Goal: Task Accomplishment & Management: Complete application form

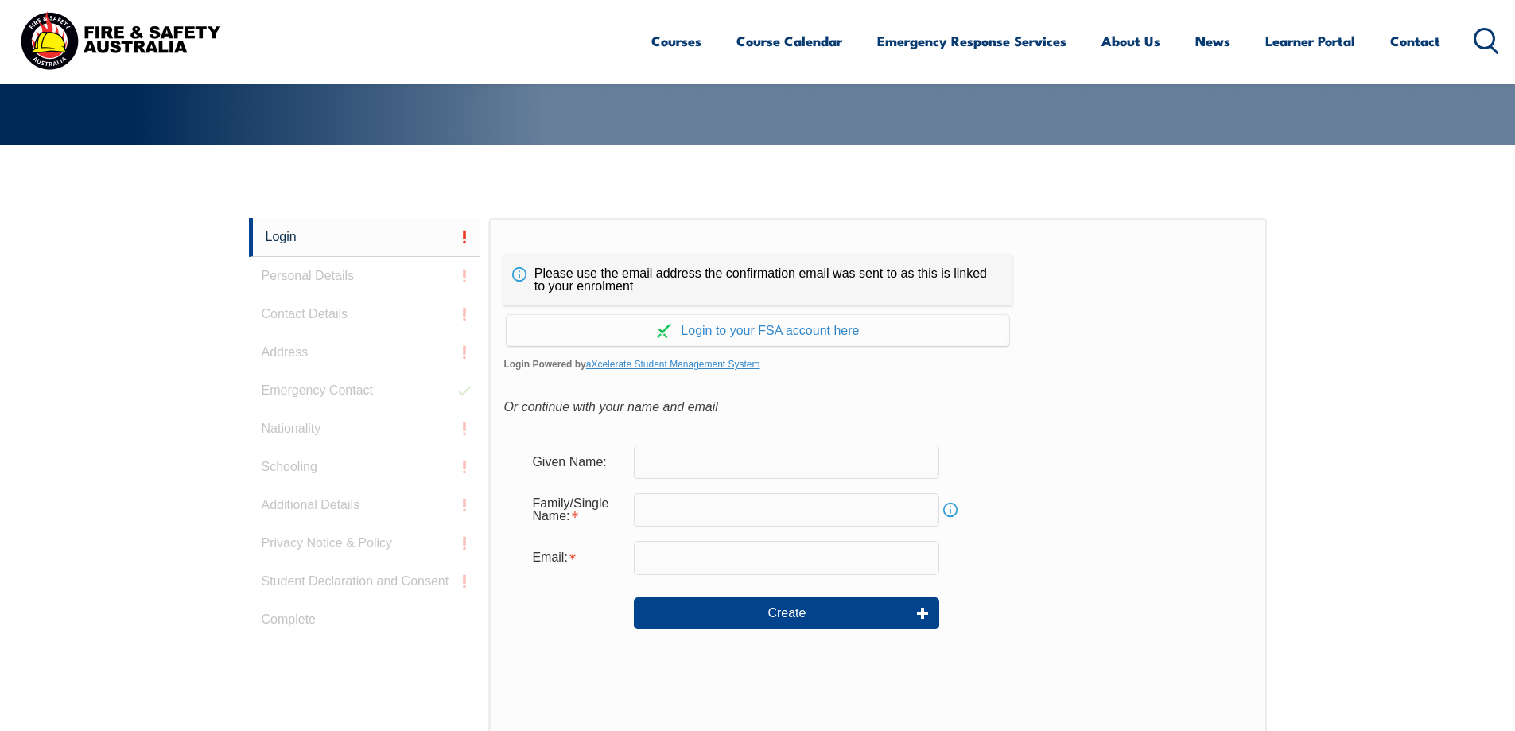
scroll to position [309, 0]
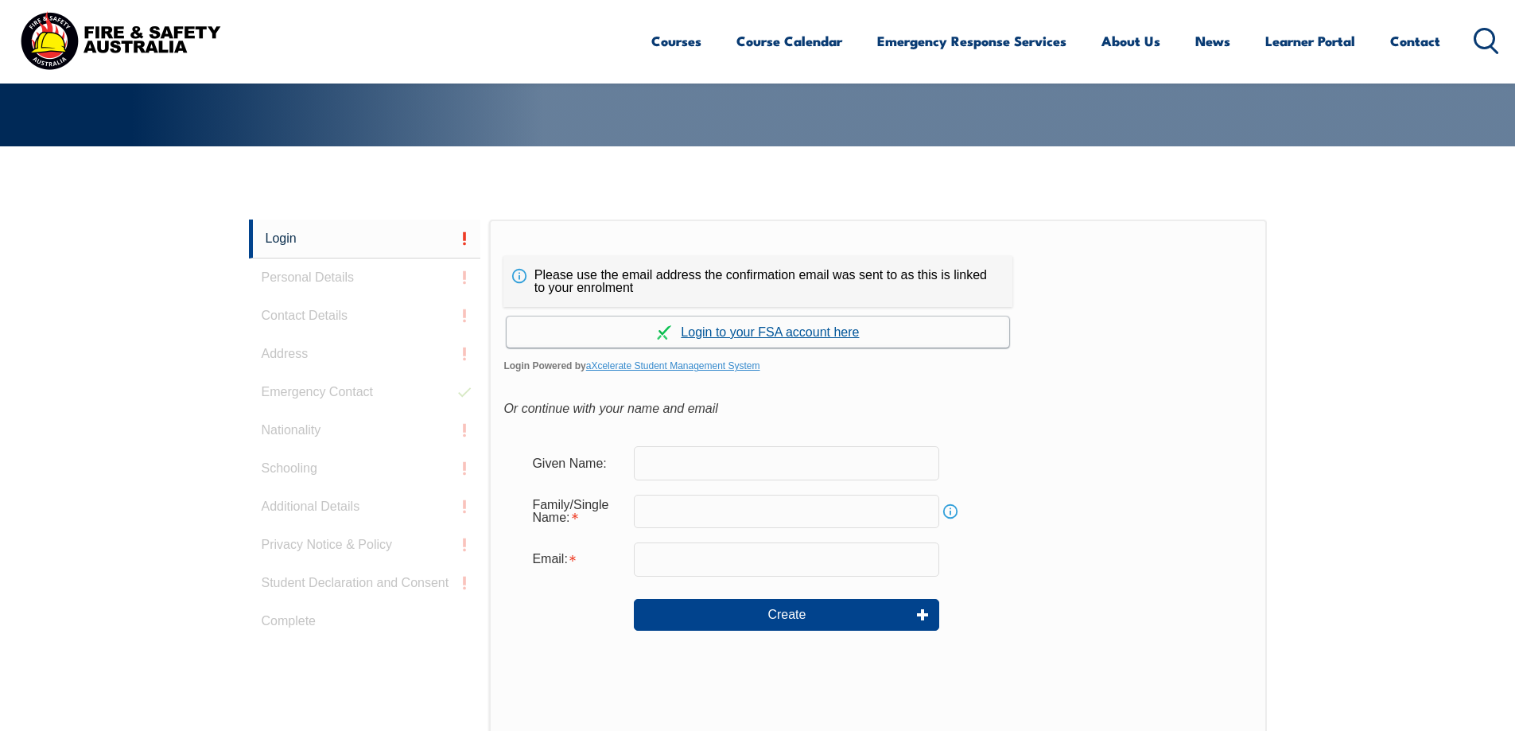
click at [791, 324] on link "Continue with aXcelerate" at bounding box center [758, 332] width 503 height 31
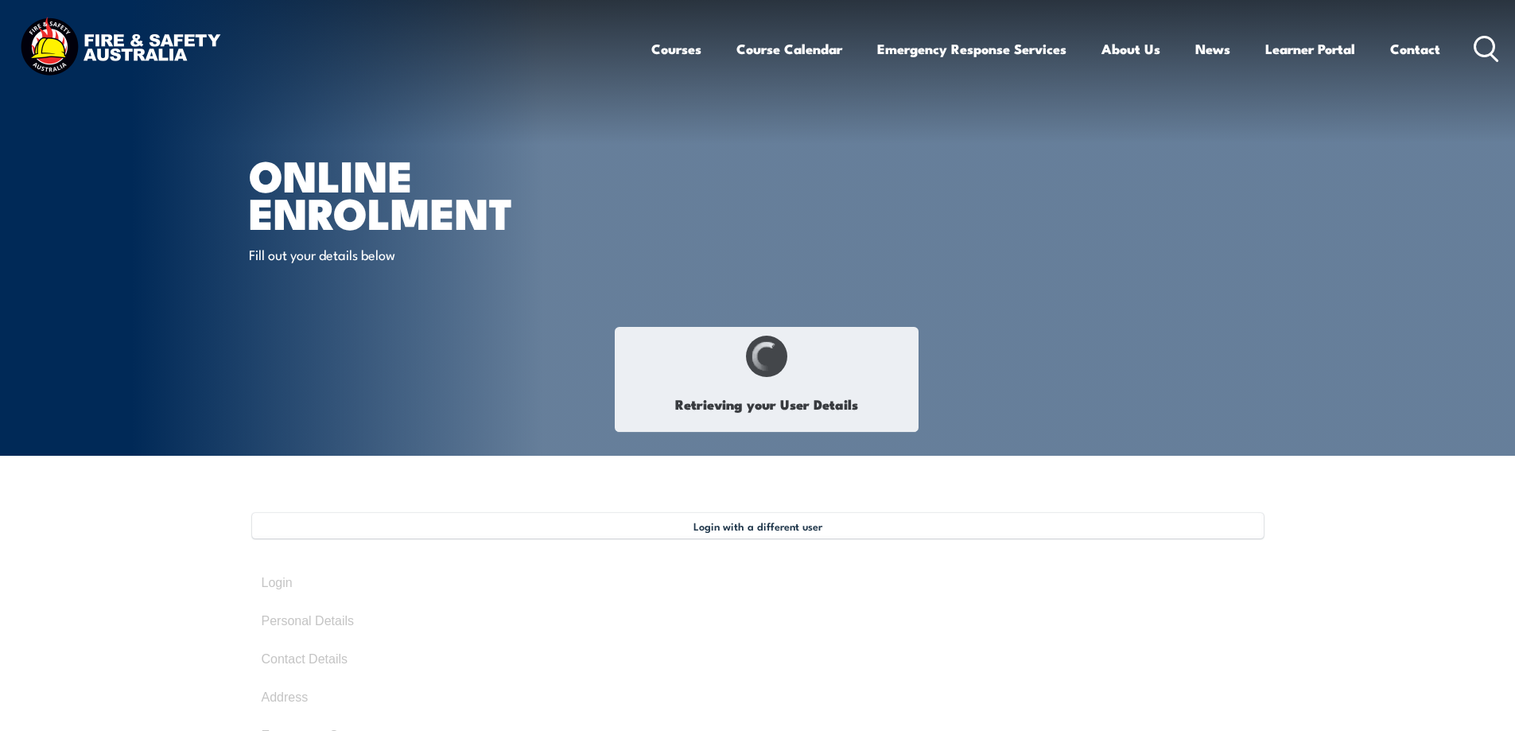
type input "Paul"
type input "Jones"
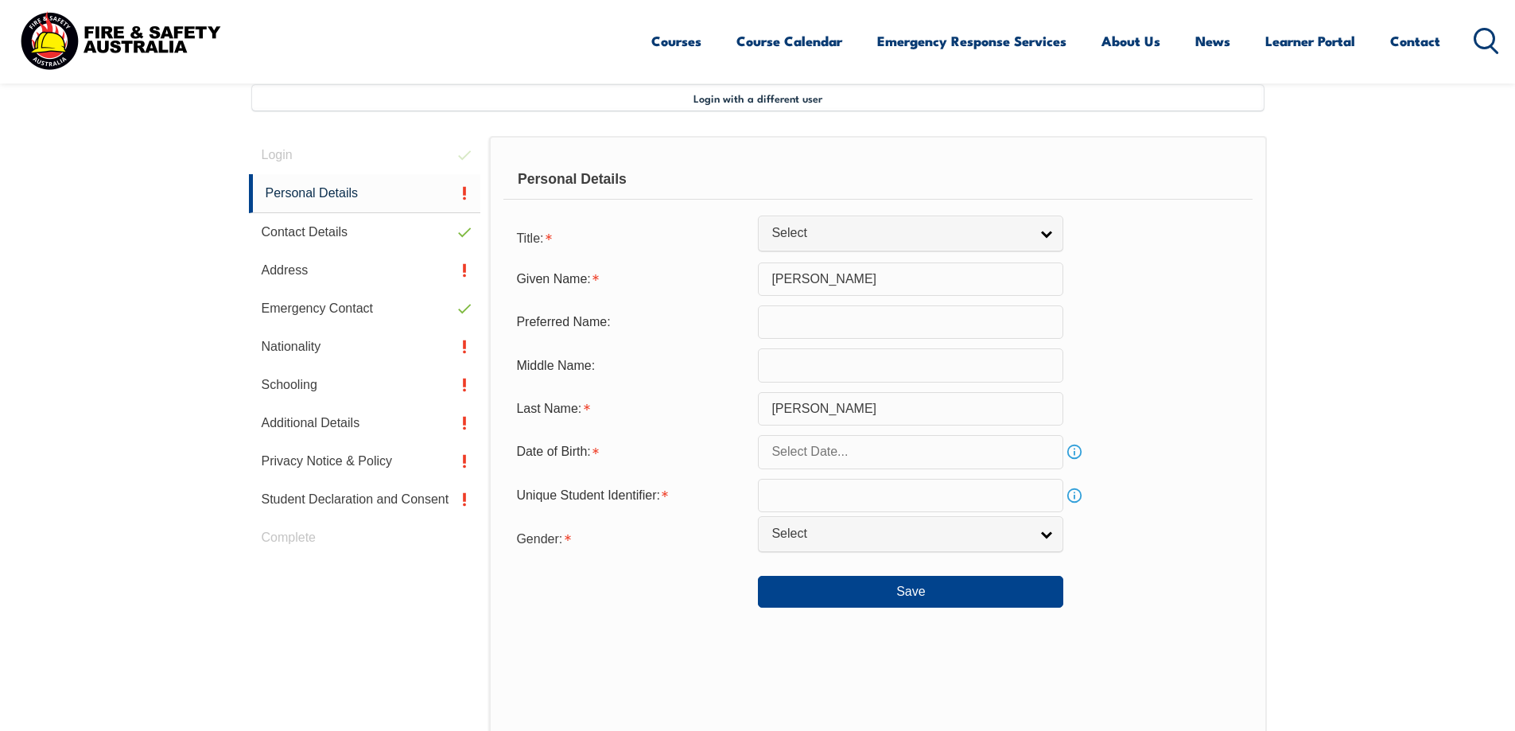
scroll to position [433, 0]
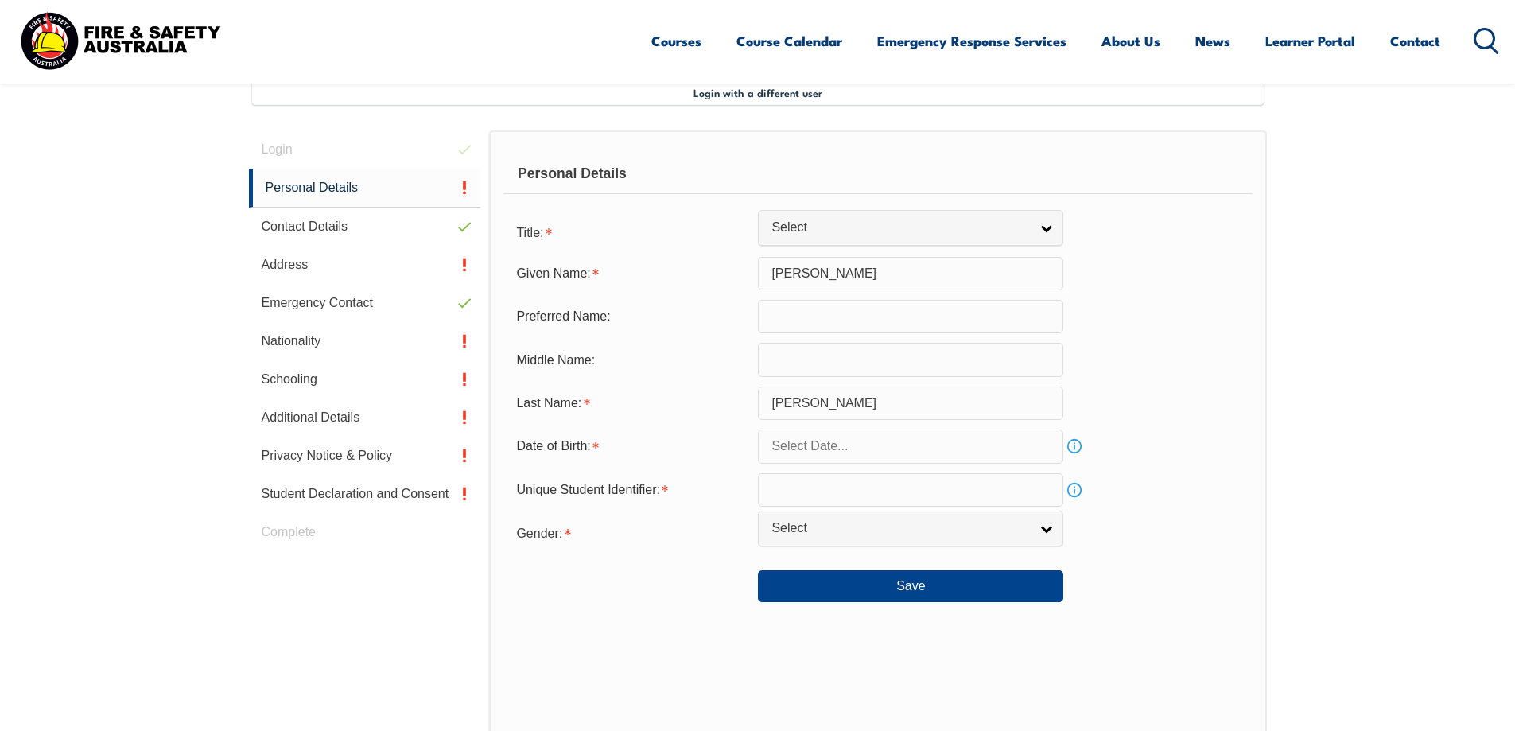
click at [872, 446] on input "text" at bounding box center [910, 445] width 305 height 33
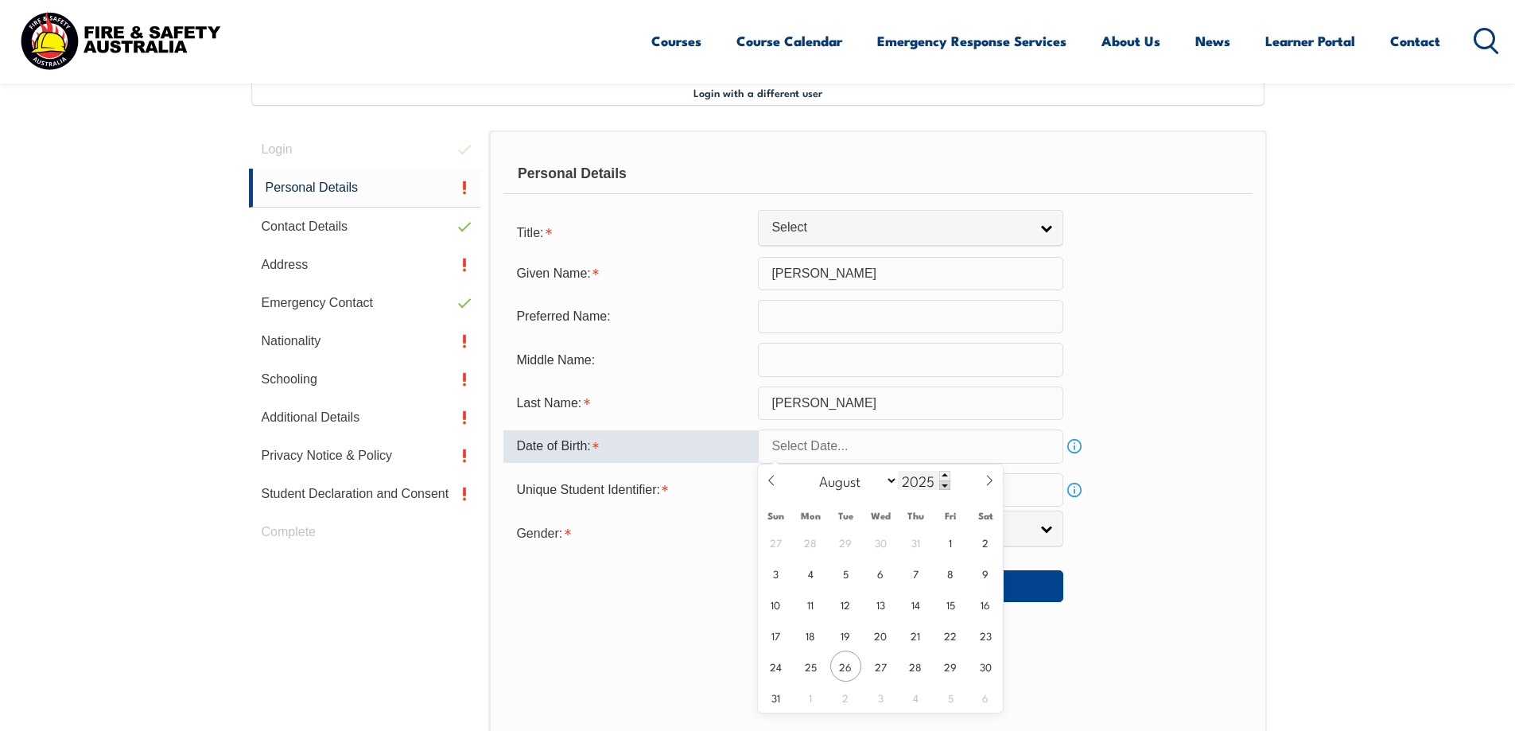
click at [945, 487] on span at bounding box center [944, 485] width 11 height 10
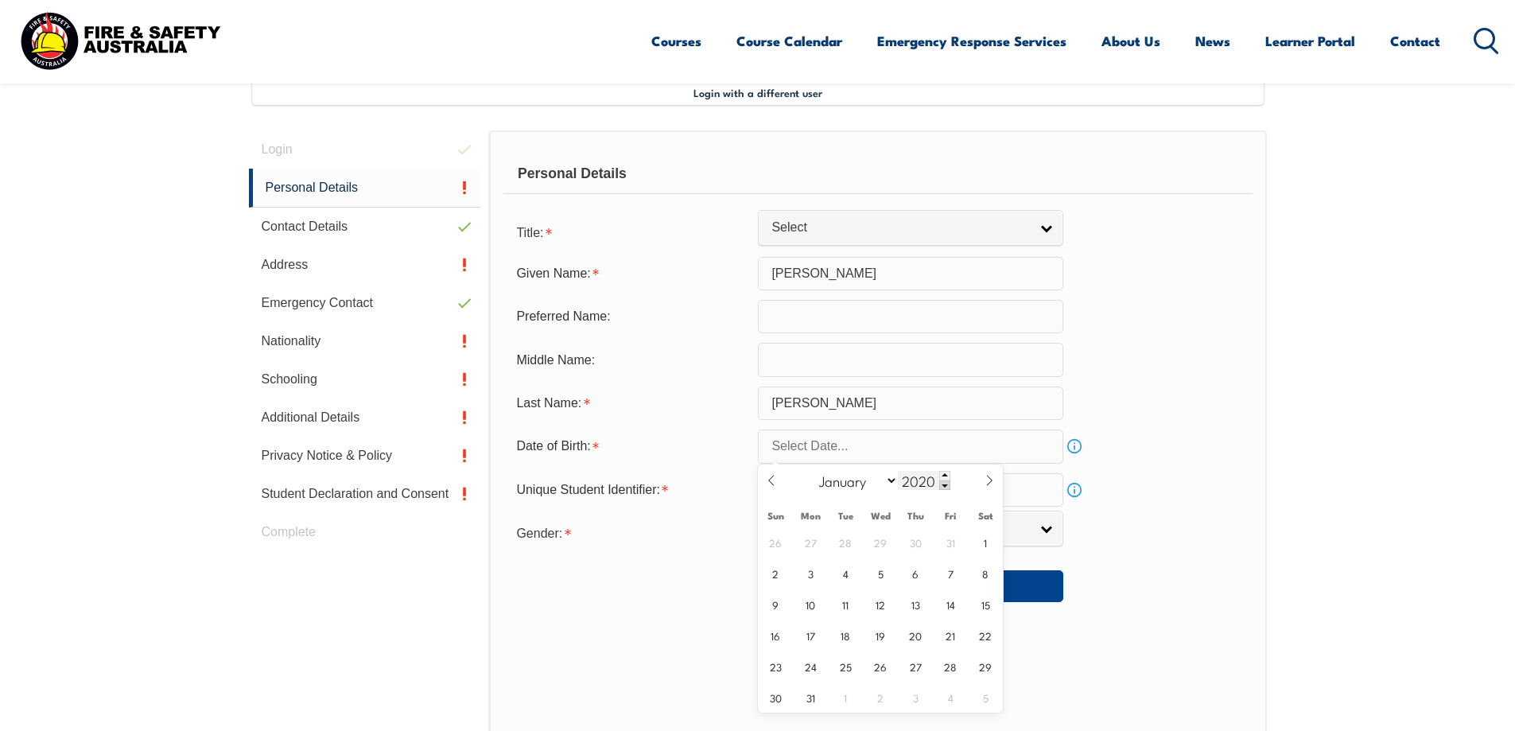
click at [945, 487] on span at bounding box center [944, 485] width 11 height 10
click at [946, 486] on span at bounding box center [944, 485] width 11 height 10
click at [925, 480] on input "2017" at bounding box center [924, 480] width 52 height 19
type input "1963"
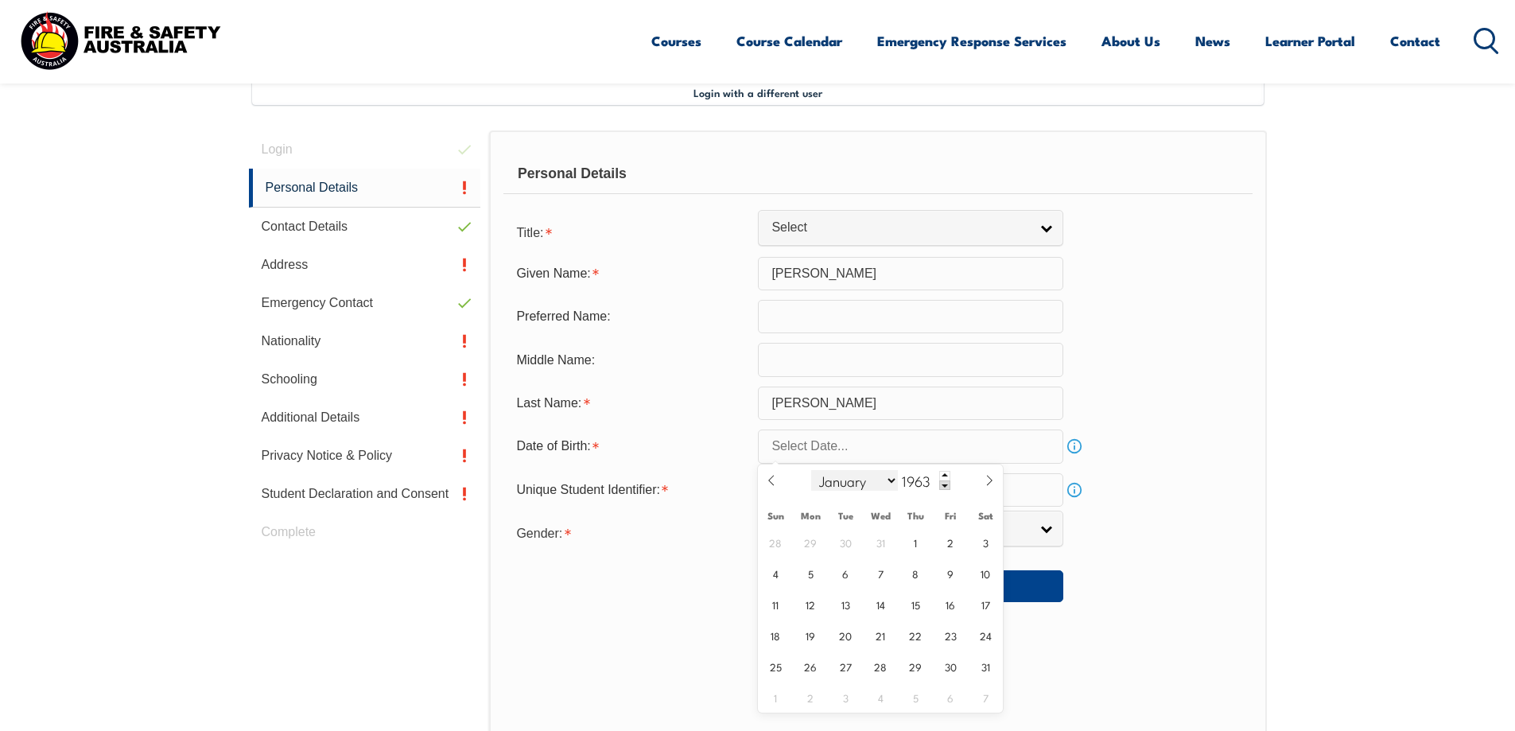
click at [828, 484] on select "January February March April May June July August September October November De…" at bounding box center [854, 480] width 87 height 21
select select "6"
click at [812, 470] on select "January February March April May June July August September October November De…" at bounding box center [854, 480] width 87 height 21
click at [774, 609] on span "14" at bounding box center [775, 604] width 31 height 31
type input "July 14, 1963"
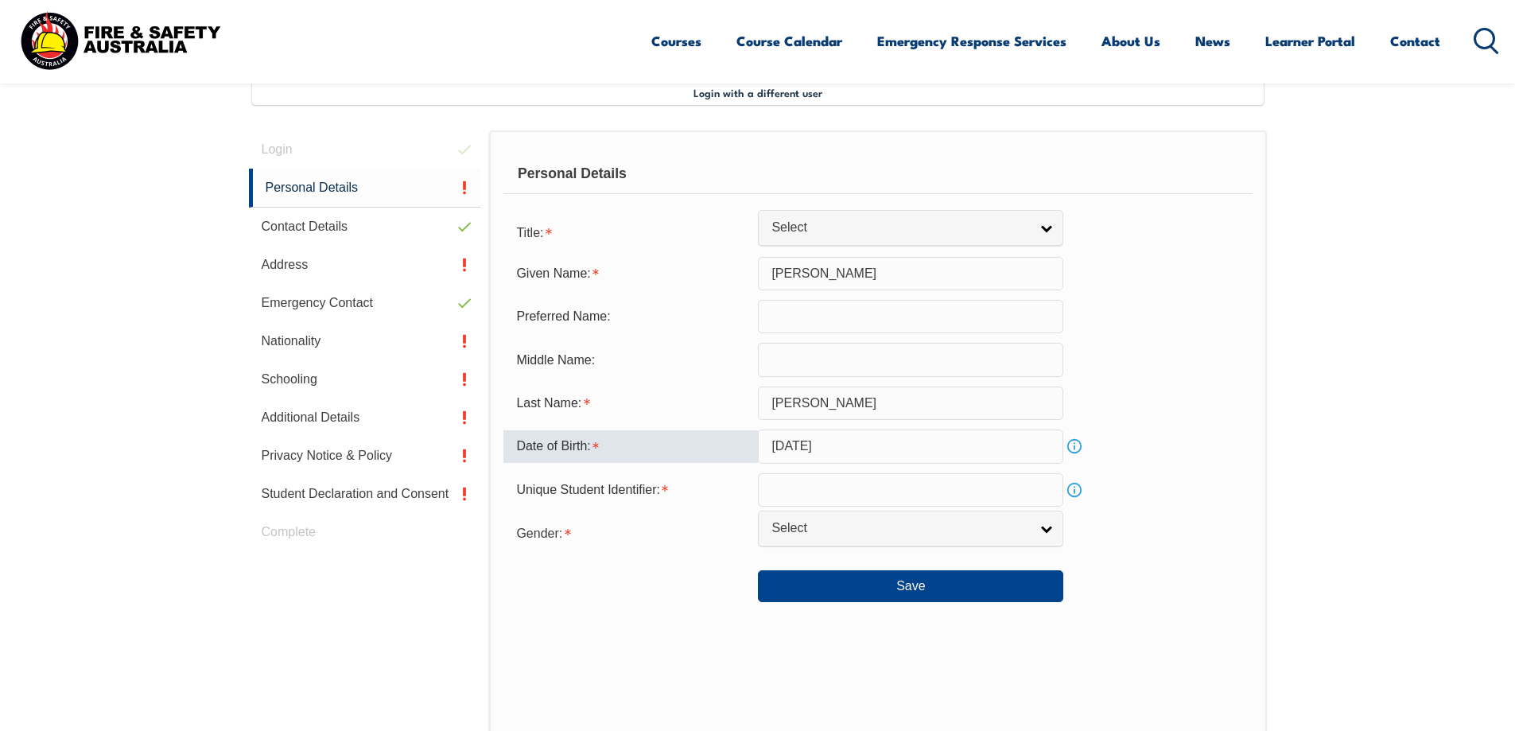
click at [954, 488] on input "text" at bounding box center [910, 489] width 305 height 33
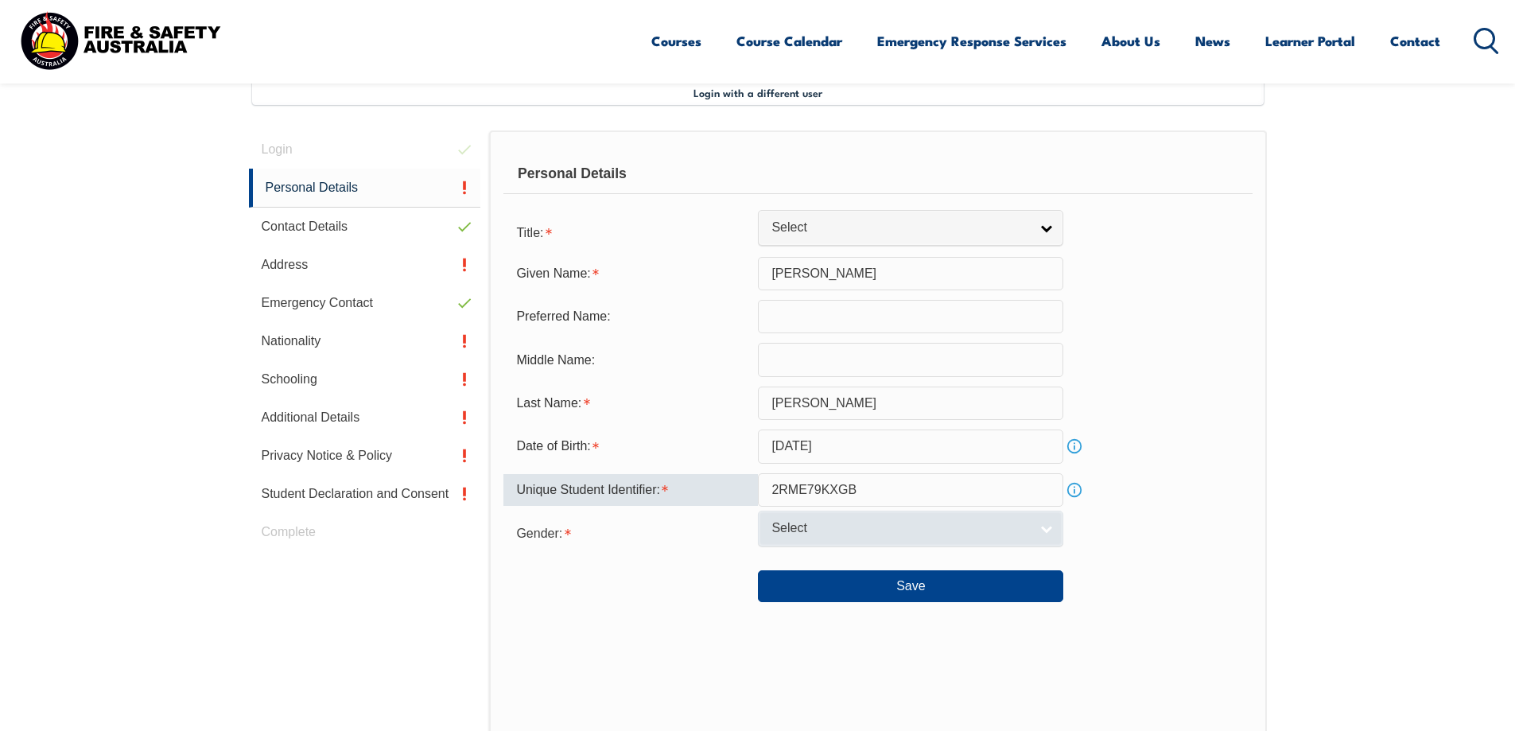
type input "2RME79KXGB"
click at [865, 528] on span "Select" at bounding box center [900, 528] width 258 height 17
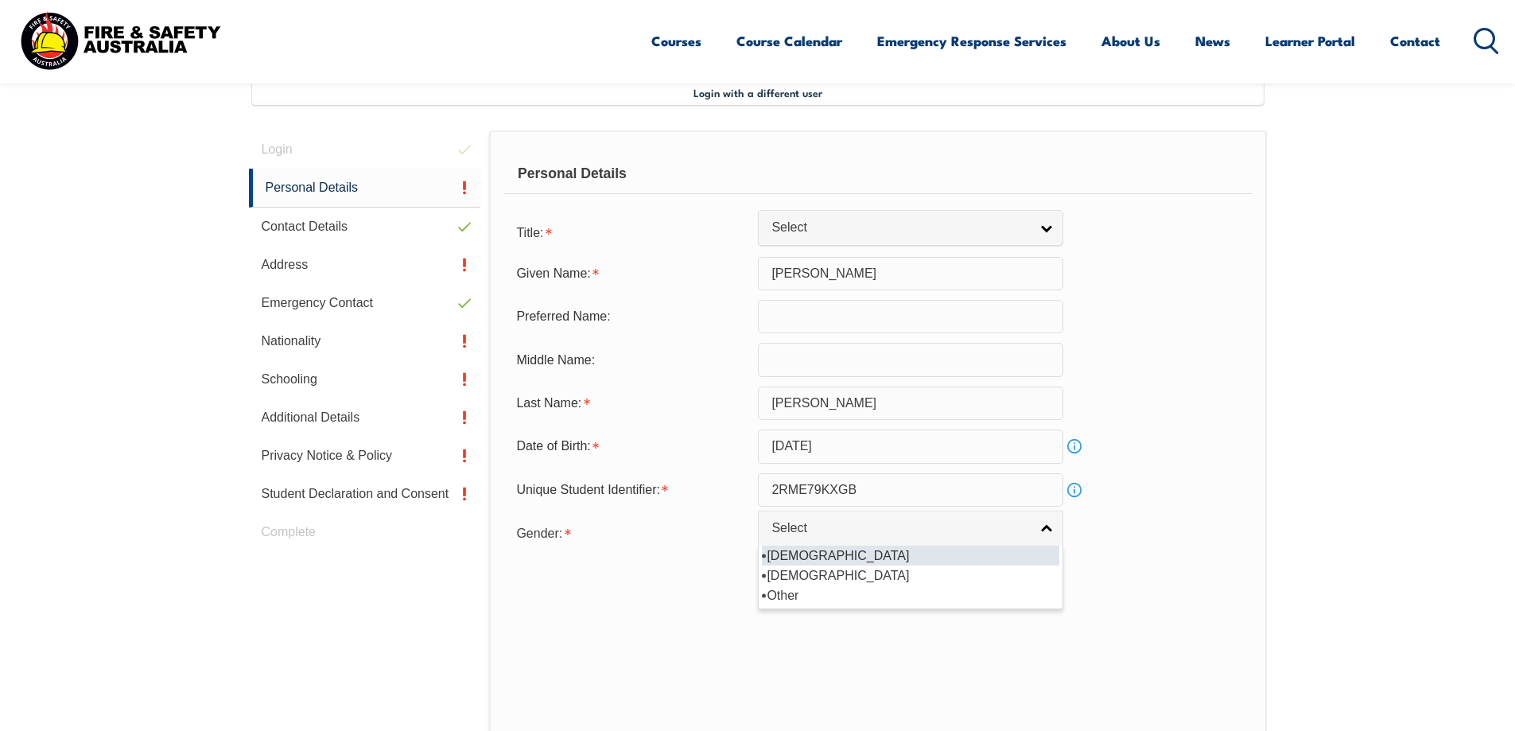
click at [842, 557] on li "Male" at bounding box center [910, 556] width 297 height 20
select select "M"
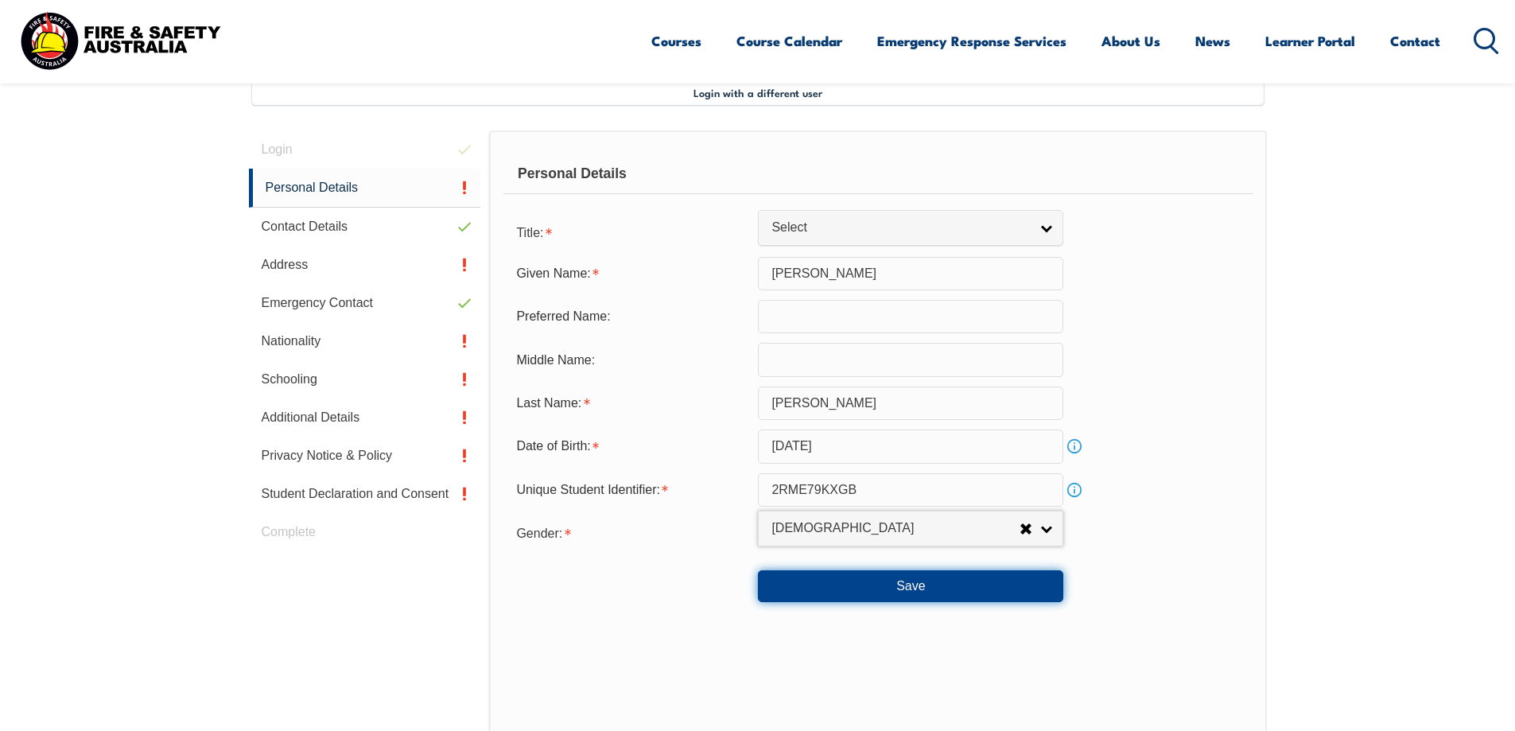
click at [920, 583] on button "Save" at bounding box center [910, 586] width 305 height 32
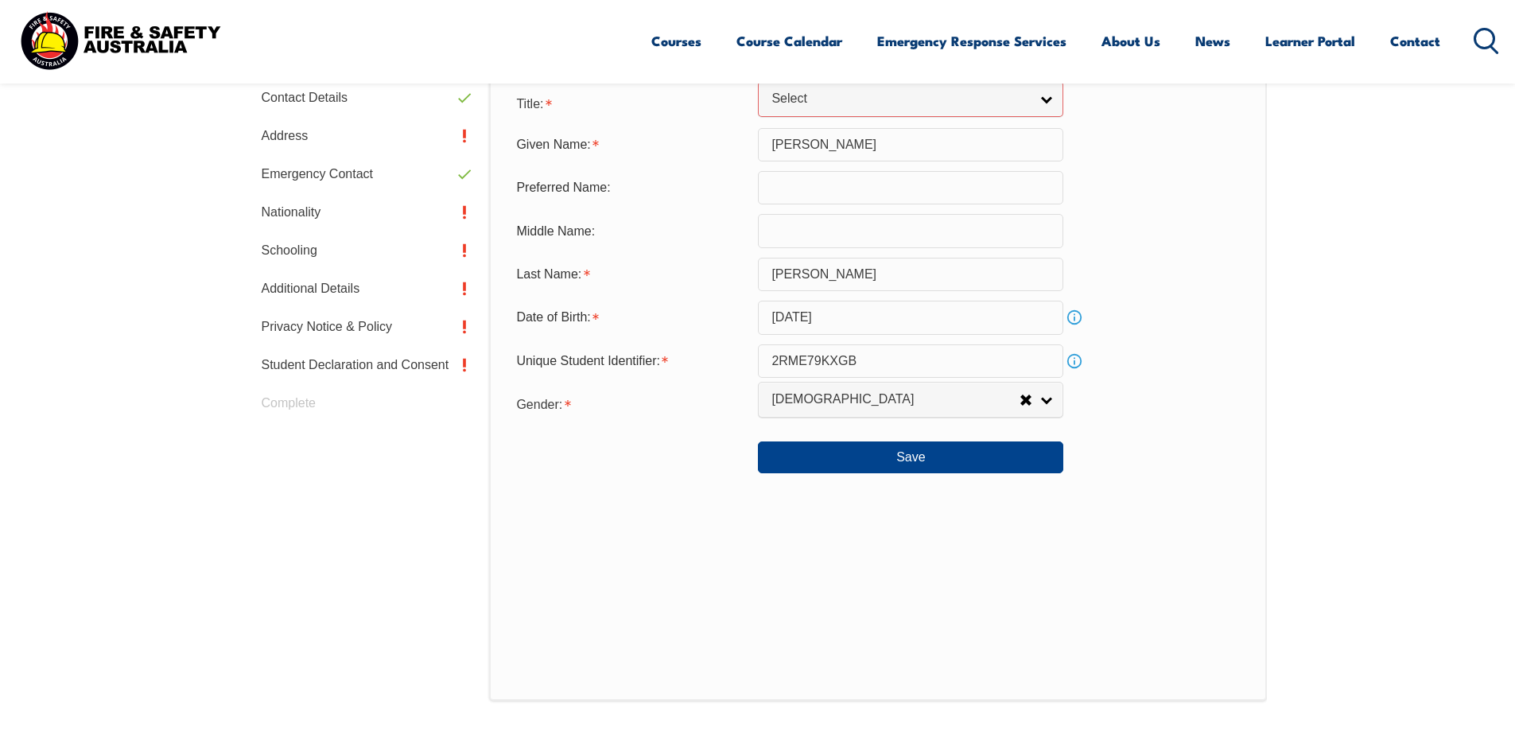
scroll to position [483, 0]
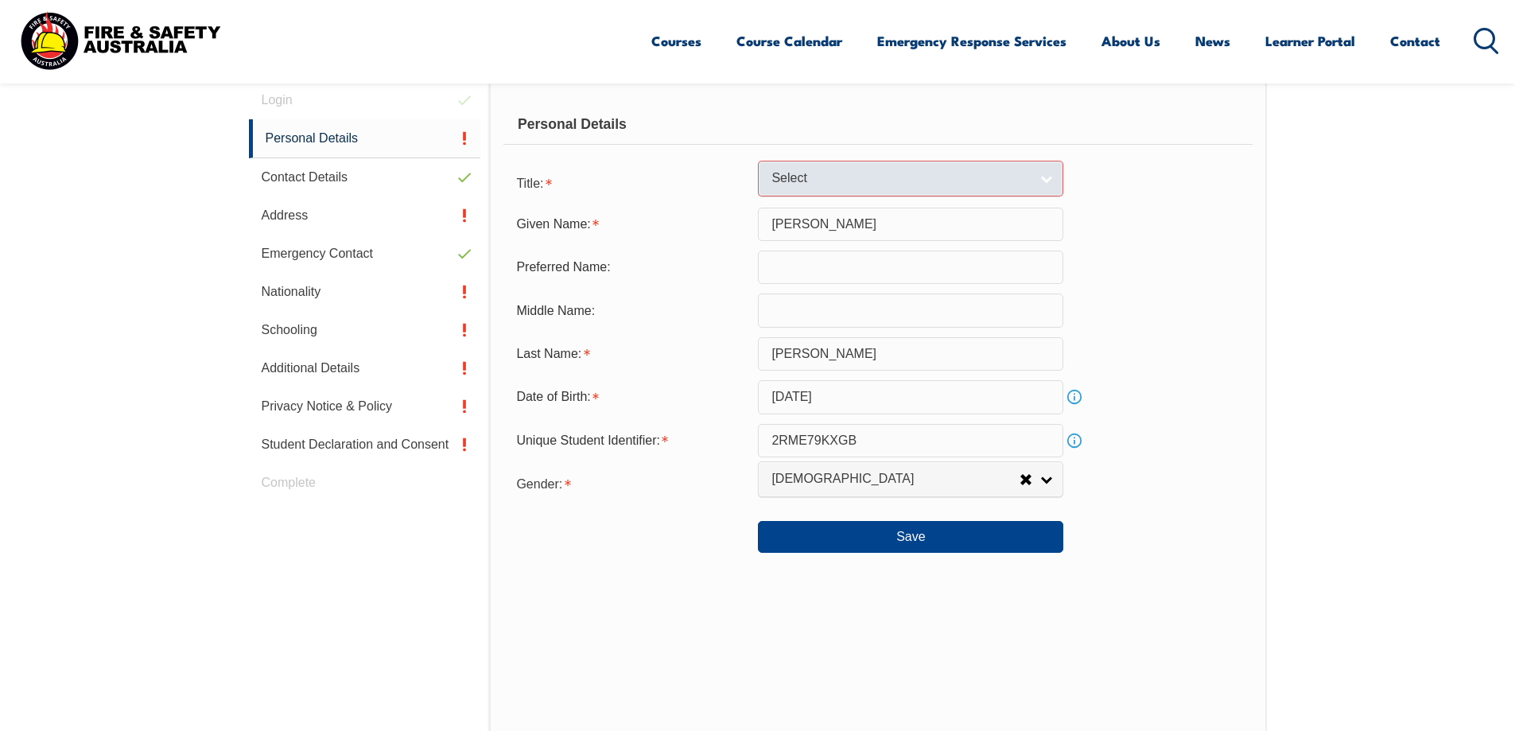
click at [1047, 176] on link "Select" at bounding box center [910, 179] width 305 height 36
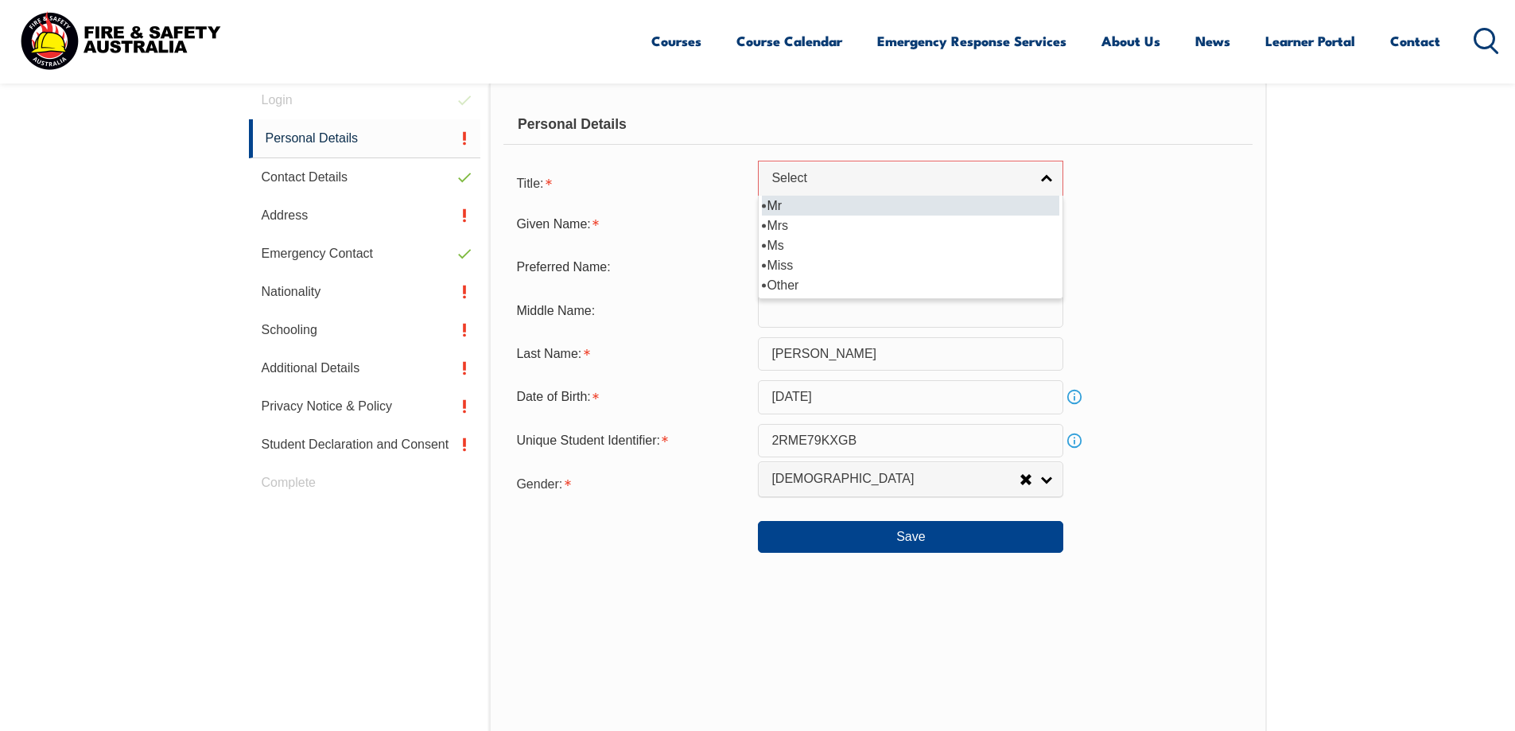
click at [815, 205] on li "Mr" at bounding box center [910, 206] width 297 height 20
select select "Mr"
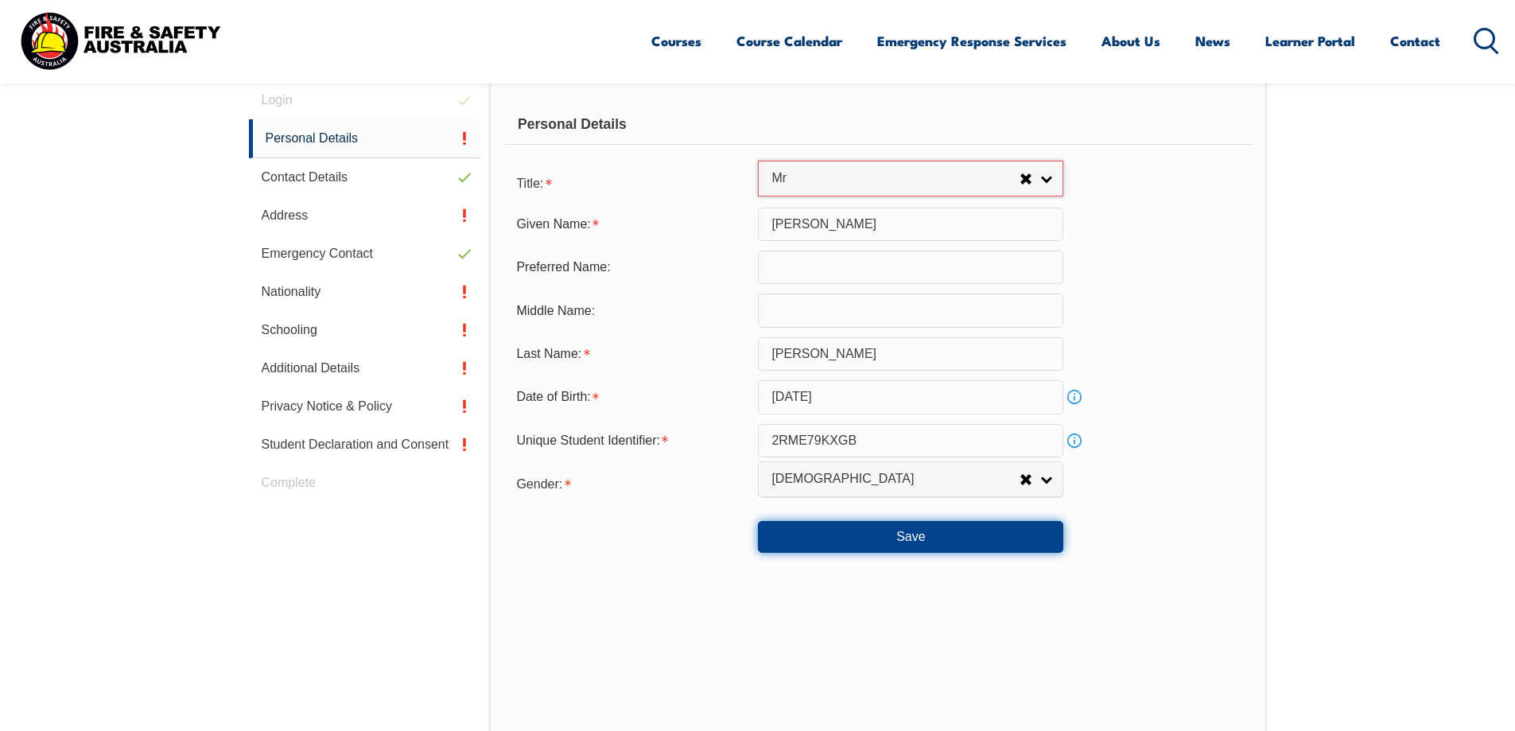
click at [899, 529] on button "Save" at bounding box center [910, 537] width 305 height 32
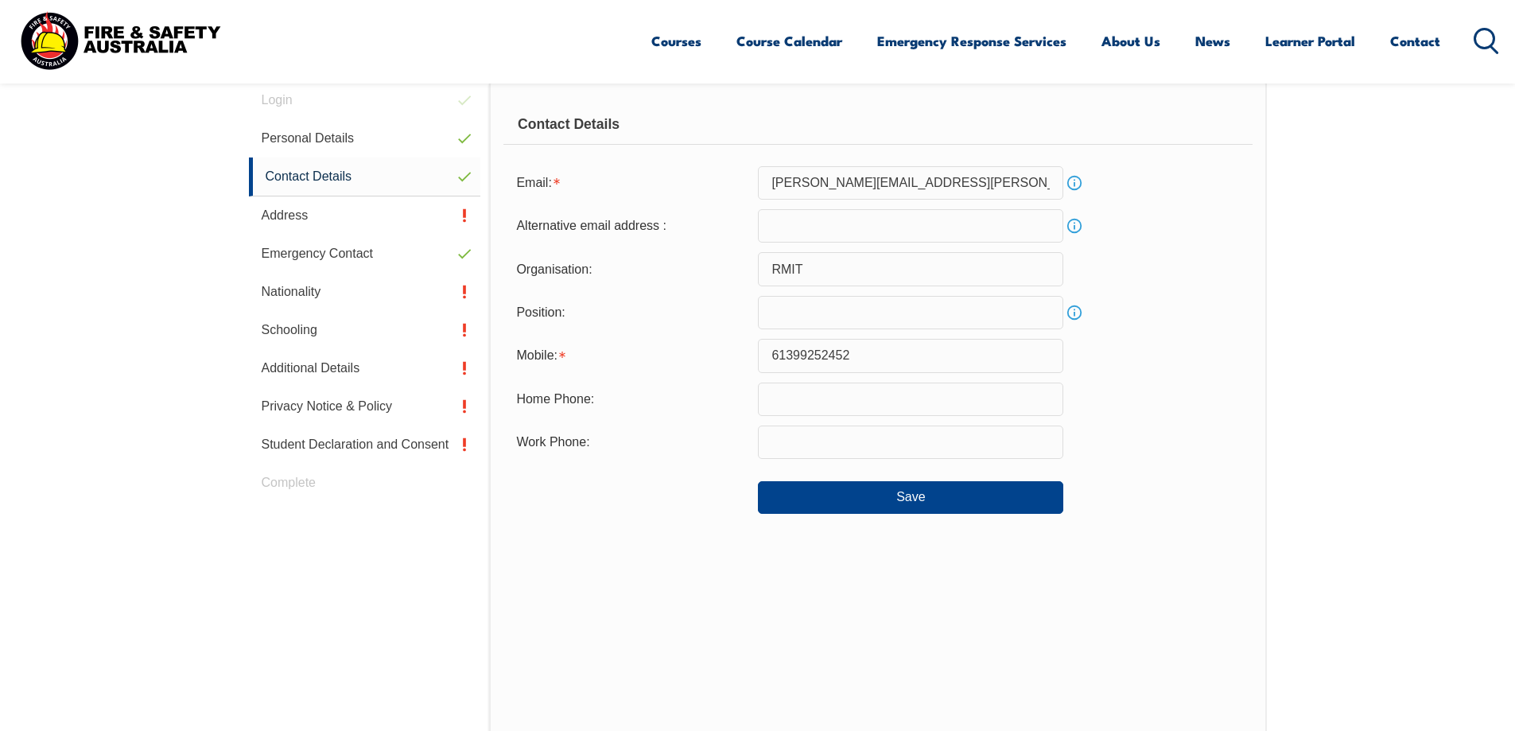
scroll to position [433, 0]
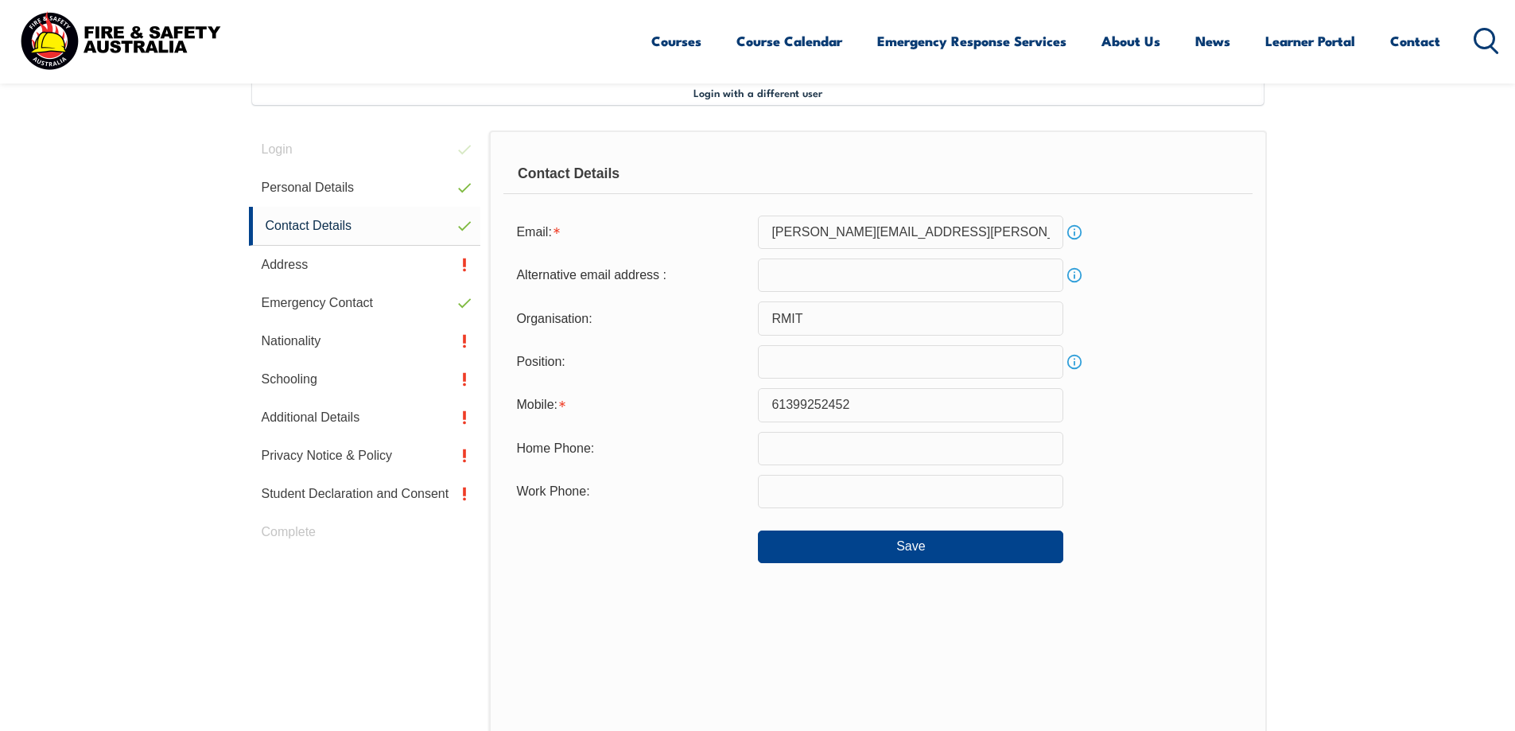
click at [906, 395] on input "61399252452" at bounding box center [910, 404] width 305 height 33
click at [916, 550] on button "Save" at bounding box center [910, 546] width 305 height 32
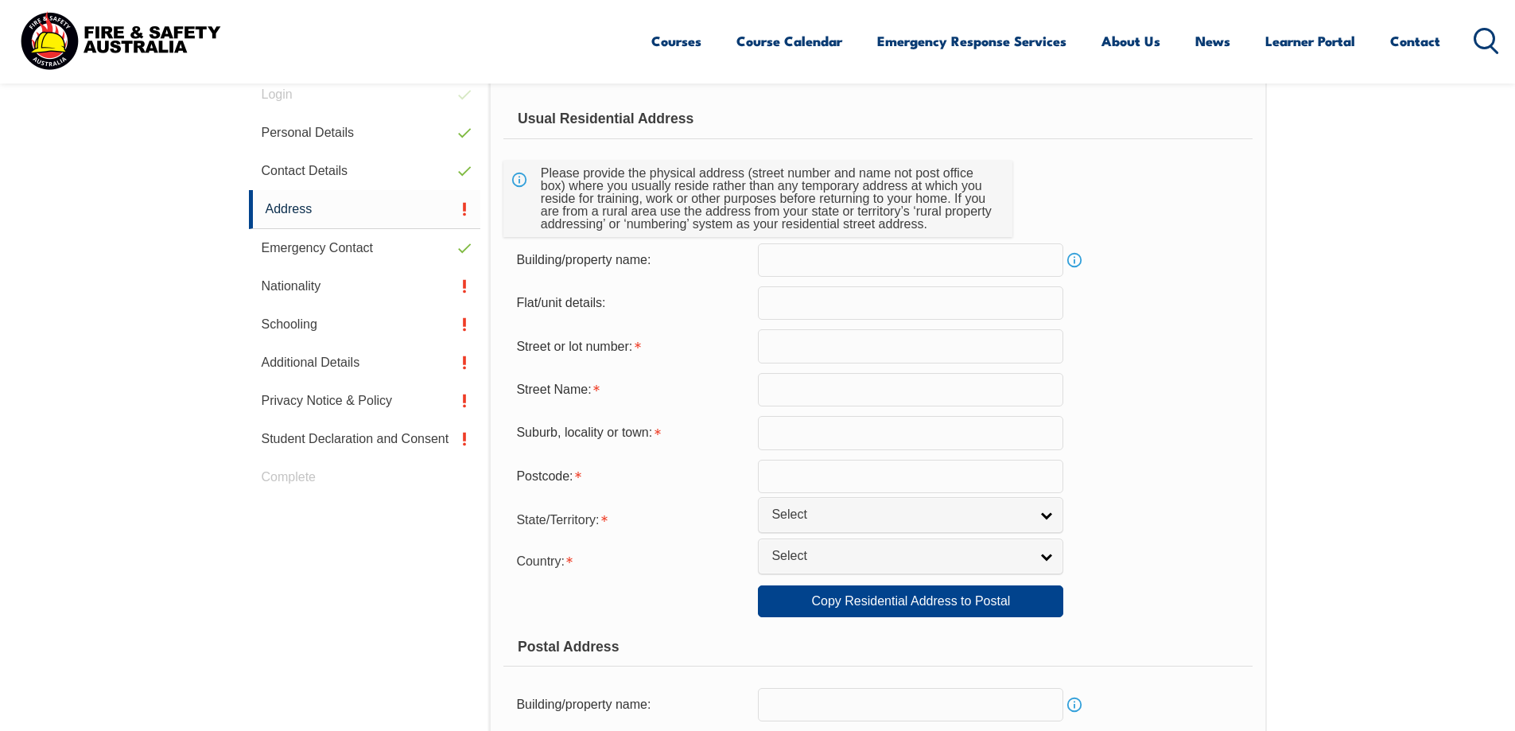
scroll to position [513, 0]
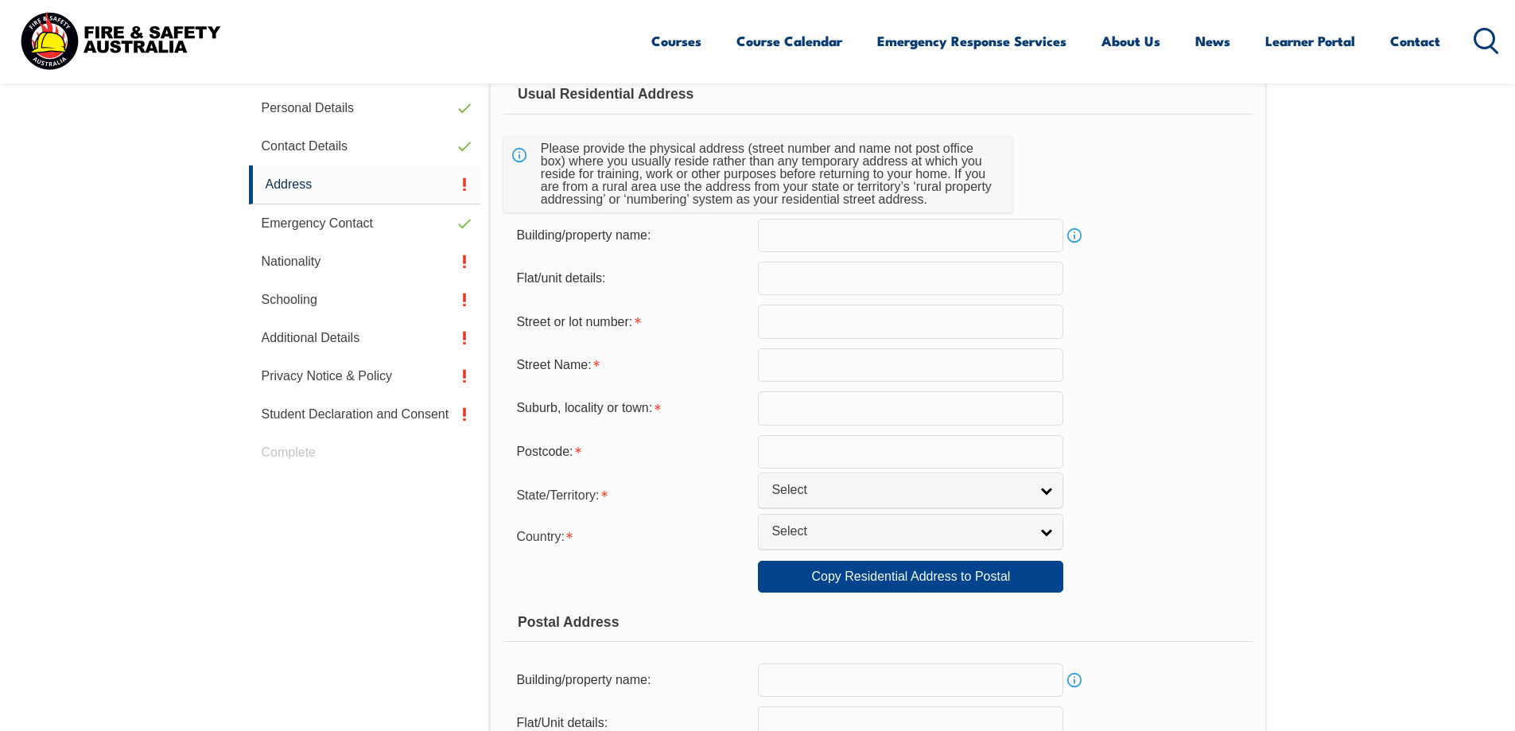
click at [859, 328] on input "text" at bounding box center [910, 321] width 305 height 33
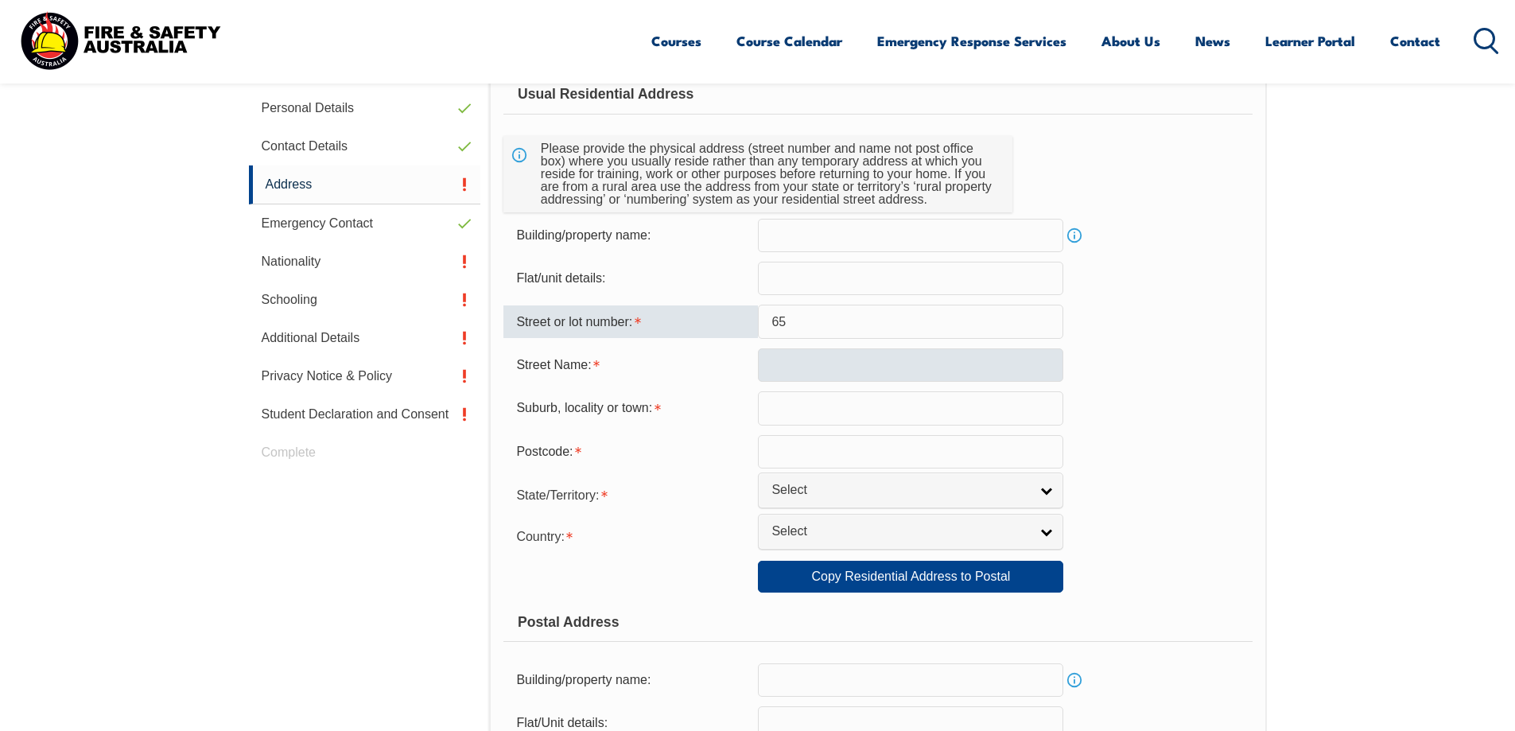
type input "65"
click at [791, 367] on input "text" at bounding box center [910, 364] width 305 height 33
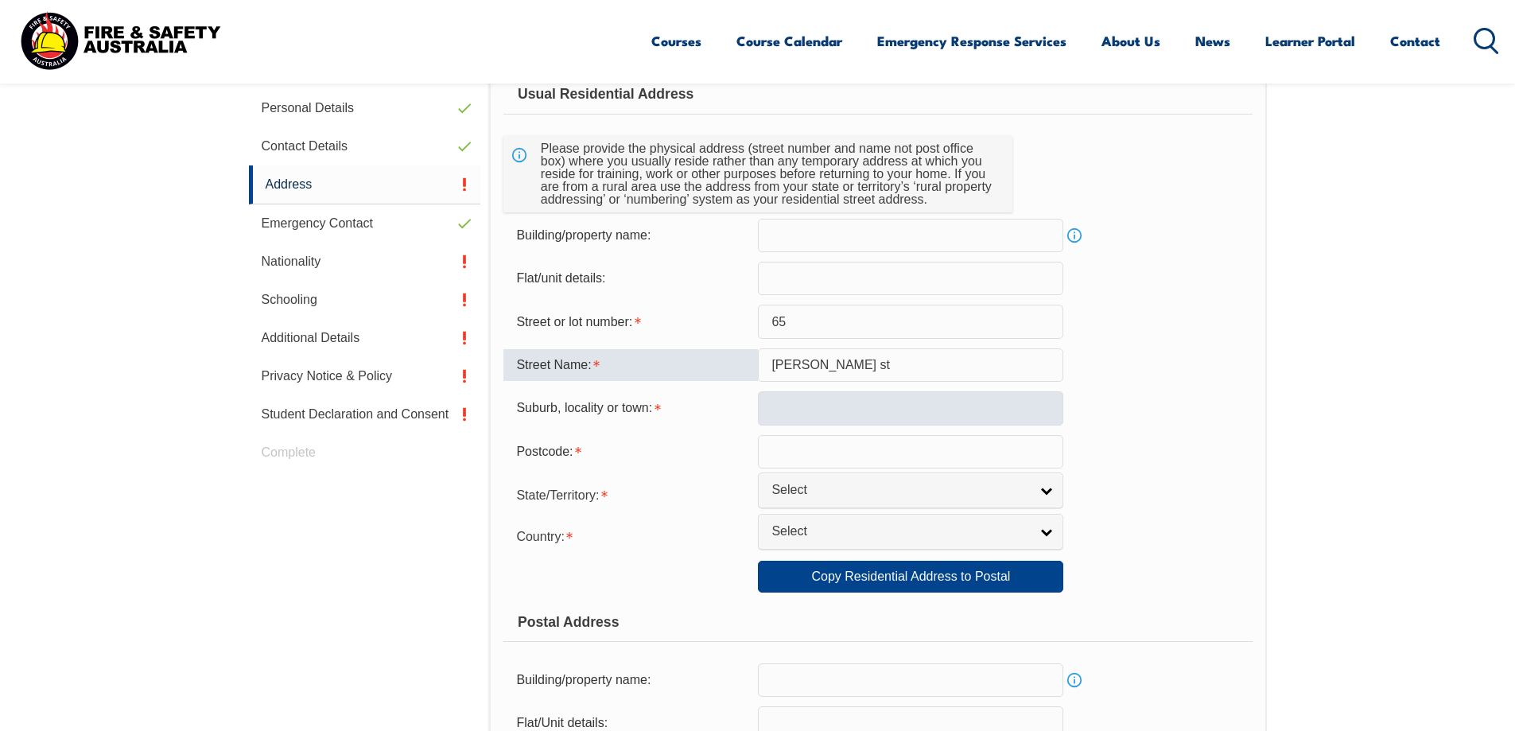
type input "Walker st"
click at [810, 398] on input "text" at bounding box center [910, 407] width 305 height 33
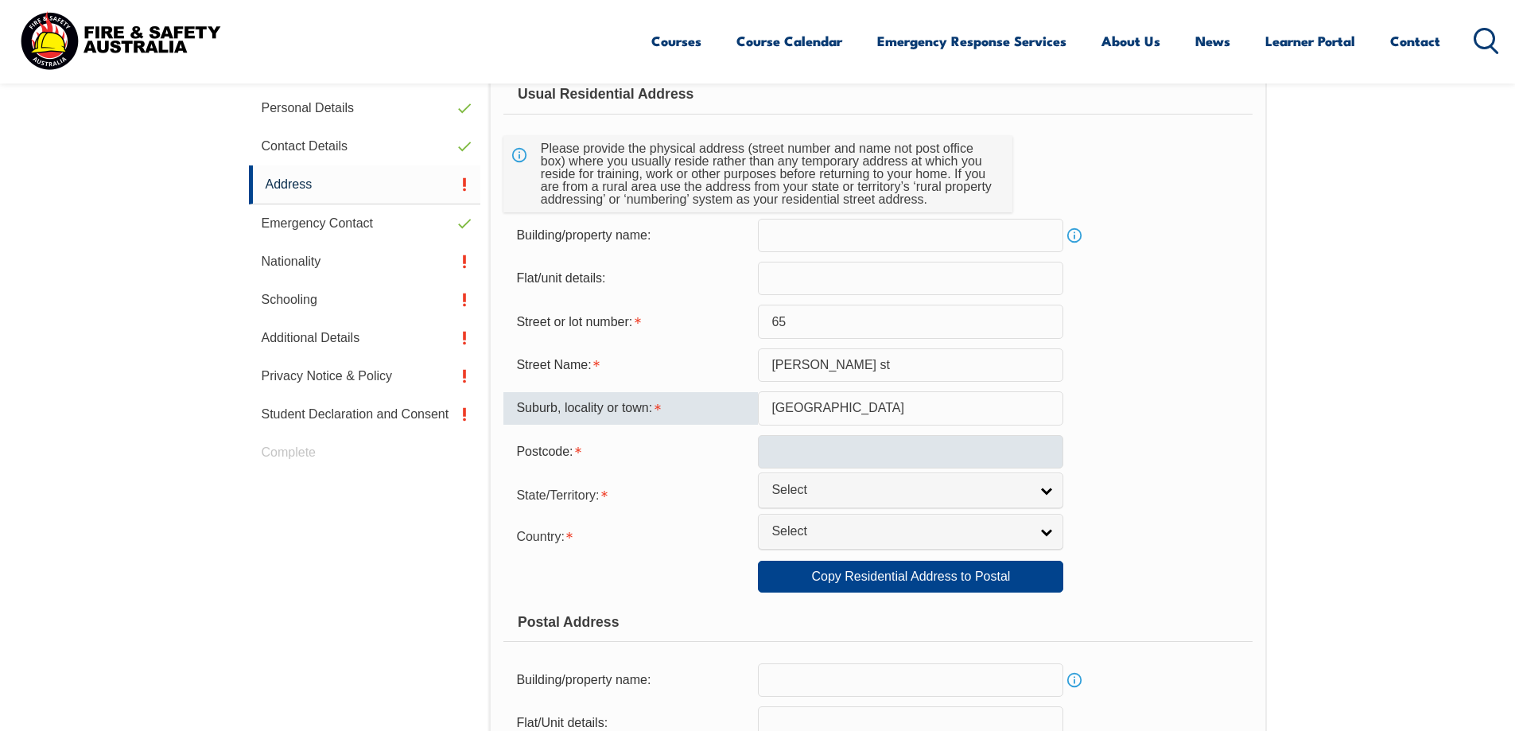
type input "Northcote"
click at [807, 451] on input "text" at bounding box center [910, 451] width 305 height 33
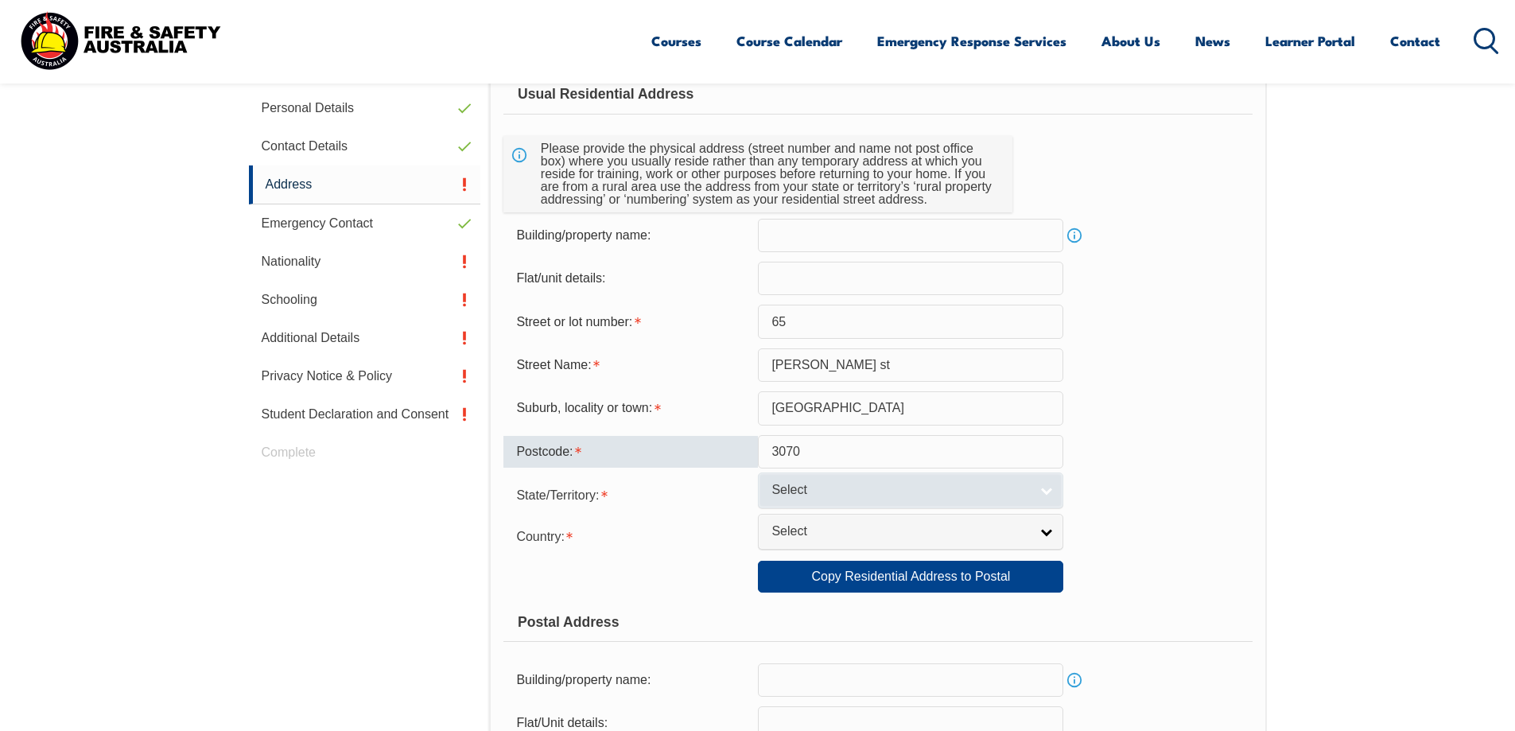
type input "3070"
click at [823, 484] on span "Select" at bounding box center [900, 490] width 258 height 17
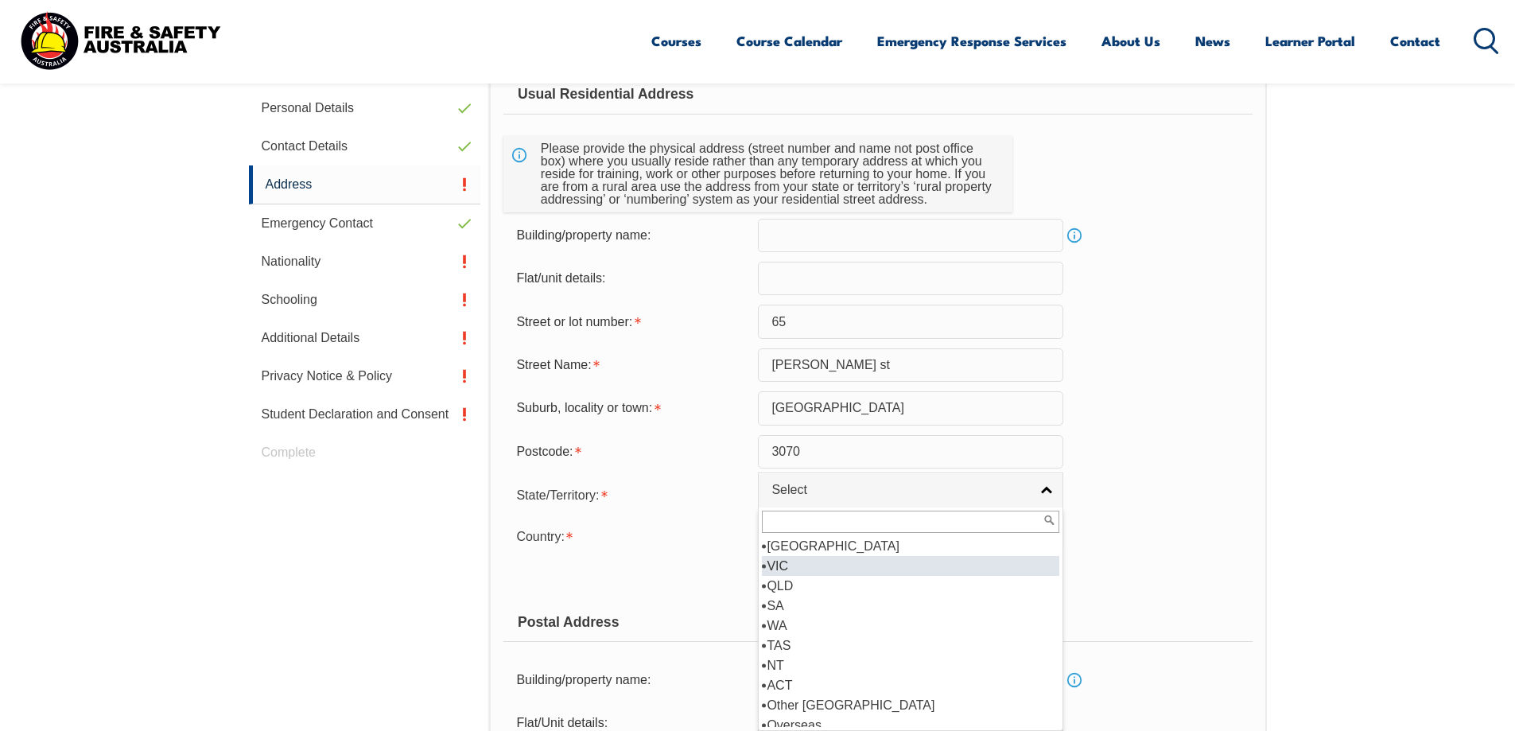
click at [811, 561] on li "VIC" at bounding box center [910, 566] width 297 height 20
select select "VIC"
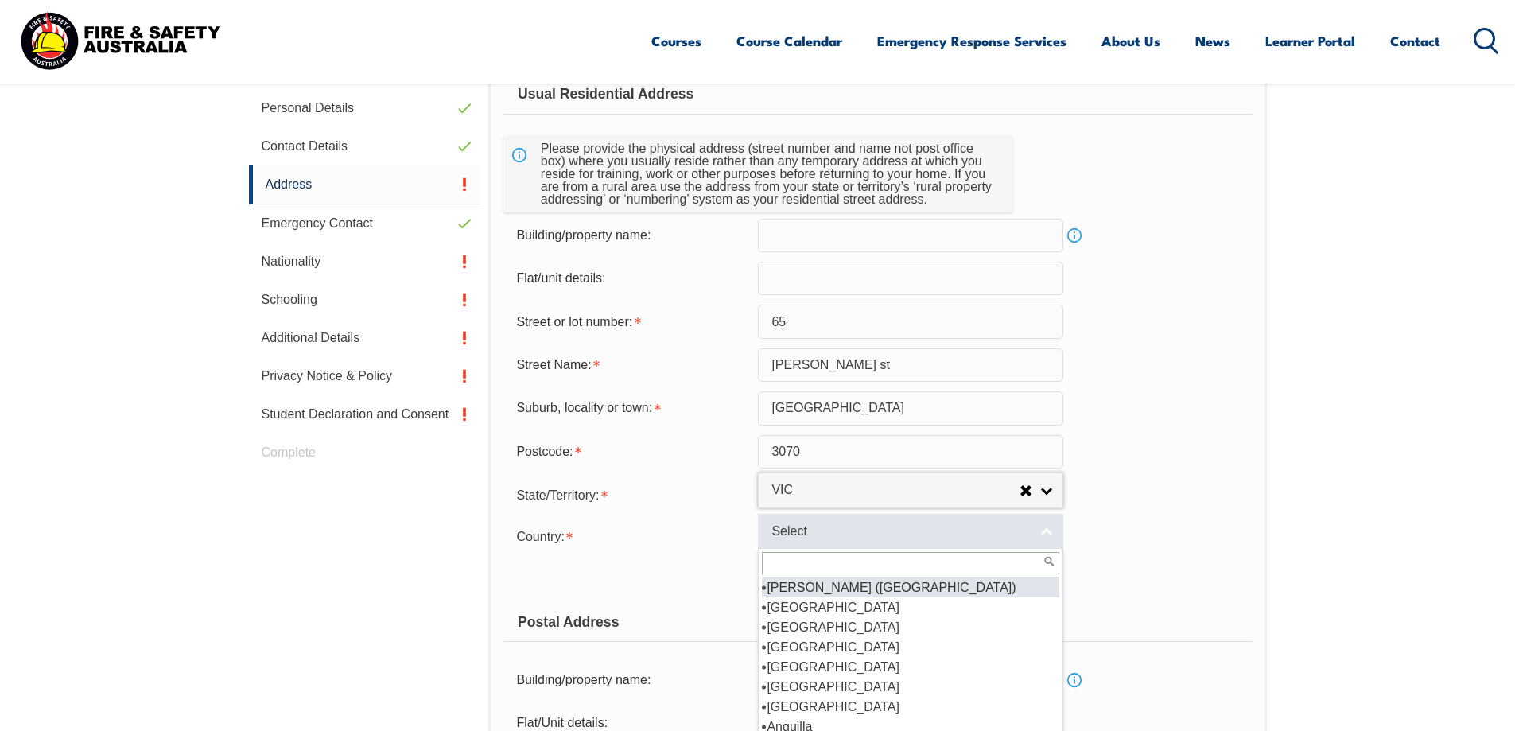
click at [823, 533] on span "Select" at bounding box center [900, 531] width 258 height 17
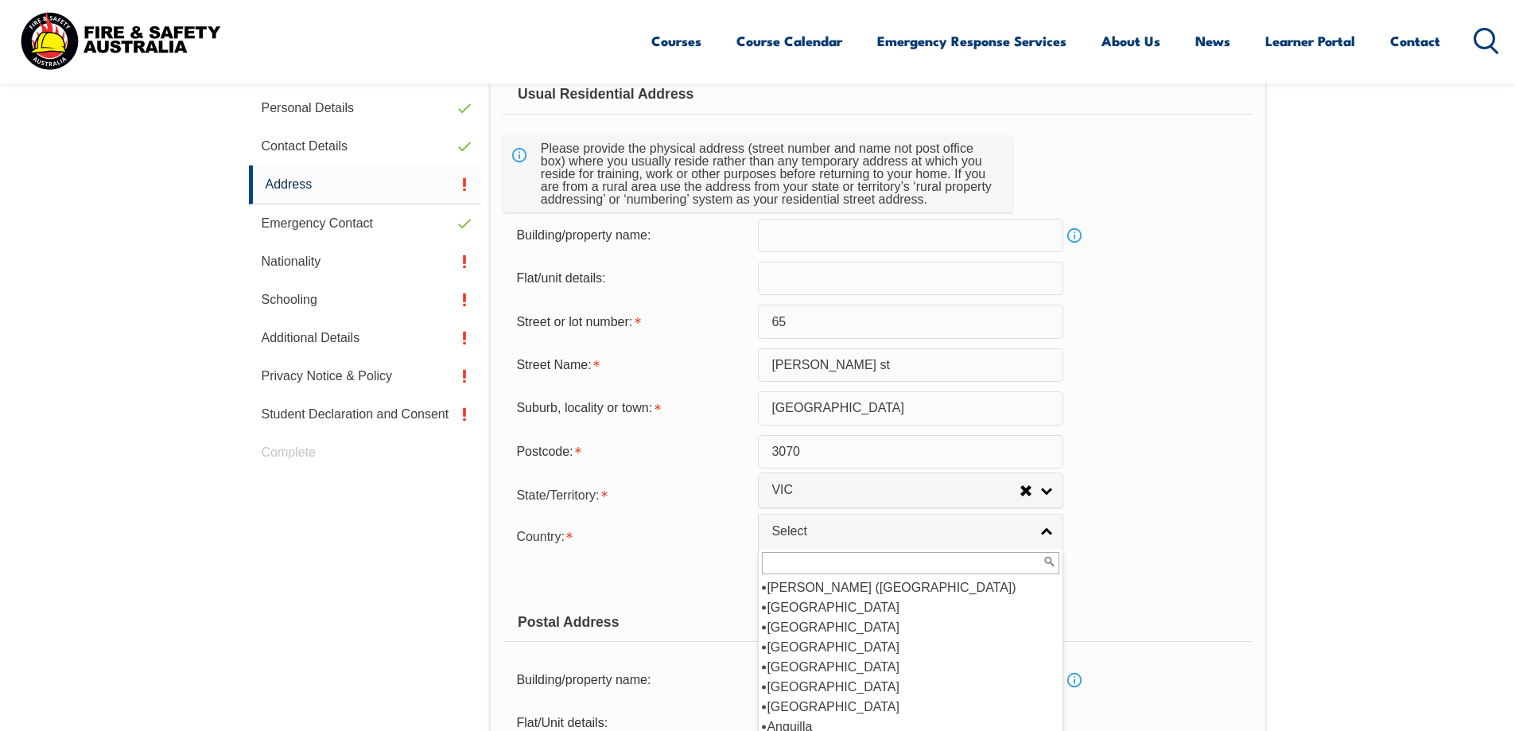
scroll to position [239, 0]
click at [802, 608] on li "Australia" at bounding box center [910, 607] width 297 height 20
select select "1101"
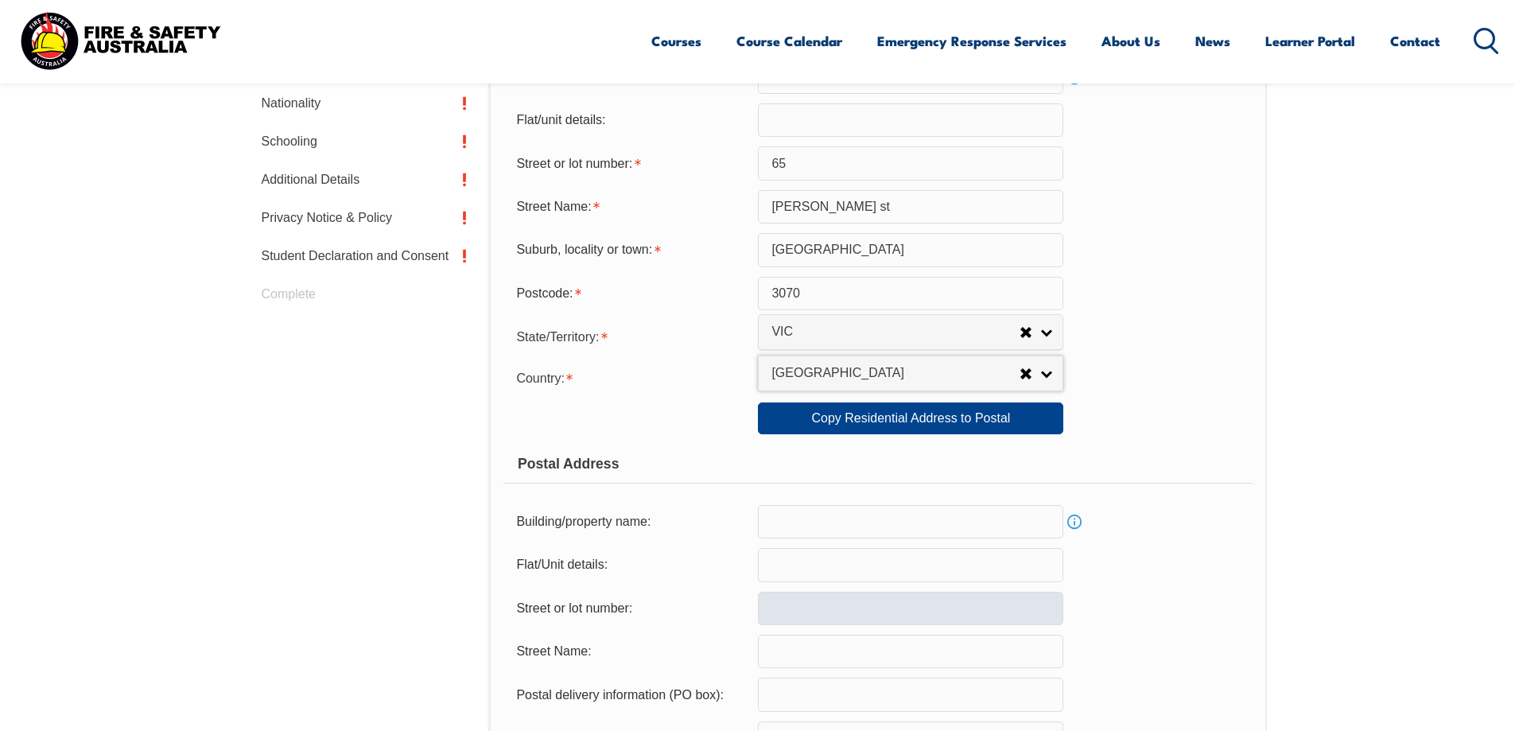
scroll to position [672, 0]
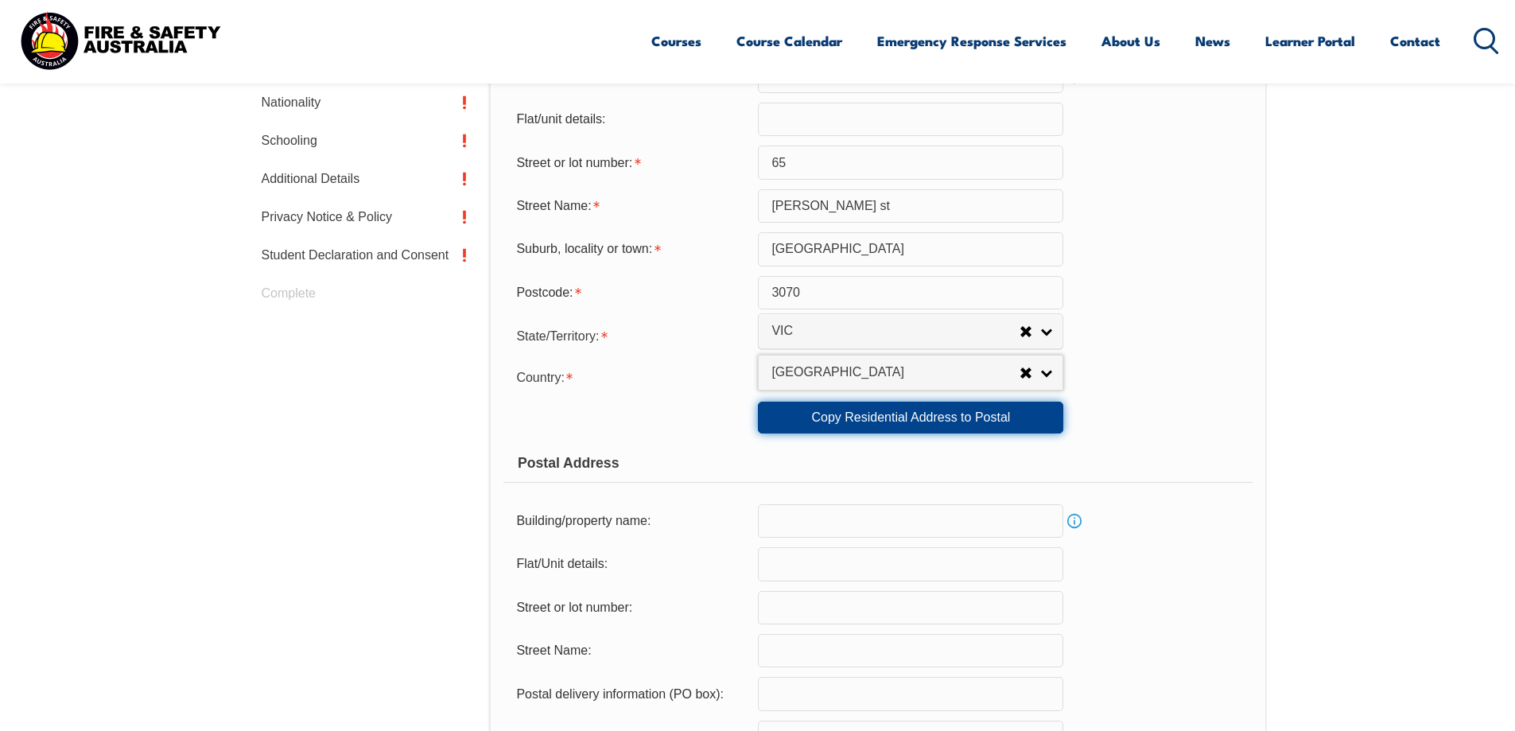
click at [895, 411] on link "Copy Residential Address to Postal" at bounding box center [910, 418] width 305 height 32
type input "65"
type input "Walker st"
type input "Northcote"
select select "VIC"
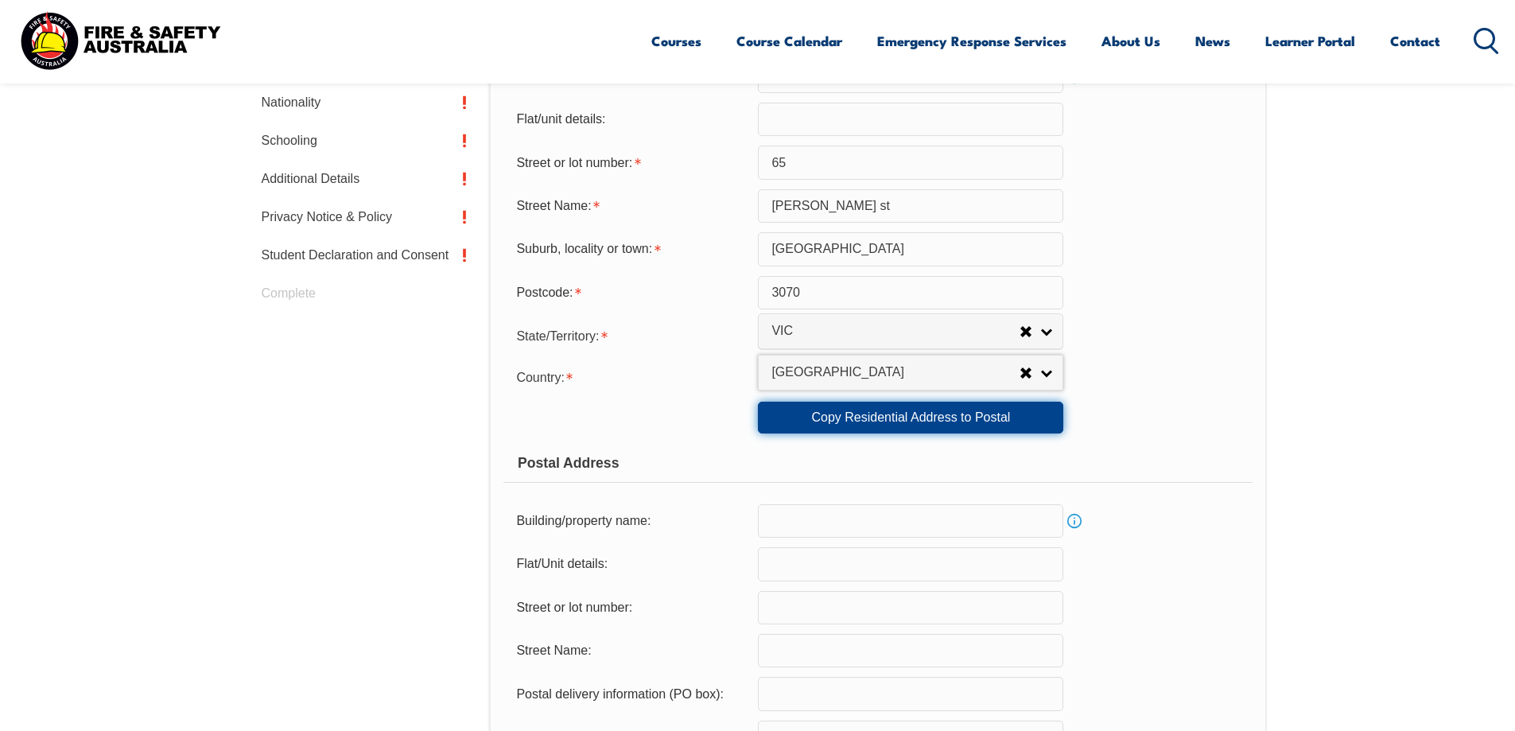
type input "3070"
select select "1101"
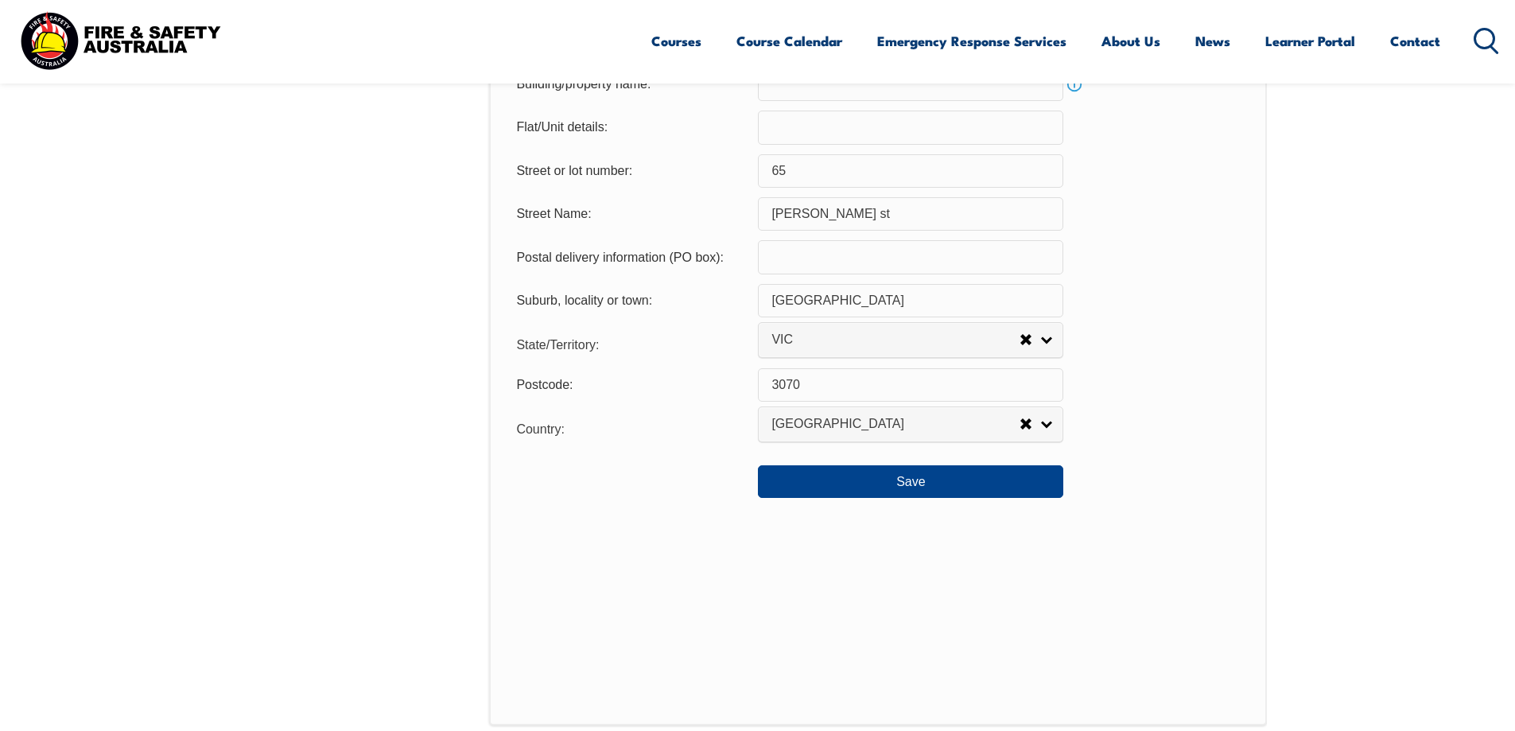
scroll to position [1229, 0]
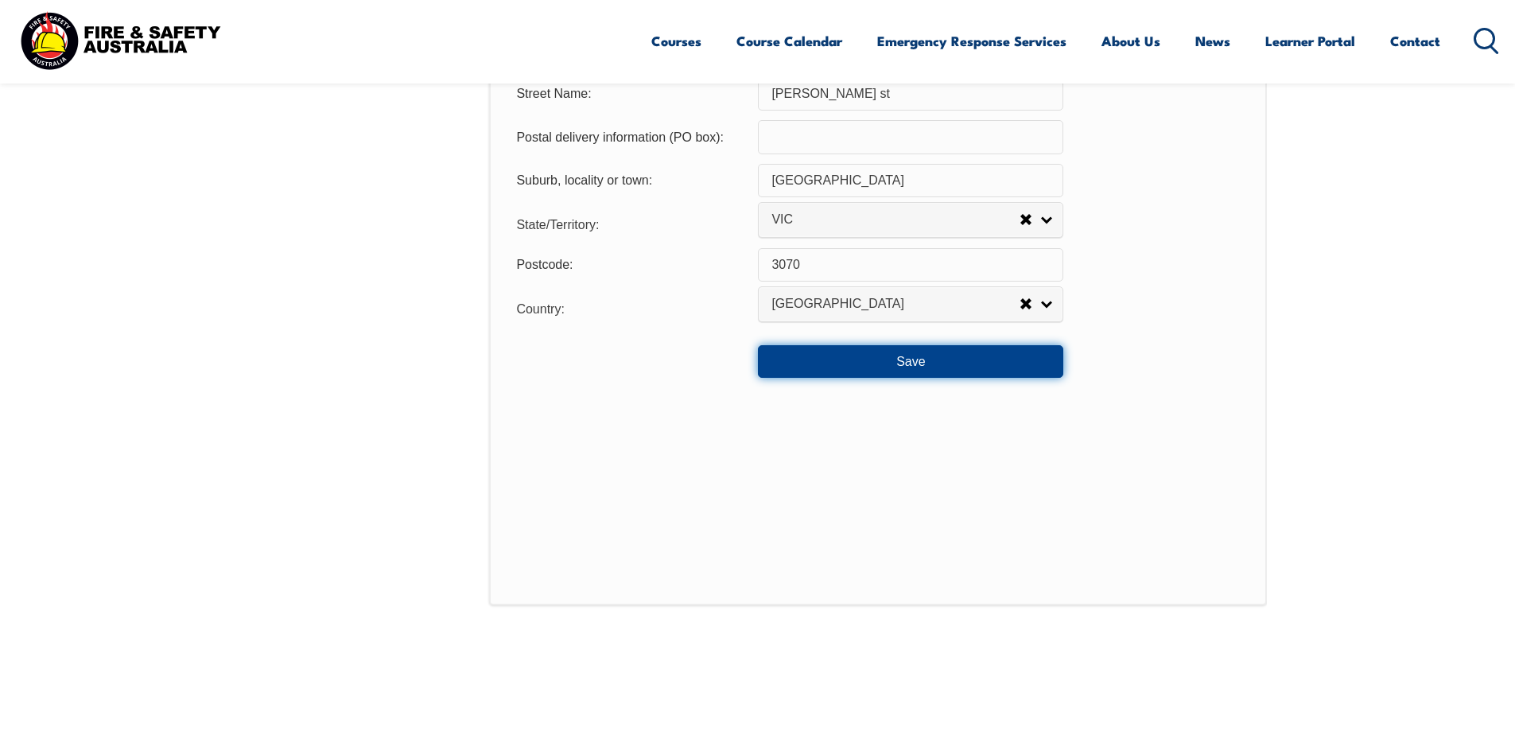
click at [926, 367] on button "Save" at bounding box center [910, 361] width 305 height 32
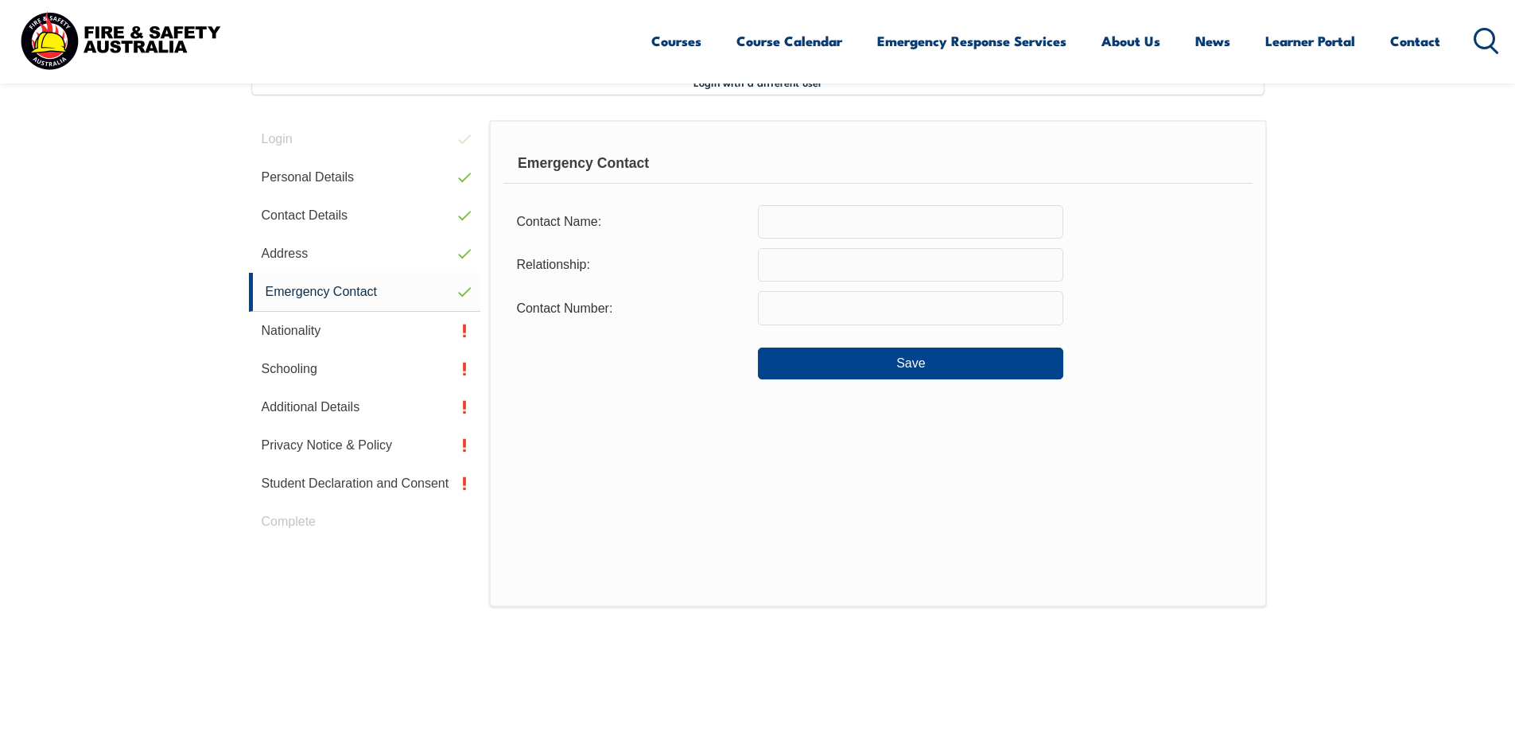
scroll to position [433, 0]
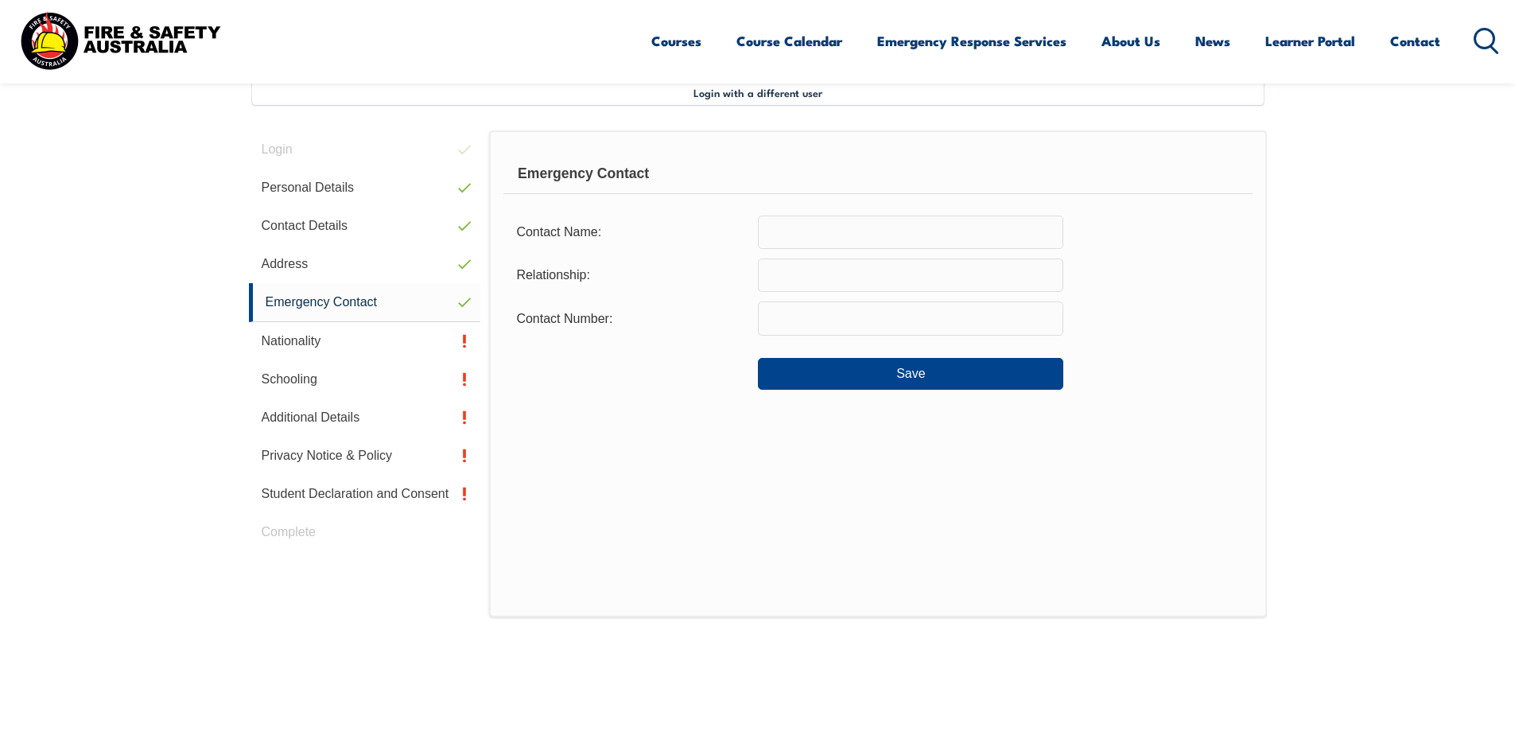
click at [815, 231] on input "text" at bounding box center [910, 232] width 305 height 33
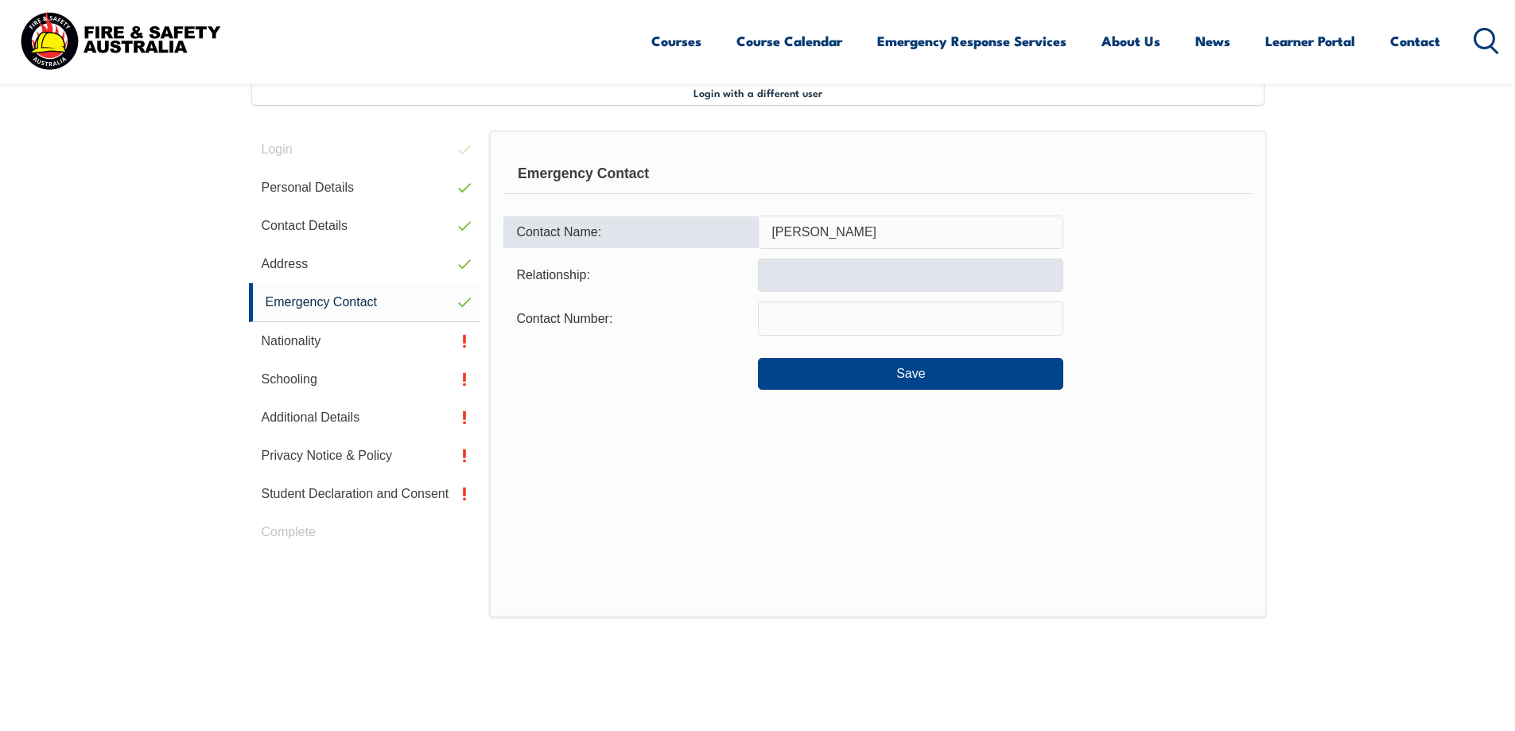
type input "Kerryn Donchi"
click at [809, 283] on input "text" at bounding box center [910, 274] width 305 height 33
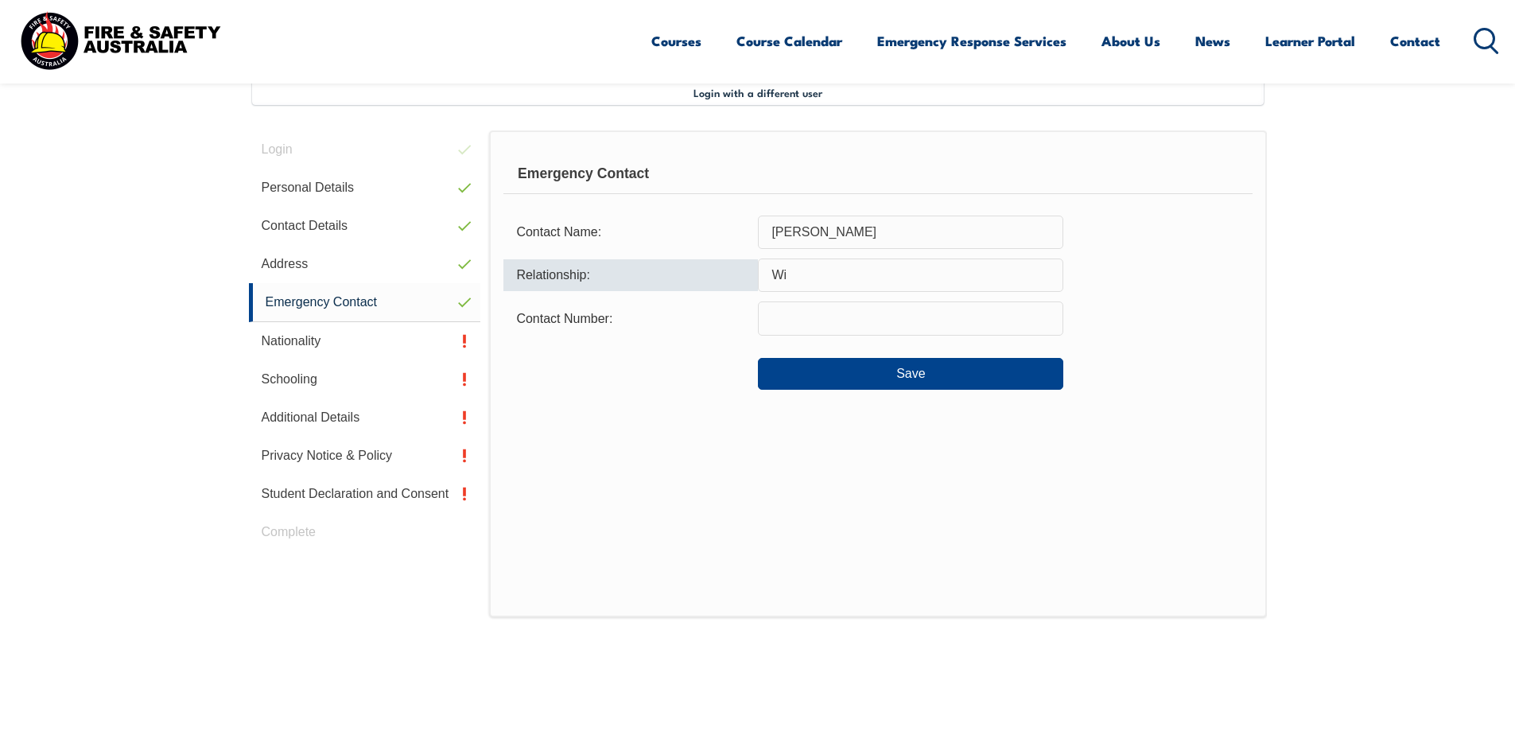
type input "W"
type input "Spouse"
click at [784, 320] on input "text" at bounding box center [910, 317] width 305 height 33
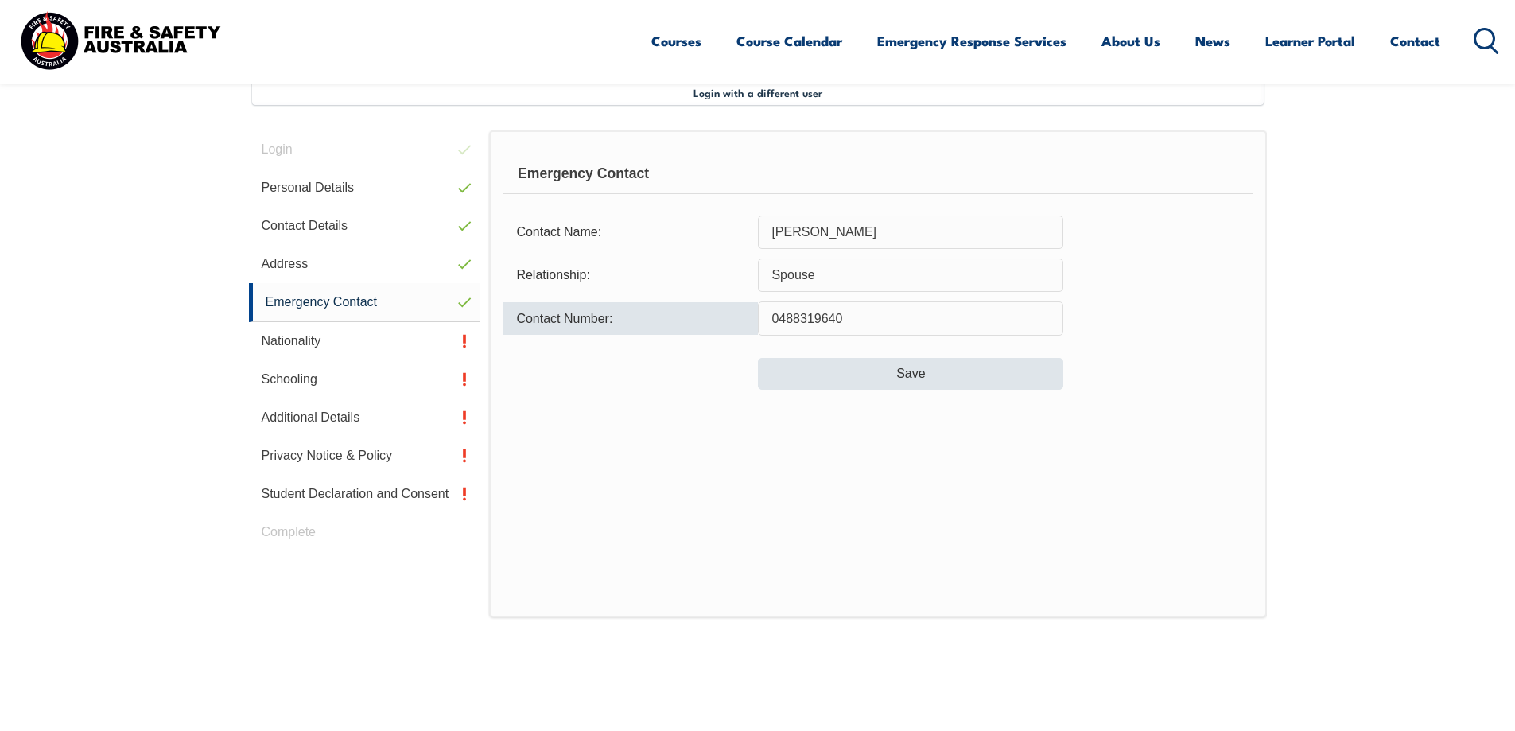
type input "0488319640"
click at [884, 369] on button "Save" at bounding box center [910, 374] width 305 height 32
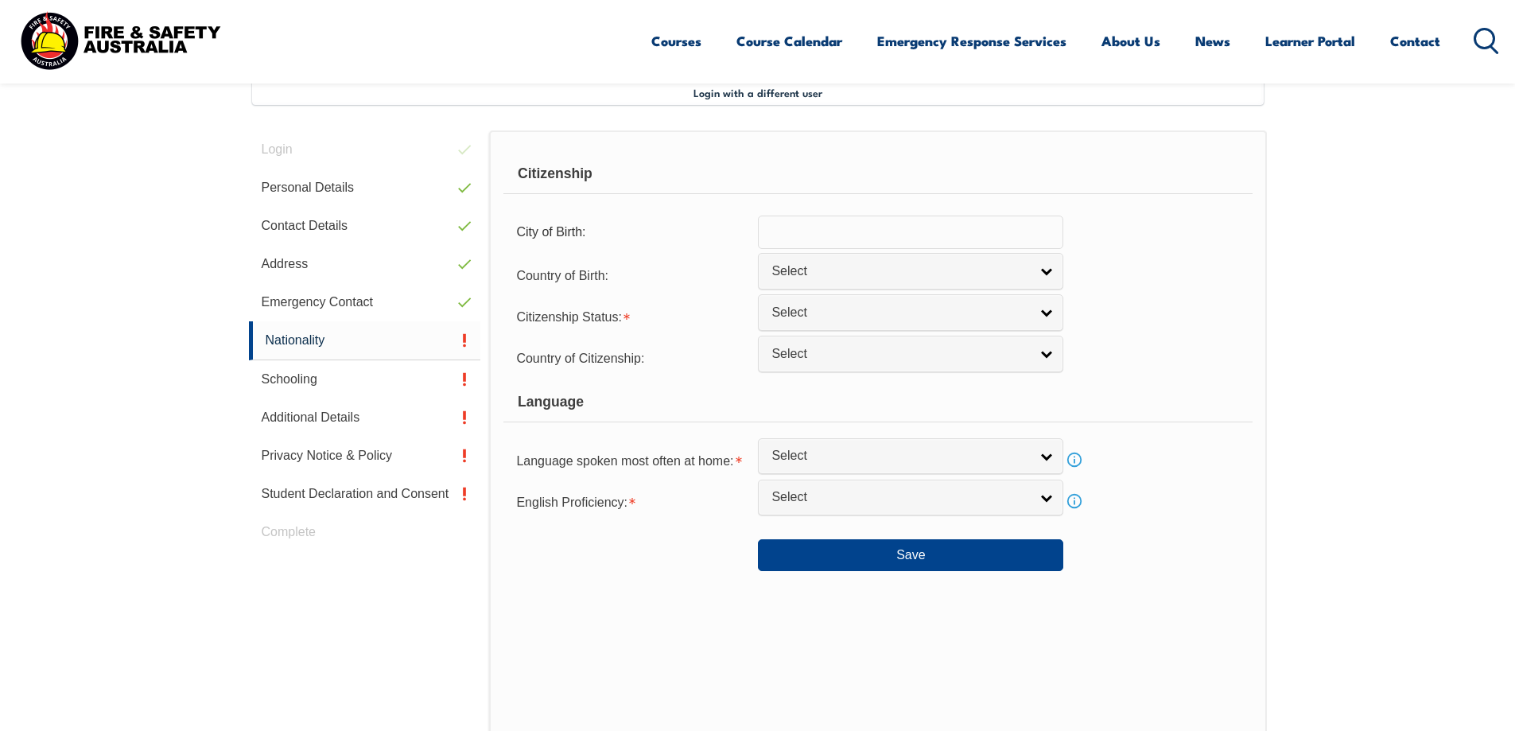
click at [849, 231] on input "text" at bounding box center [910, 232] width 305 height 33
type input "a"
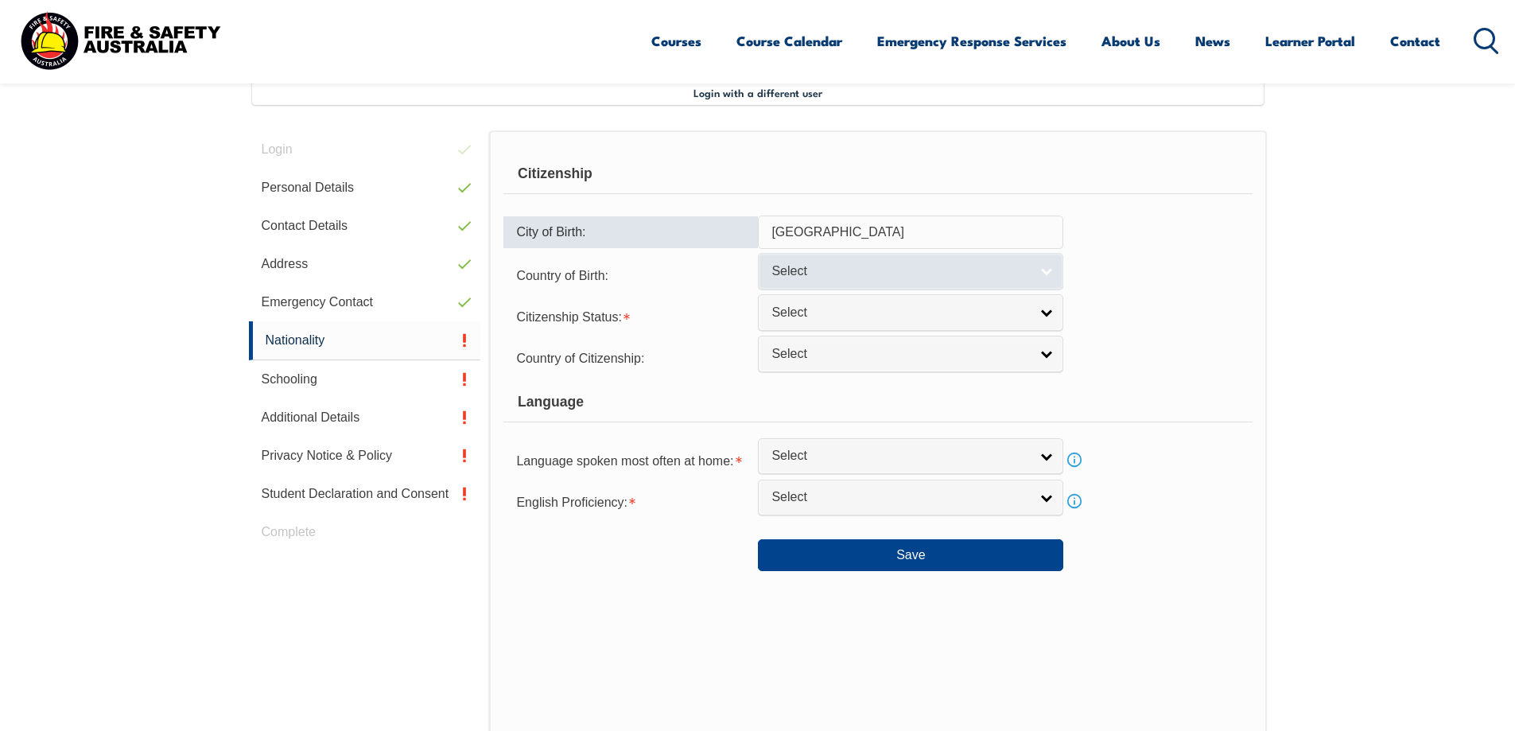
click at [815, 273] on span "Select" at bounding box center [900, 271] width 258 height 17
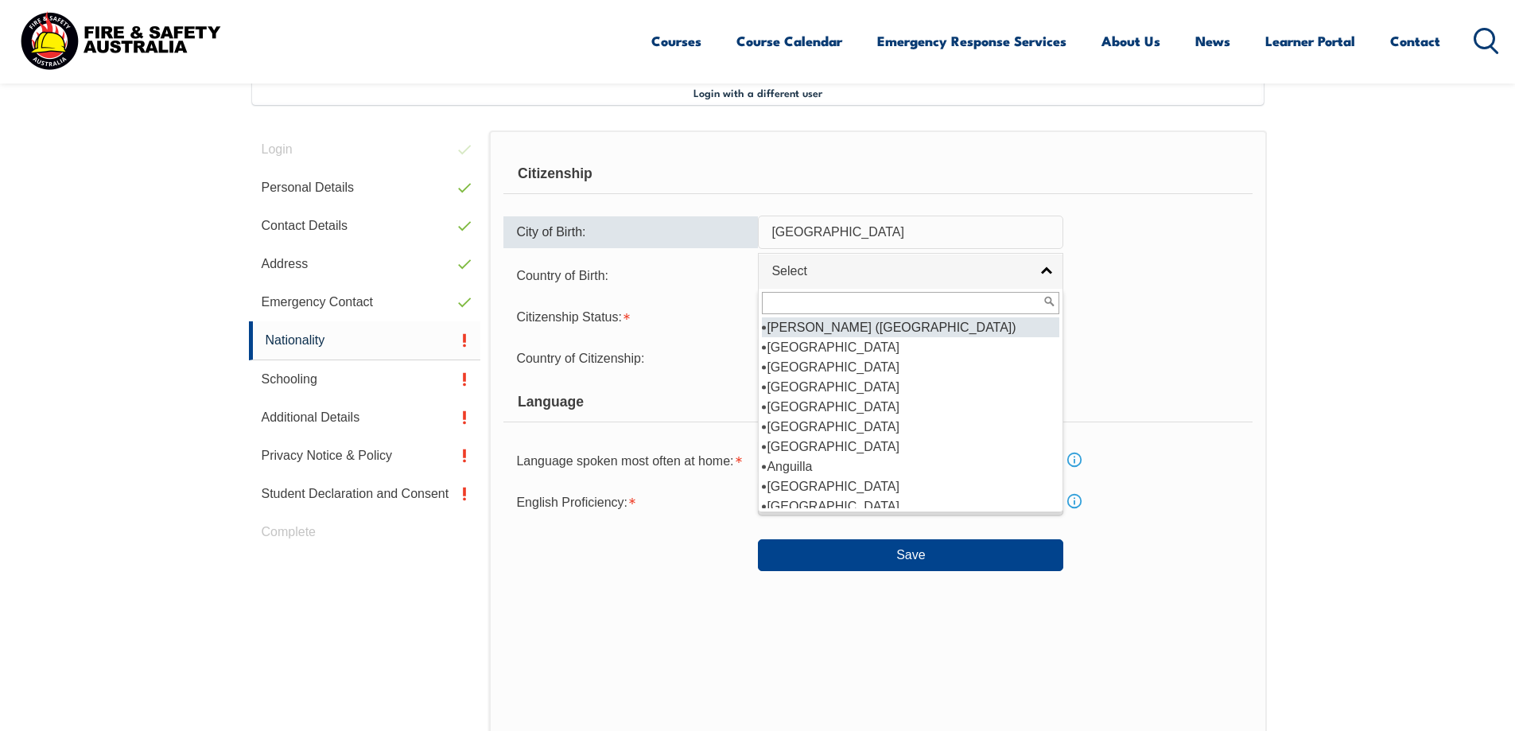
click at [825, 223] on input "Australia" at bounding box center [910, 232] width 305 height 33
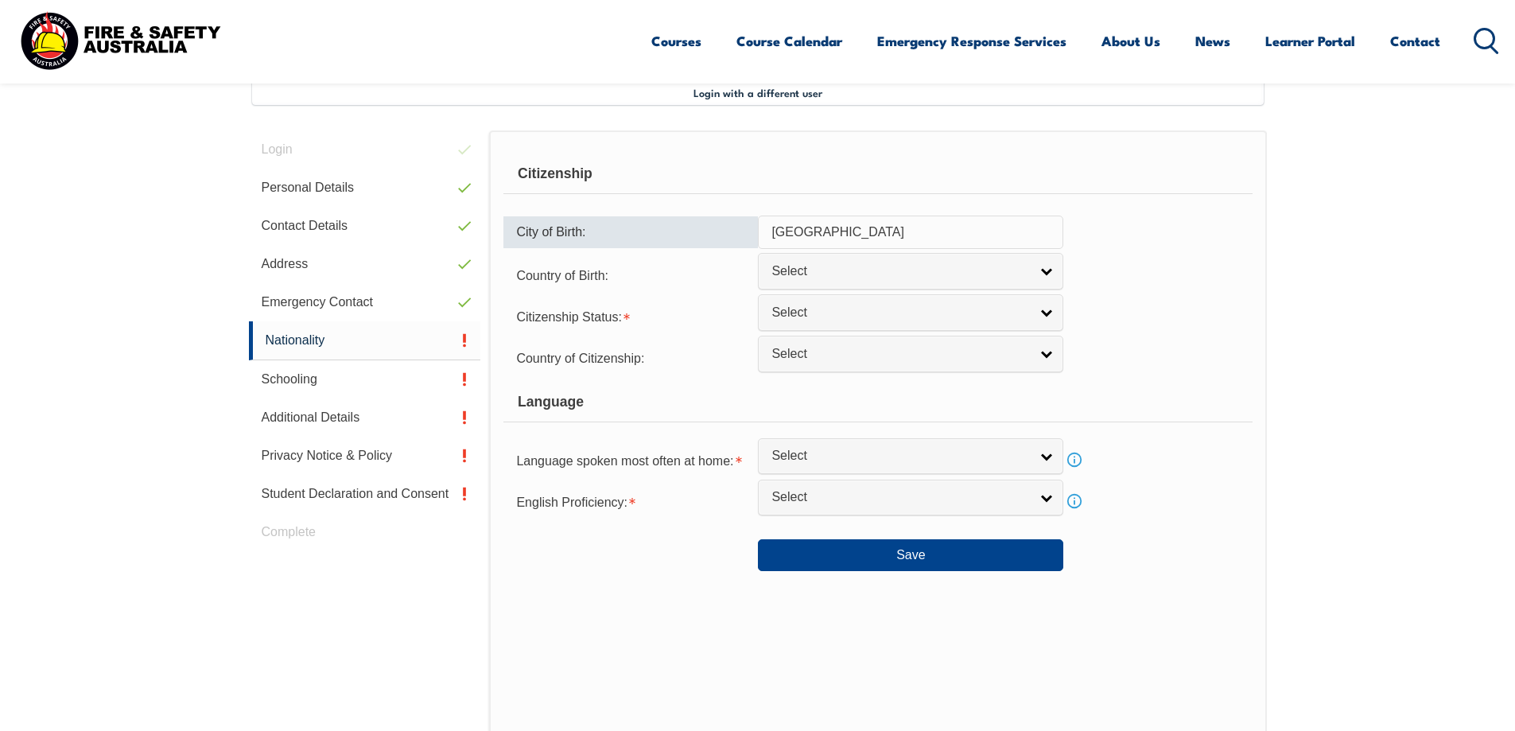
drag, startPoint x: 841, startPoint y: 228, endPoint x: 735, endPoint y: 214, distance: 106.7
click at [735, 214] on form "Citizenship City of Birth: Australia Country of Birth: Adelie Land (France) Afg…" at bounding box center [877, 362] width 748 height 417
type input "Ararat"
click at [870, 266] on span "Select" at bounding box center [900, 271] width 258 height 17
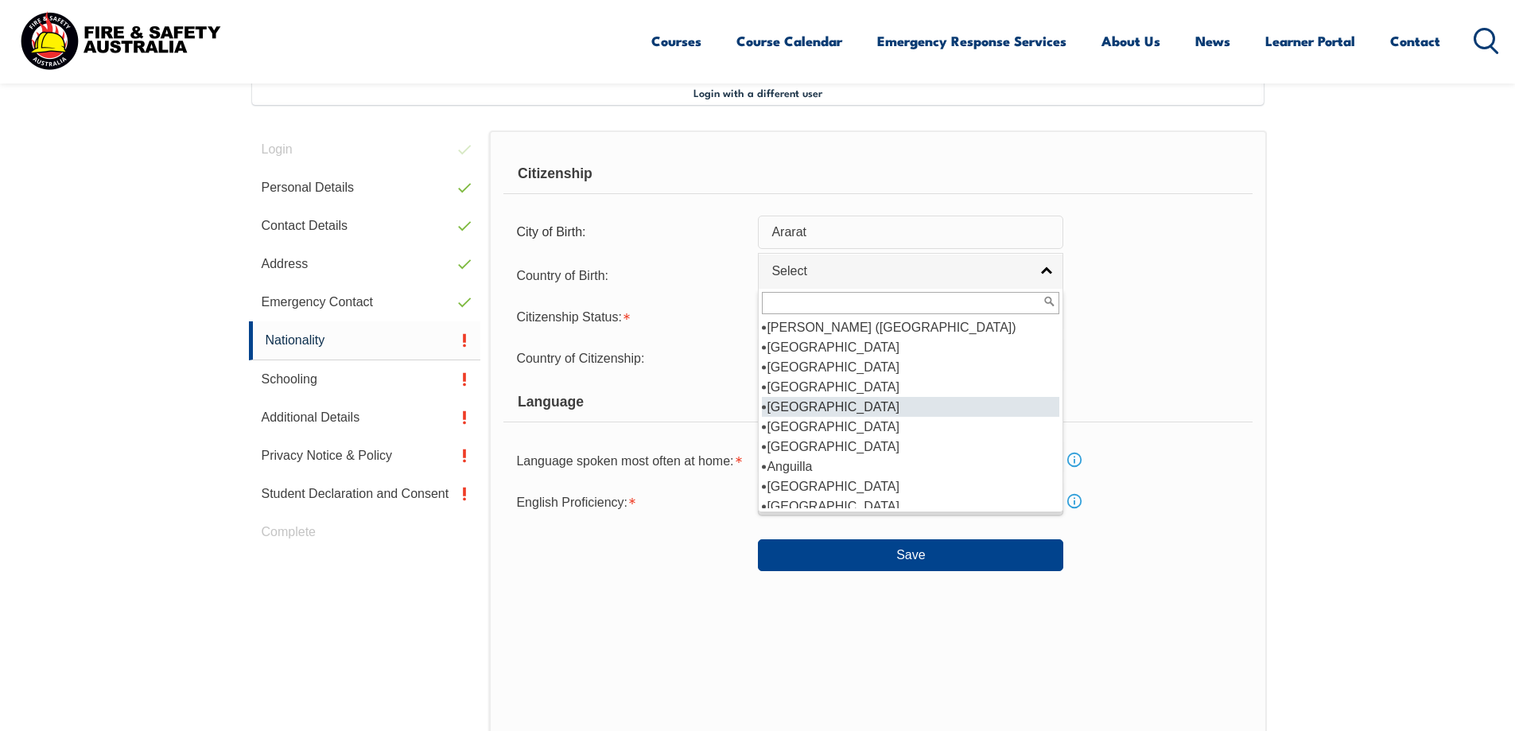
scroll to position [159, 0]
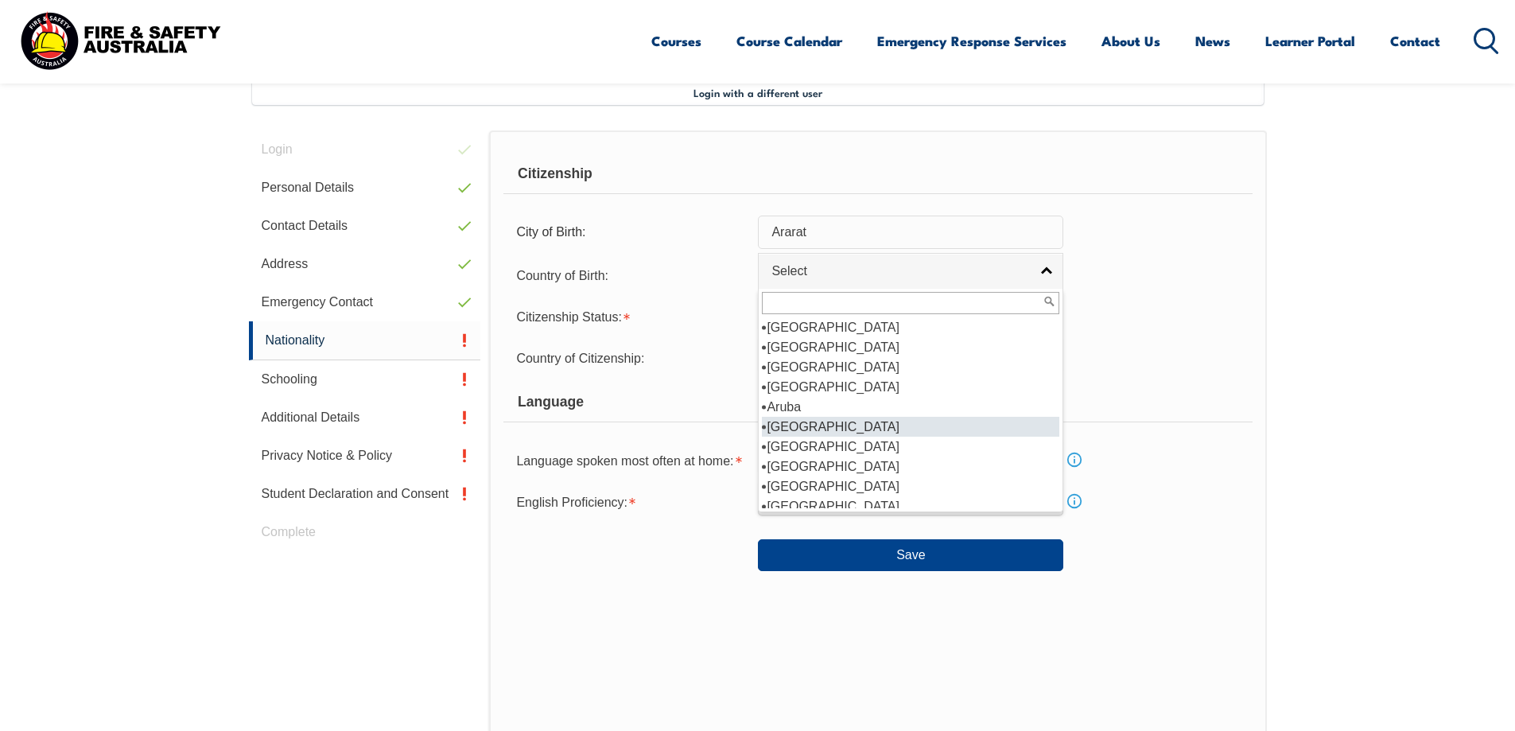
click at [808, 430] on li "Australia" at bounding box center [910, 427] width 297 height 20
select select "1101"
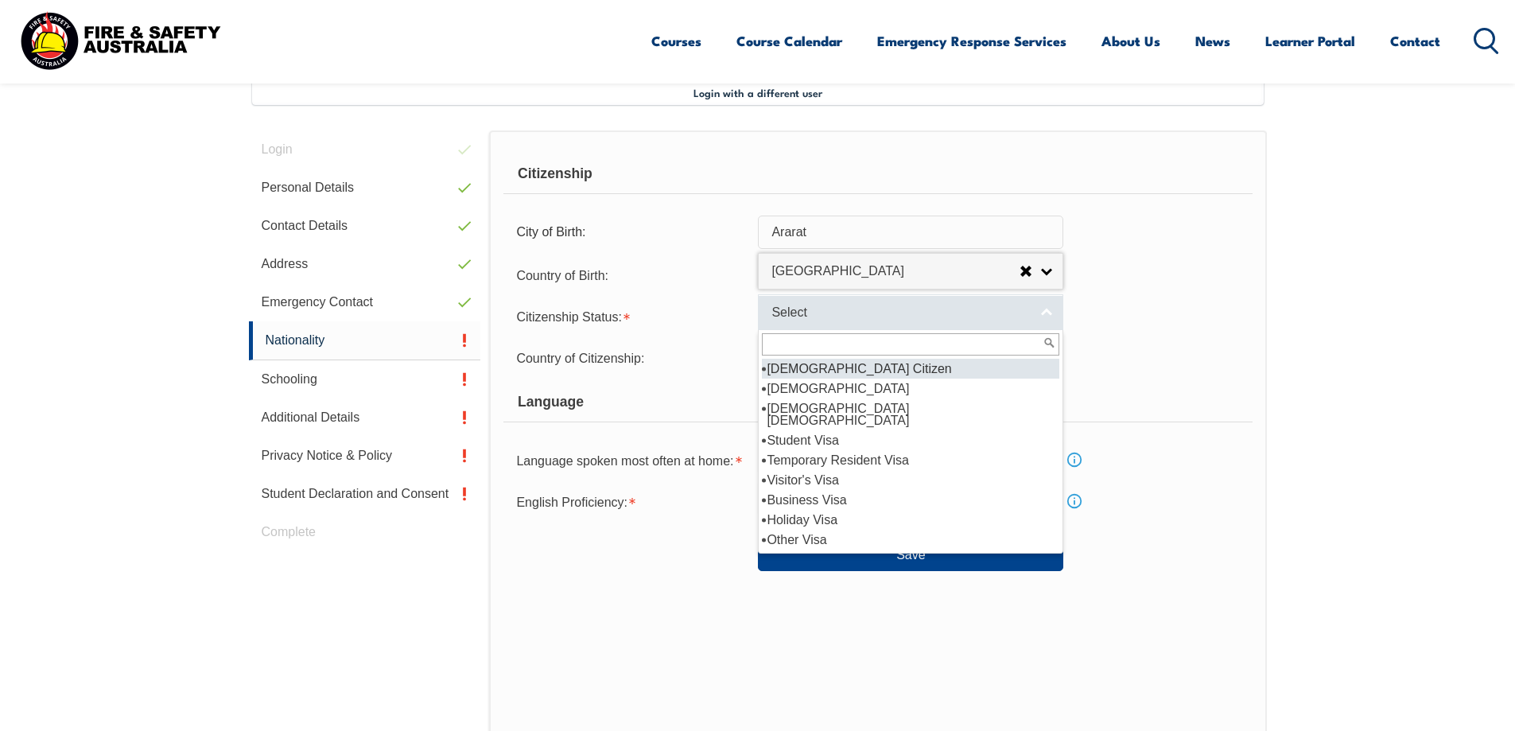
click at [805, 321] on span "Select" at bounding box center [900, 313] width 258 height 17
click at [837, 368] on li "Australian Citizen" at bounding box center [910, 369] width 297 height 20
select select "1"
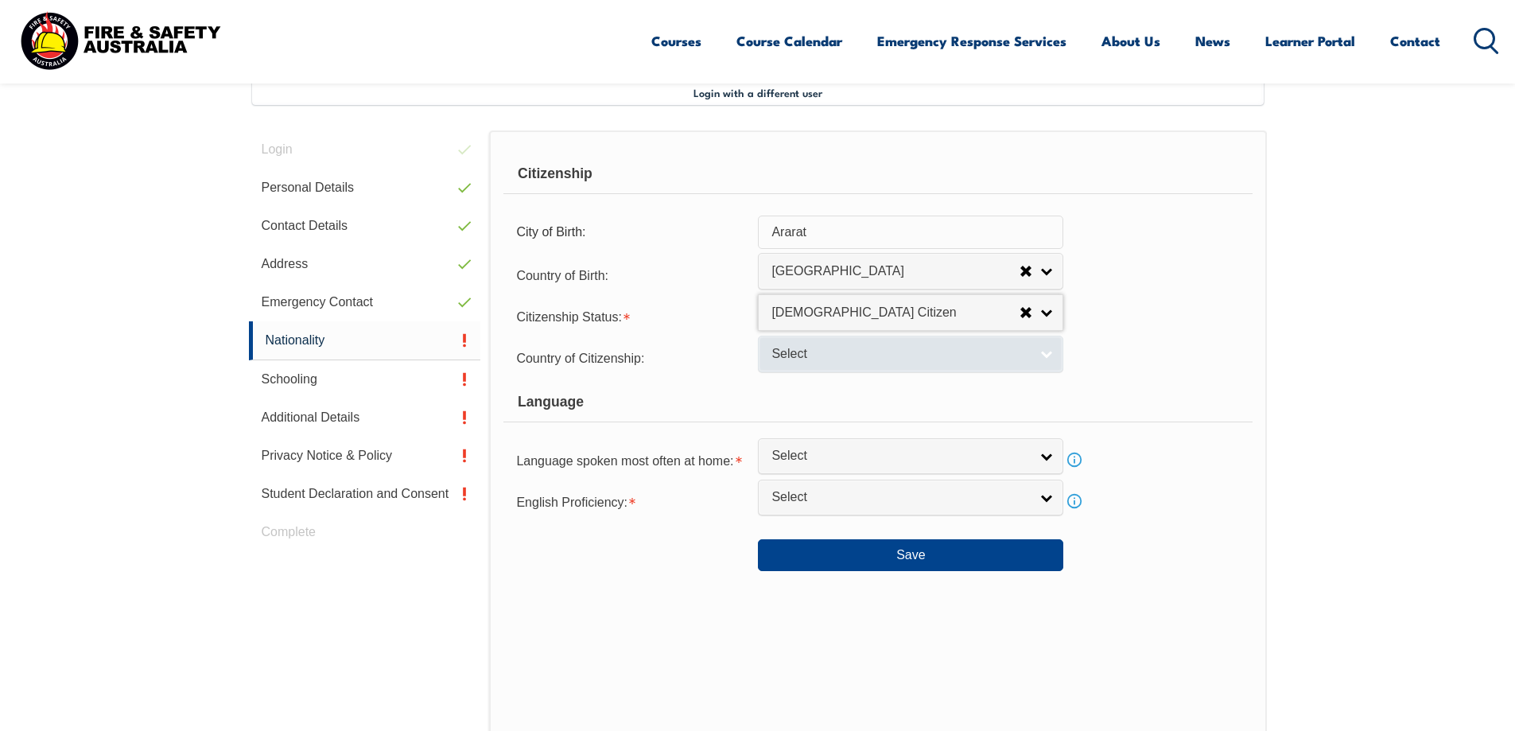
click at [855, 346] on span "Select" at bounding box center [900, 354] width 258 height 17
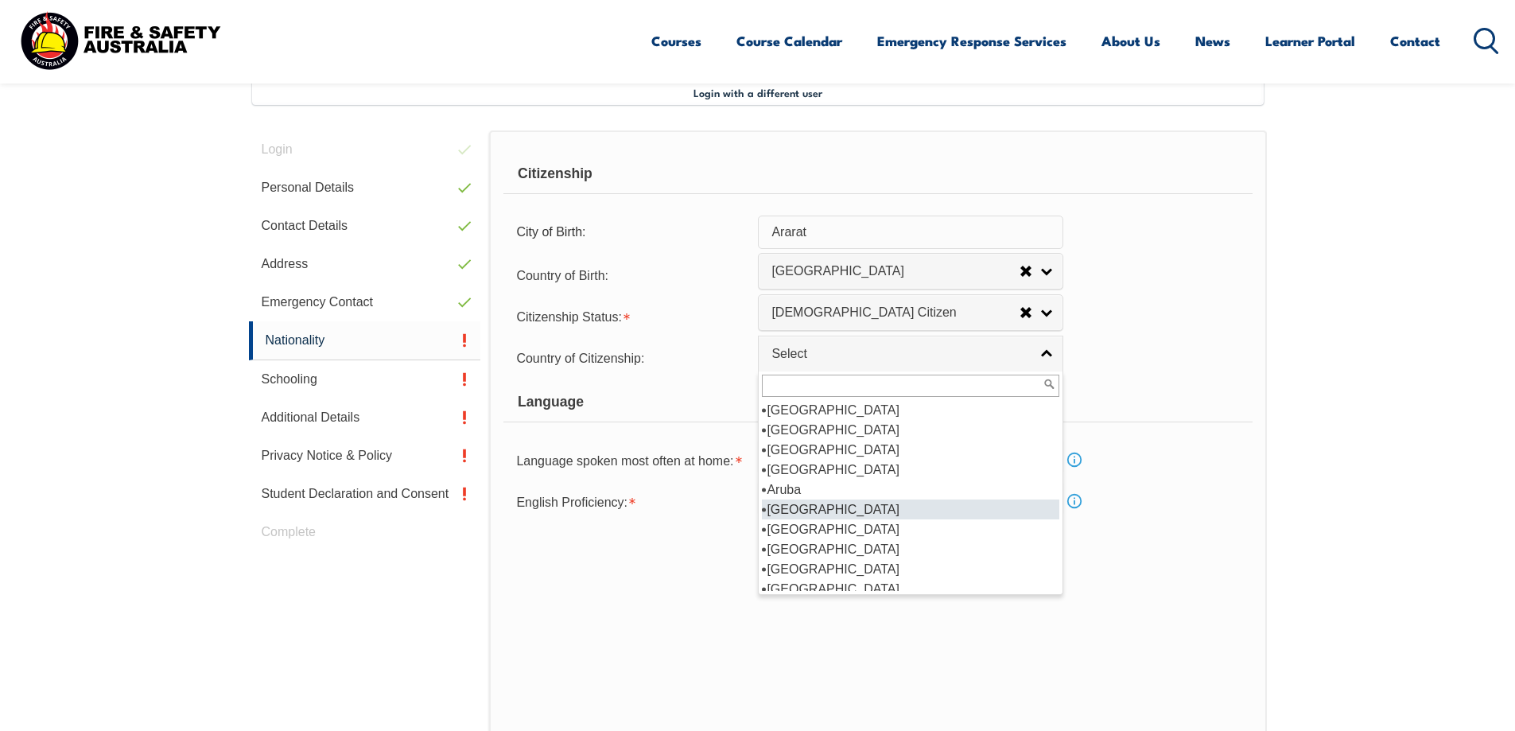
click at [791, 515] on li "Australia" at bounding box center [910, 509] width 297 height 20
select select "1101"
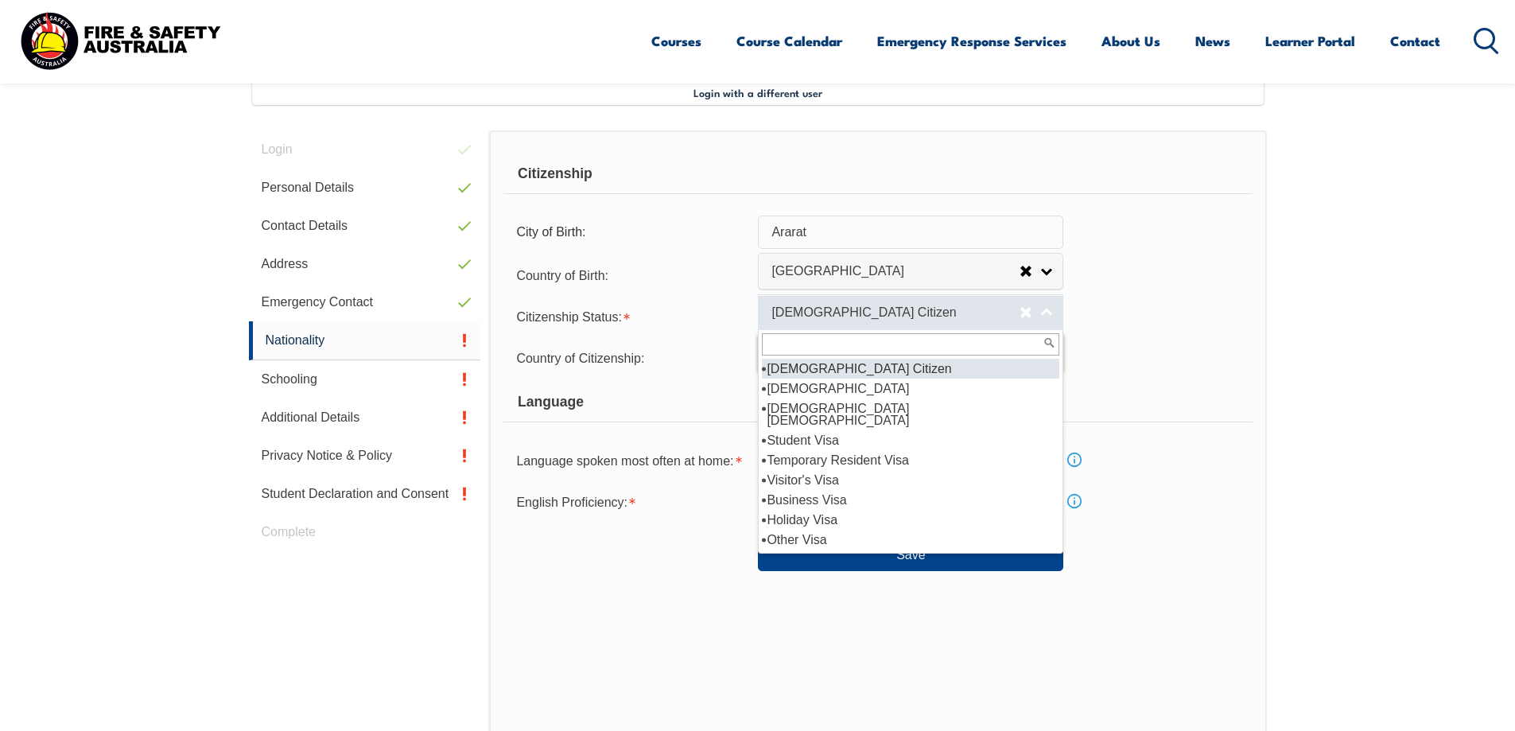
click at [887, 316] on span "Australian Citizen" at bounding box center [895, 313] width 248 height 17
click at [1210, 370] on div "Country of Citizenship: Adelie Land (France) Afghanistan Aland Islands Albania …" at bounding box center [877, 357] width 748 height 32
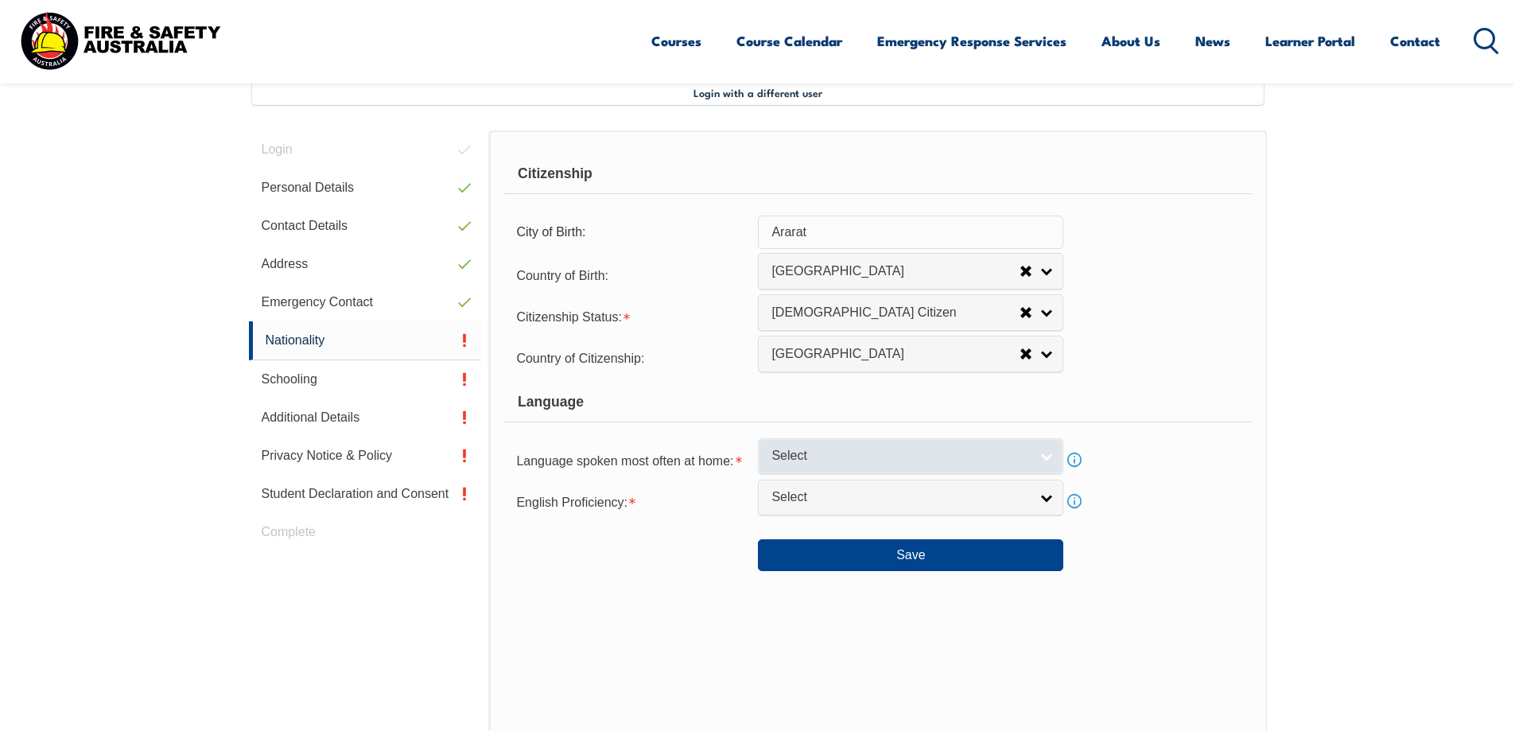
click at [952, 464] on span "Select" at bounding box center [900, 456] width 258 height 17
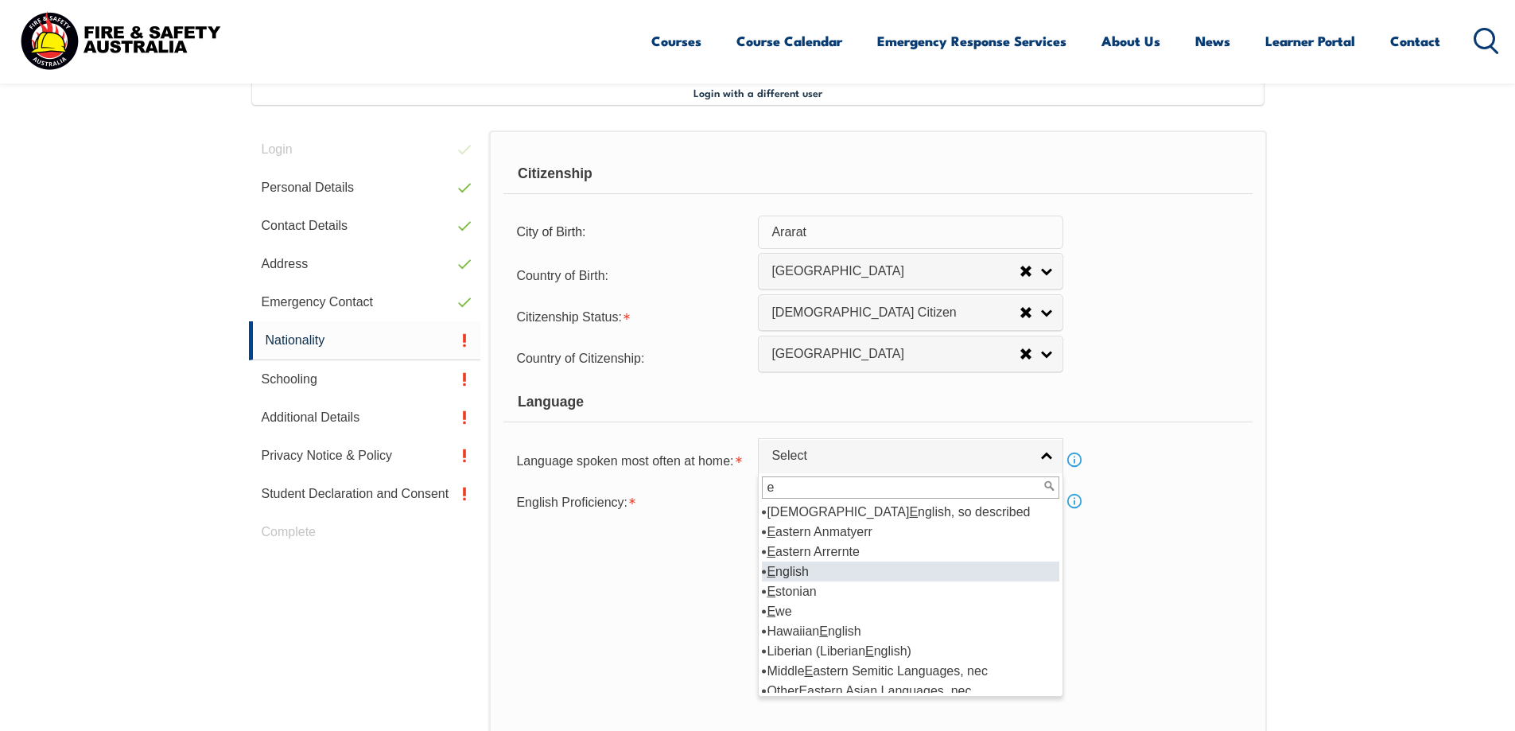
type input "e"
click at [804, 573] on li "E nglish" at bounding box center [910, 571] width 297 height 20
select select "1201"
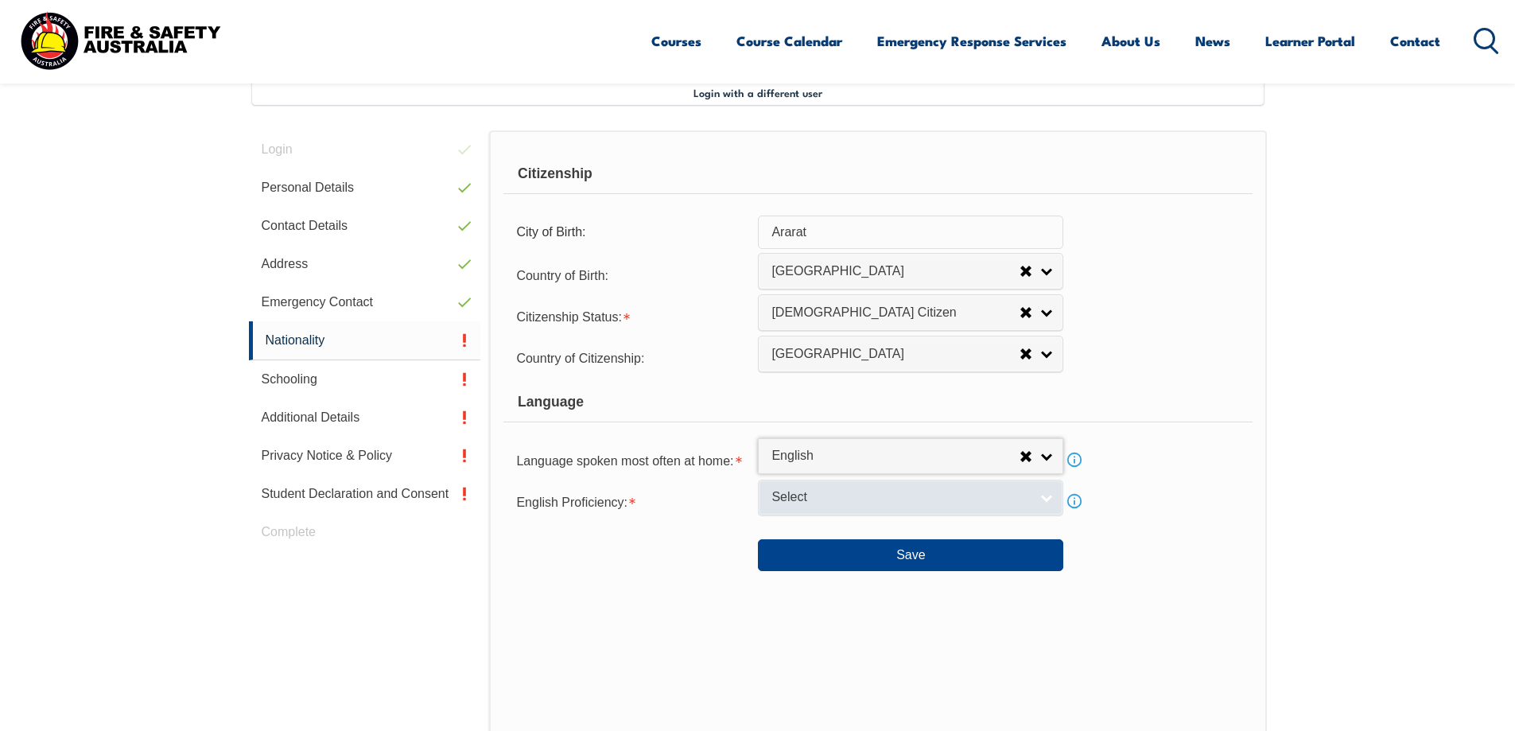
click at [828, 498] on span "Select" at bounding box center [900, 497] width 258 height 17
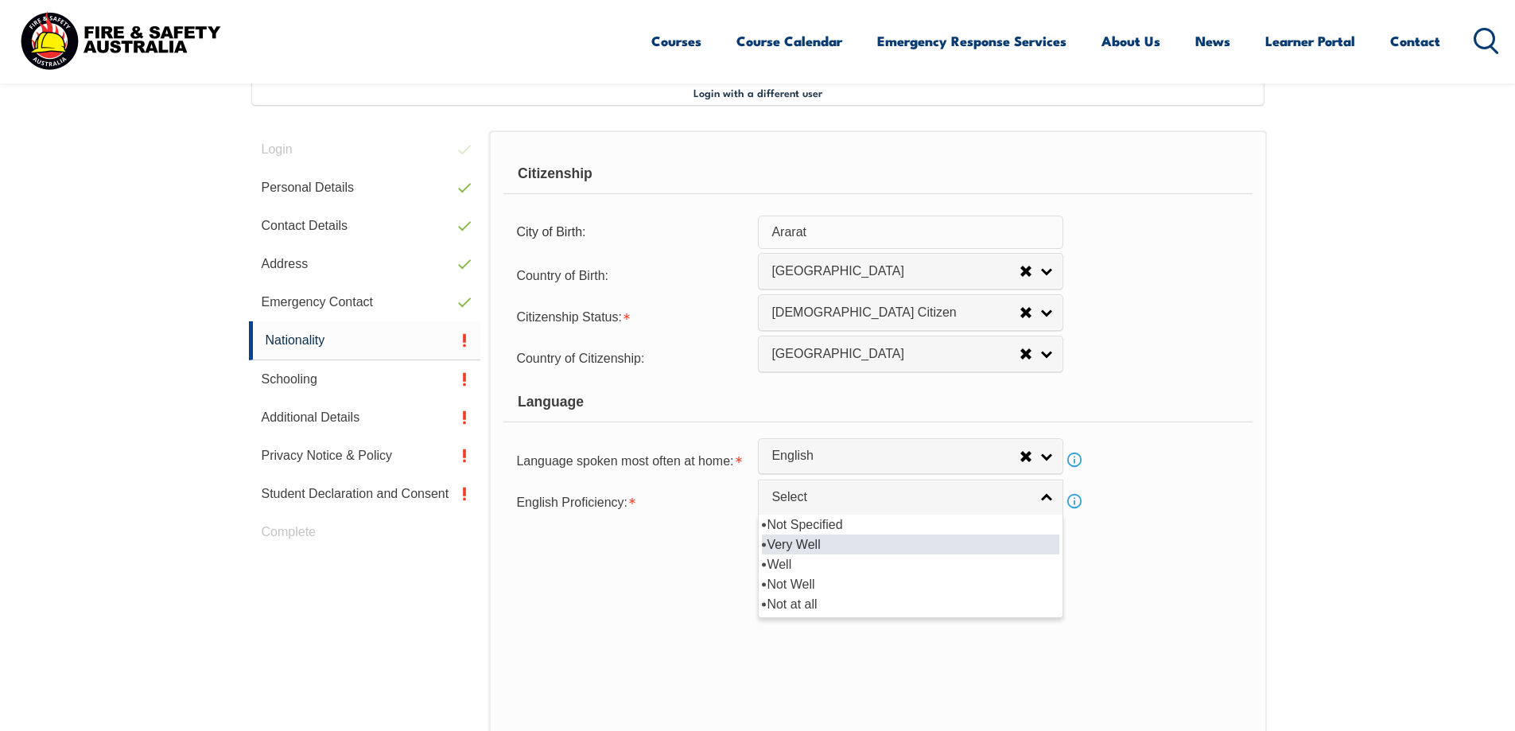
click at [804, 546] on li "Very Well" at bounding box center [910, 544] width 297 height 20
select select "1"
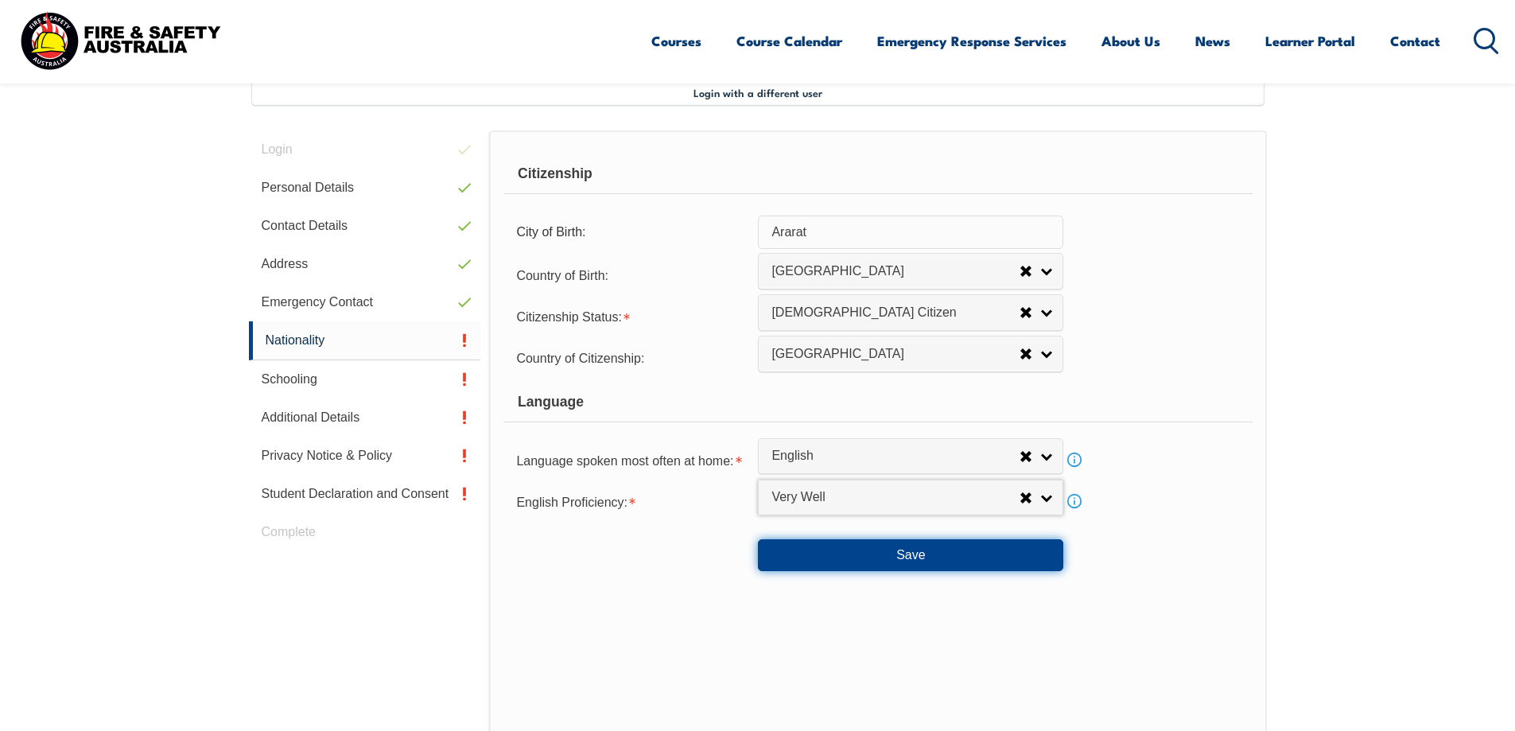
click at [912, 559] on button "Save" at bounding box center [910, 555] width 305 height 32
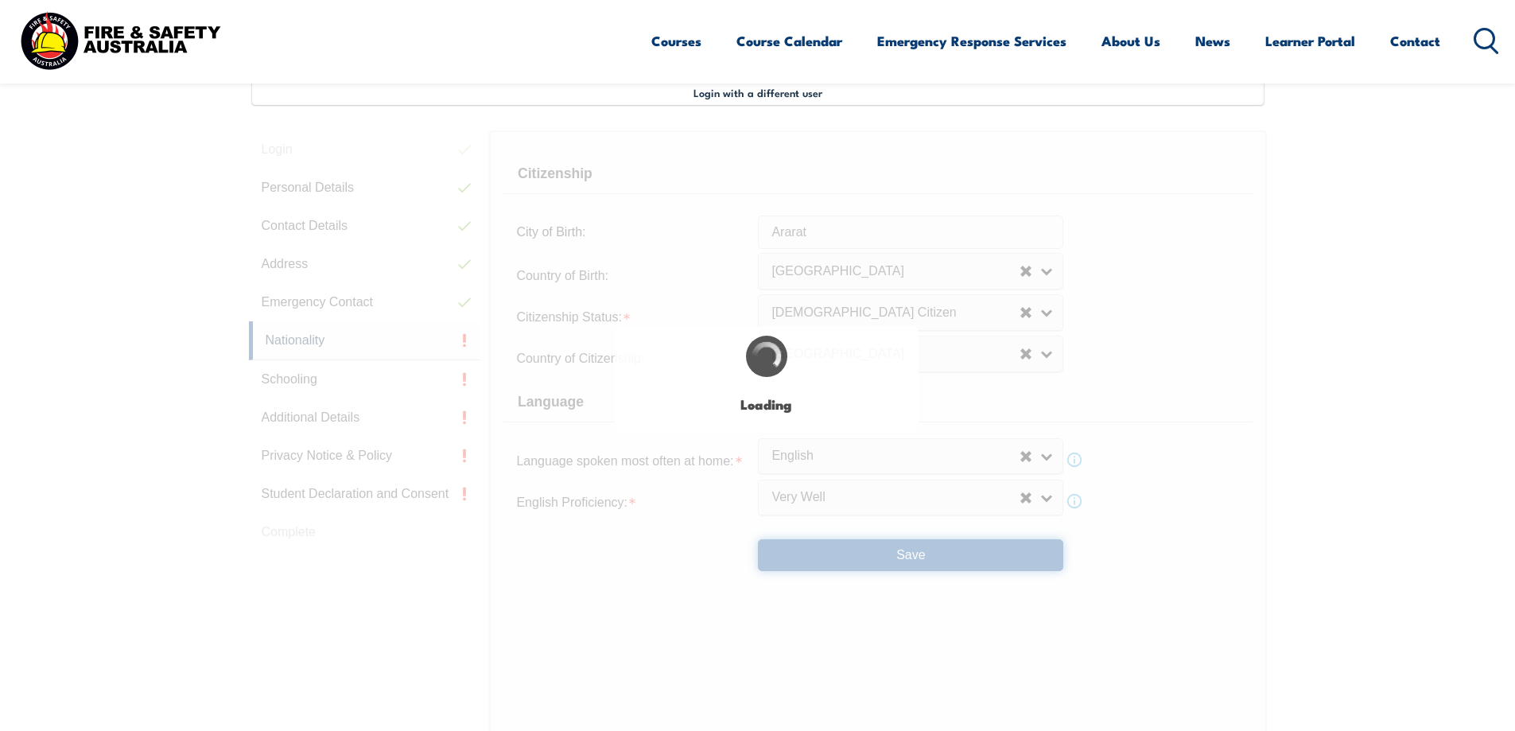
scroll to position [0, 0]
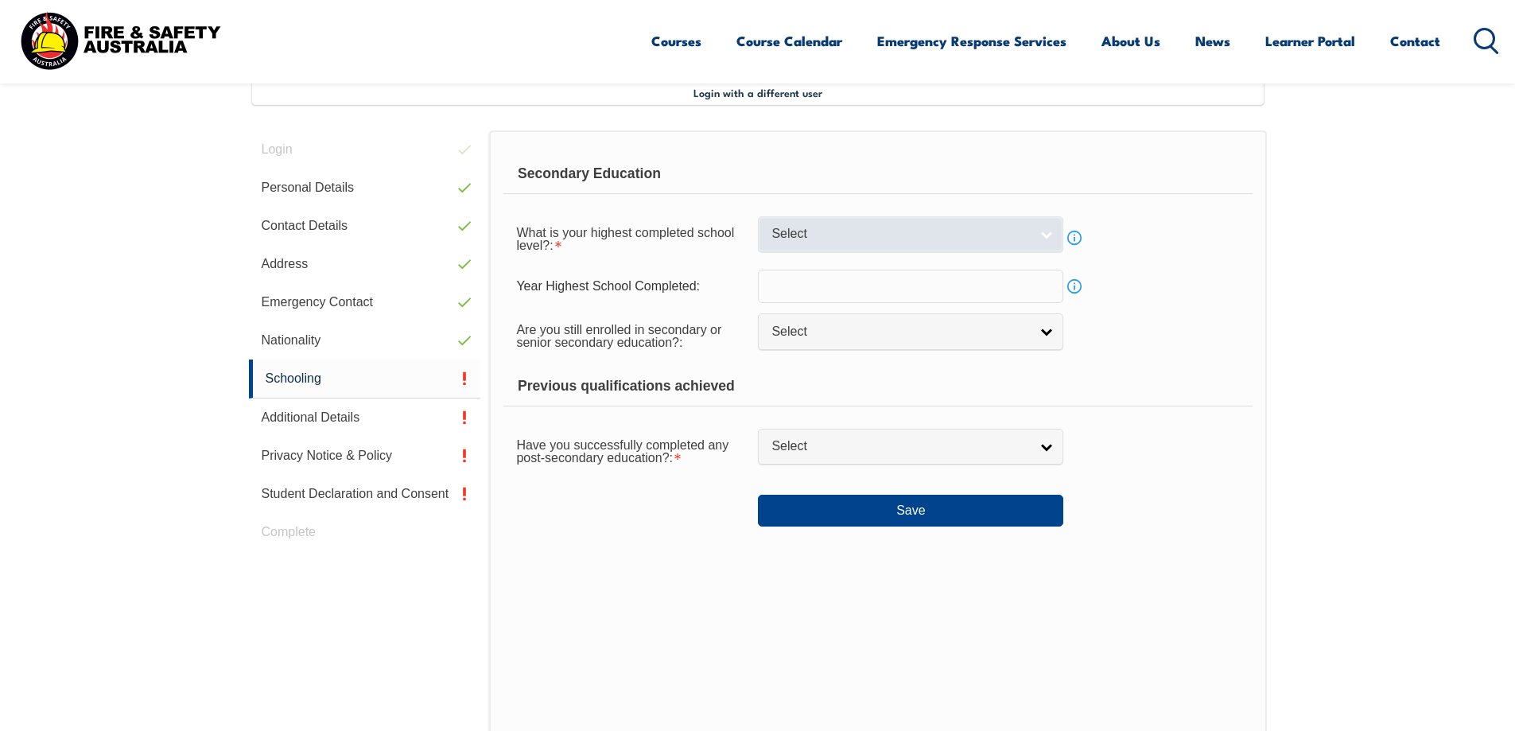
click at [830, 245] on link "Select" at bounding box center [910, 234] width 305 height 36
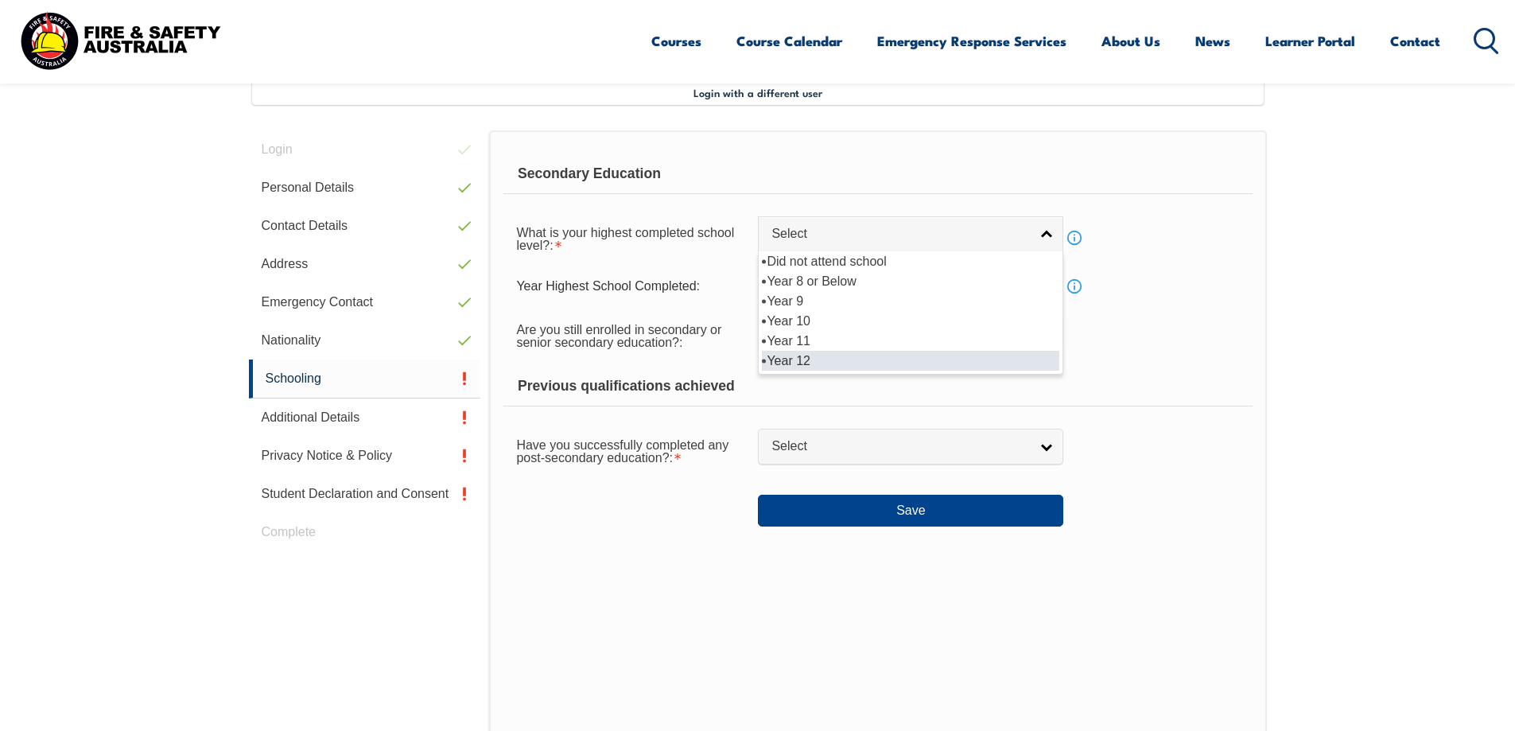
click at [803, 362] on li "Year 12" at bounding box center [910, 361] width 297 height 20
select select "12"
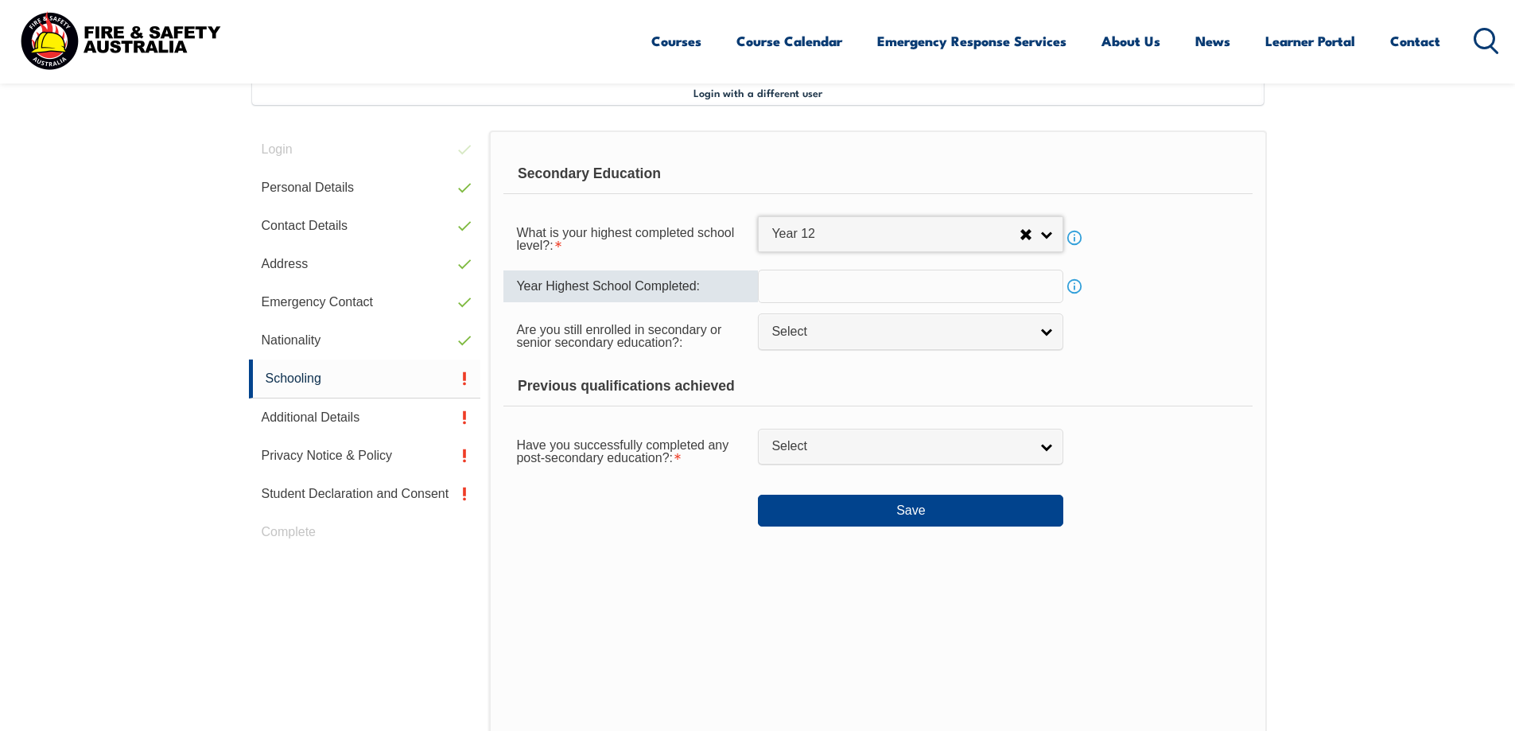
click at [1039, 289] on input "text" at bounding box center [910, 286] width 305 height 33
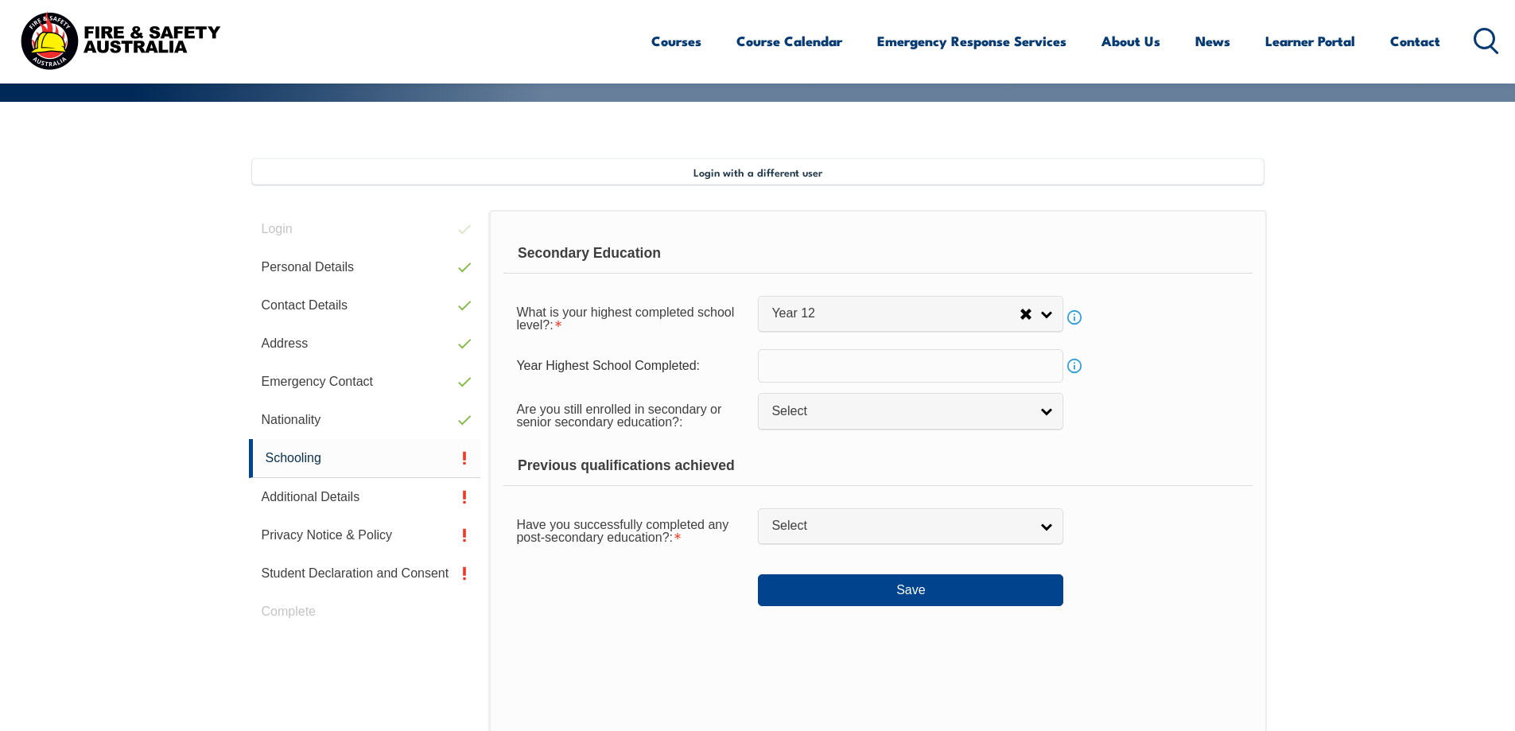
click at [1074, 367] on link "Info" at bounding box center [1074, 366] width 22 height 22
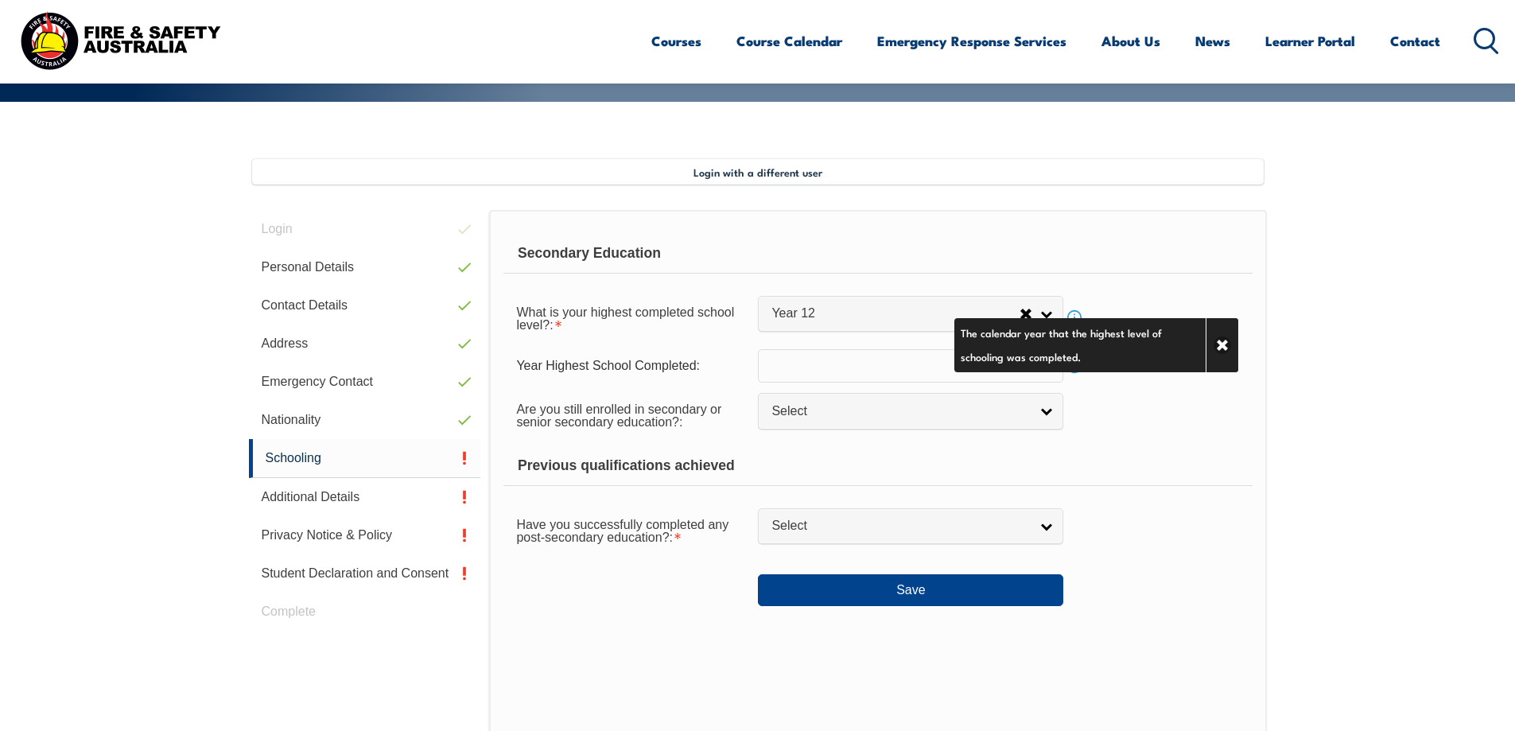
click at [1218, 402] on div "Are you still enrolled in secondary or senior secondary education?: Not Specifi…" at bounding box center [877, 414] width 748 height 45
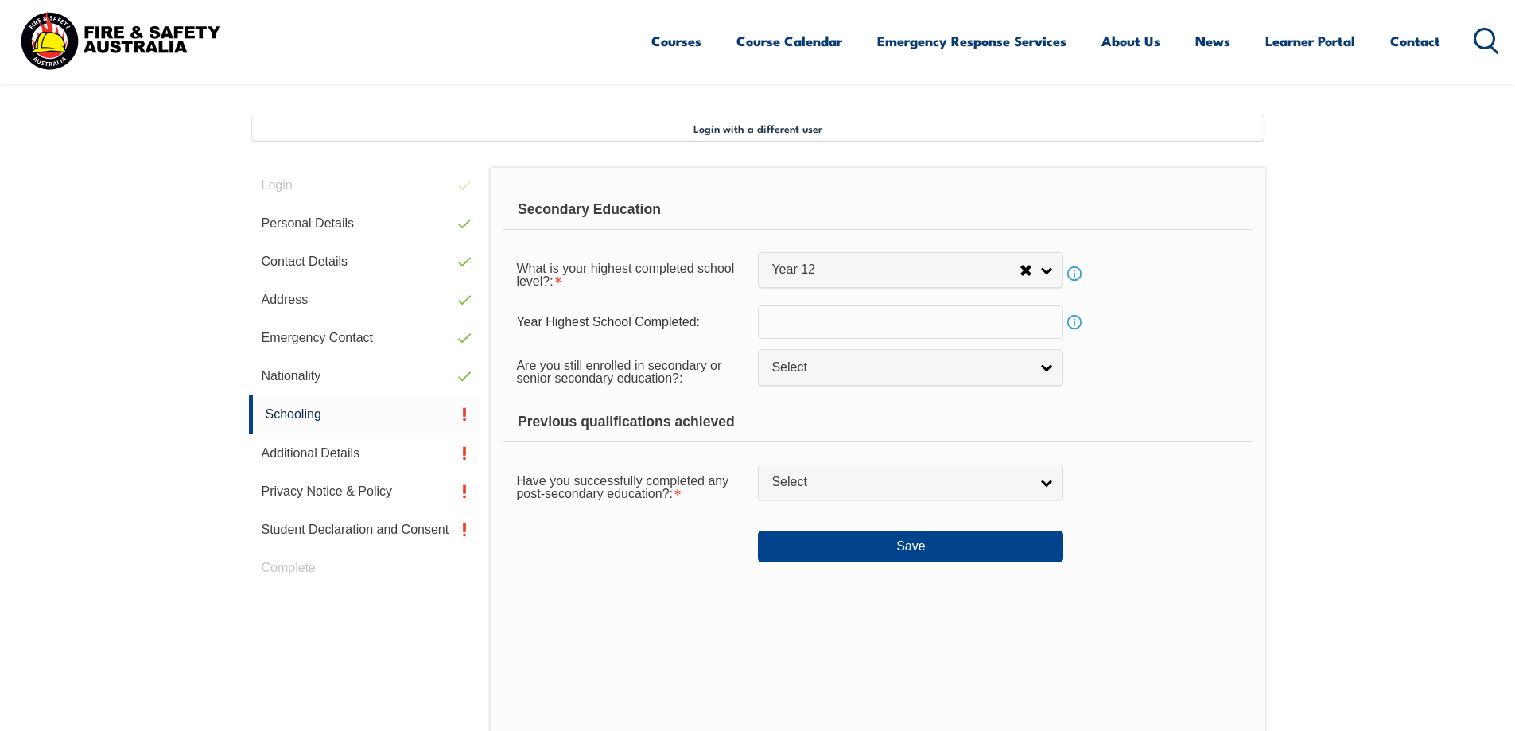
scroll to position [433, 0]
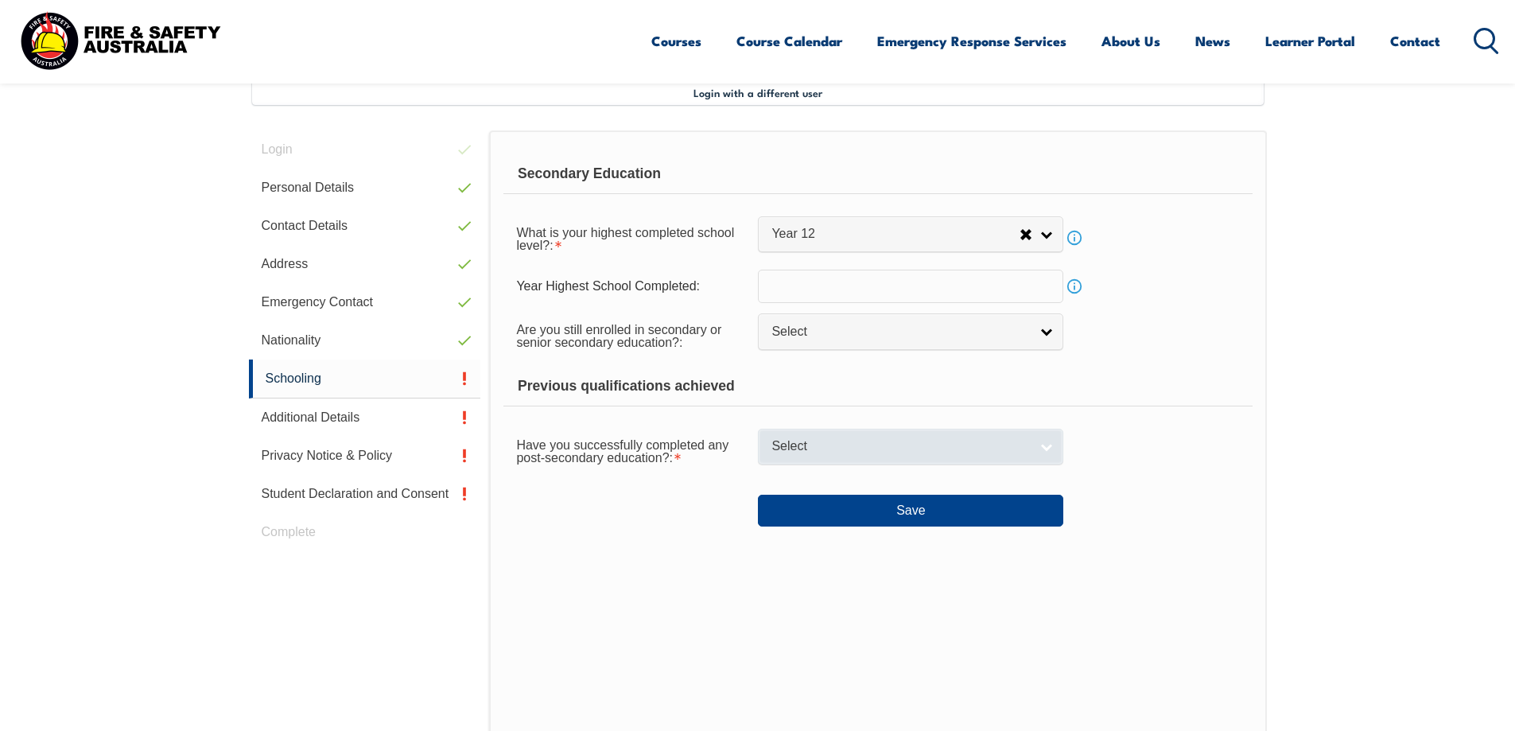
click at [1043, 451] on link "Select" at bounding box center [910, 447] width 305 height 36
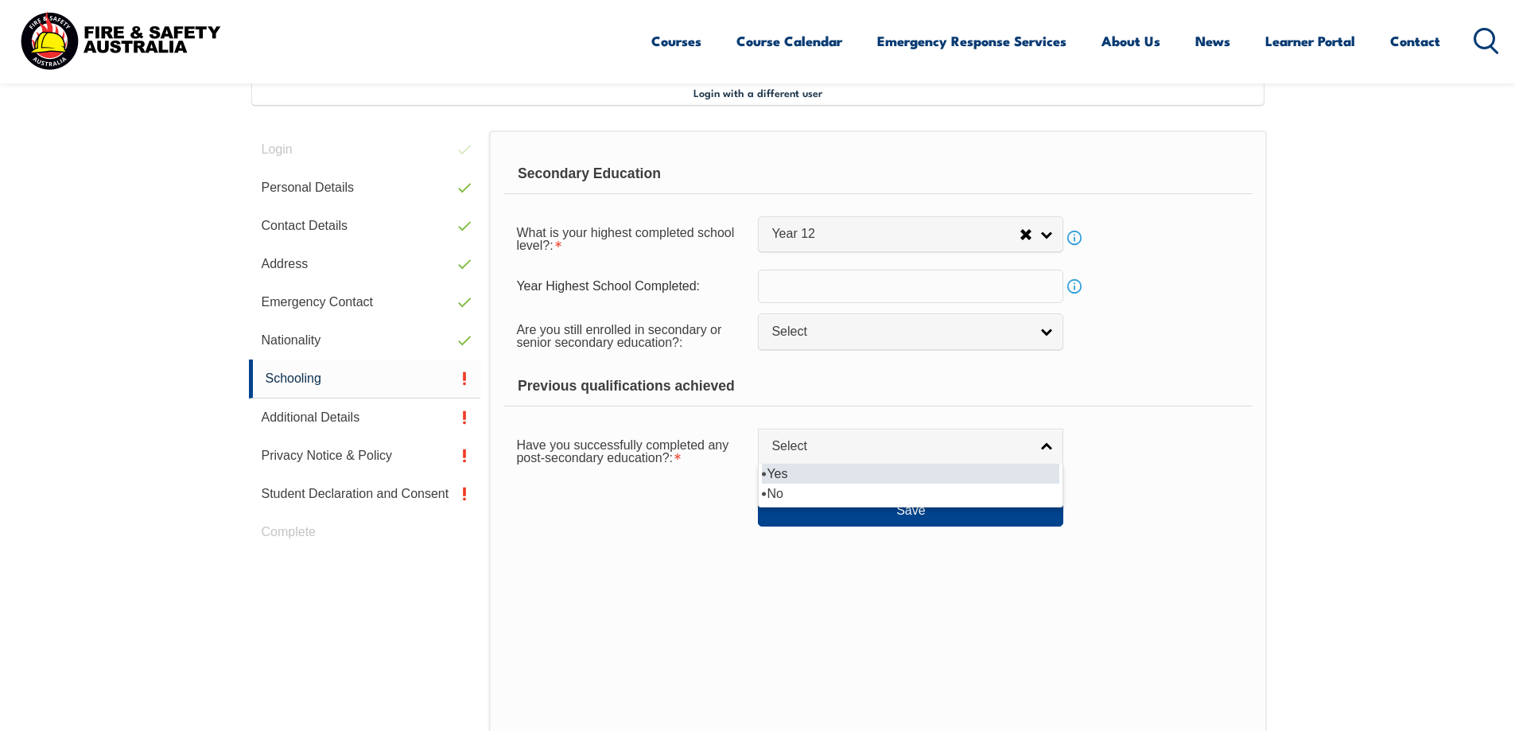
click at [954, 483] on li "Yes" at bounding box center [910, 474] width 297 height 20
select select "true"
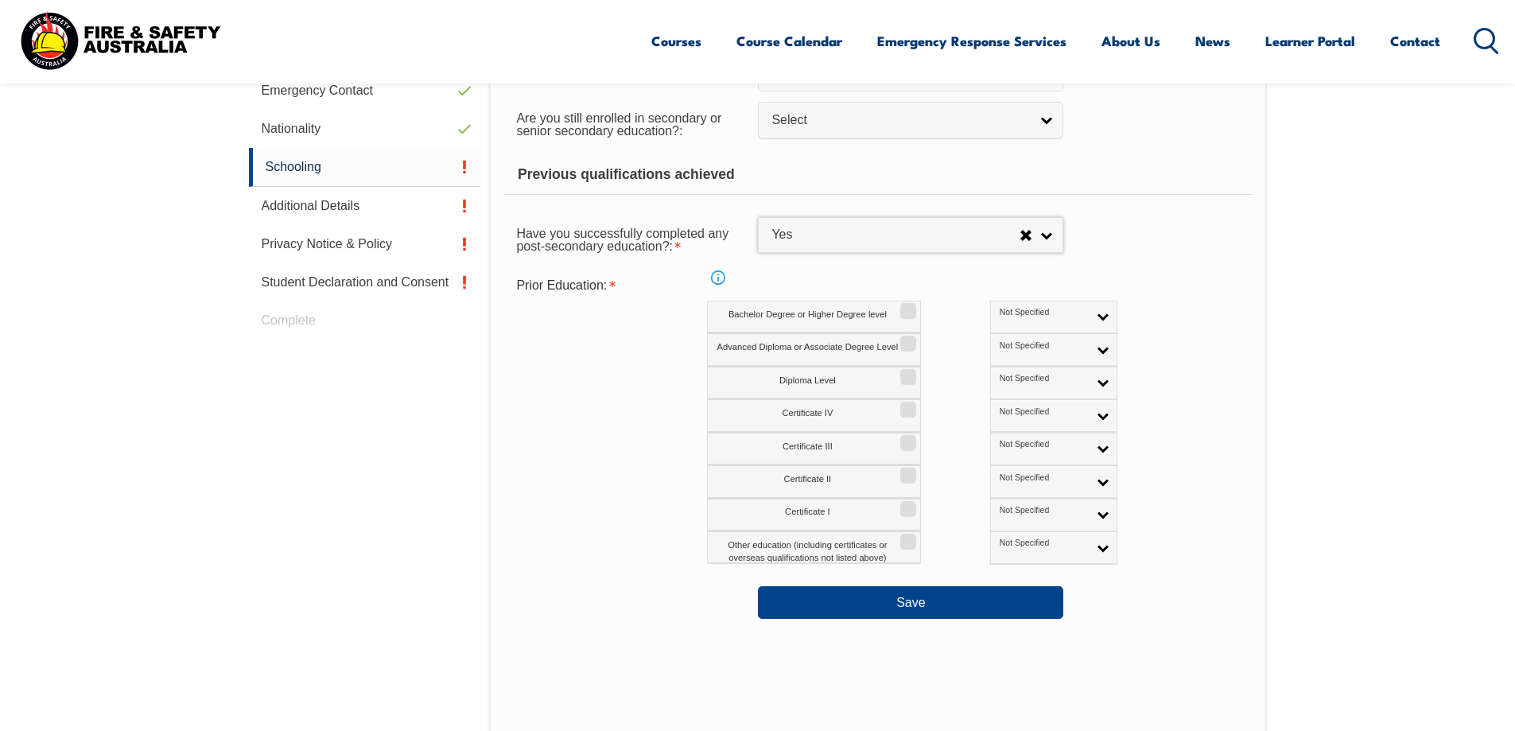
scroll to position [672, 0]
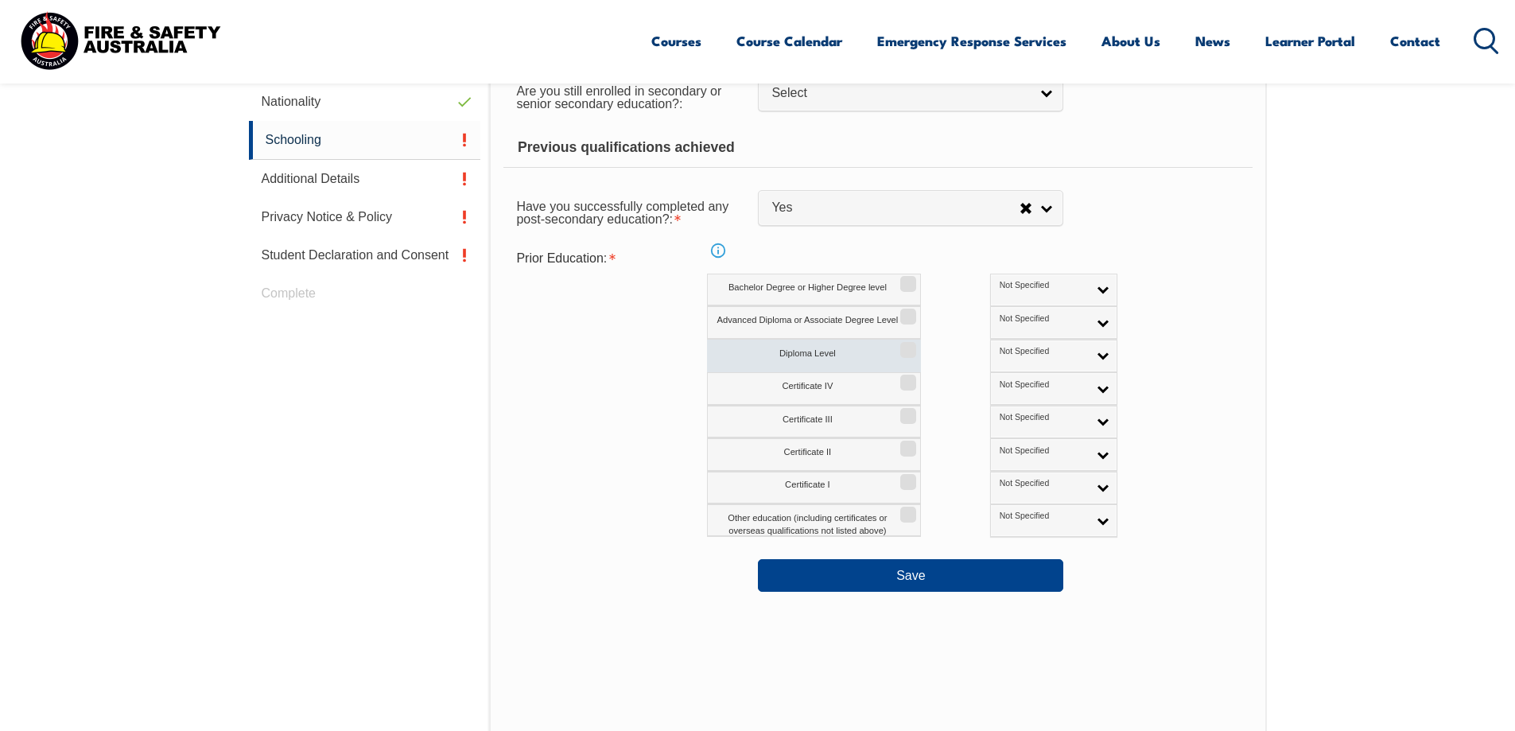
click at [910, 345] on input "Diploma Level" at bounding box center [906, 345] width 10 height 2
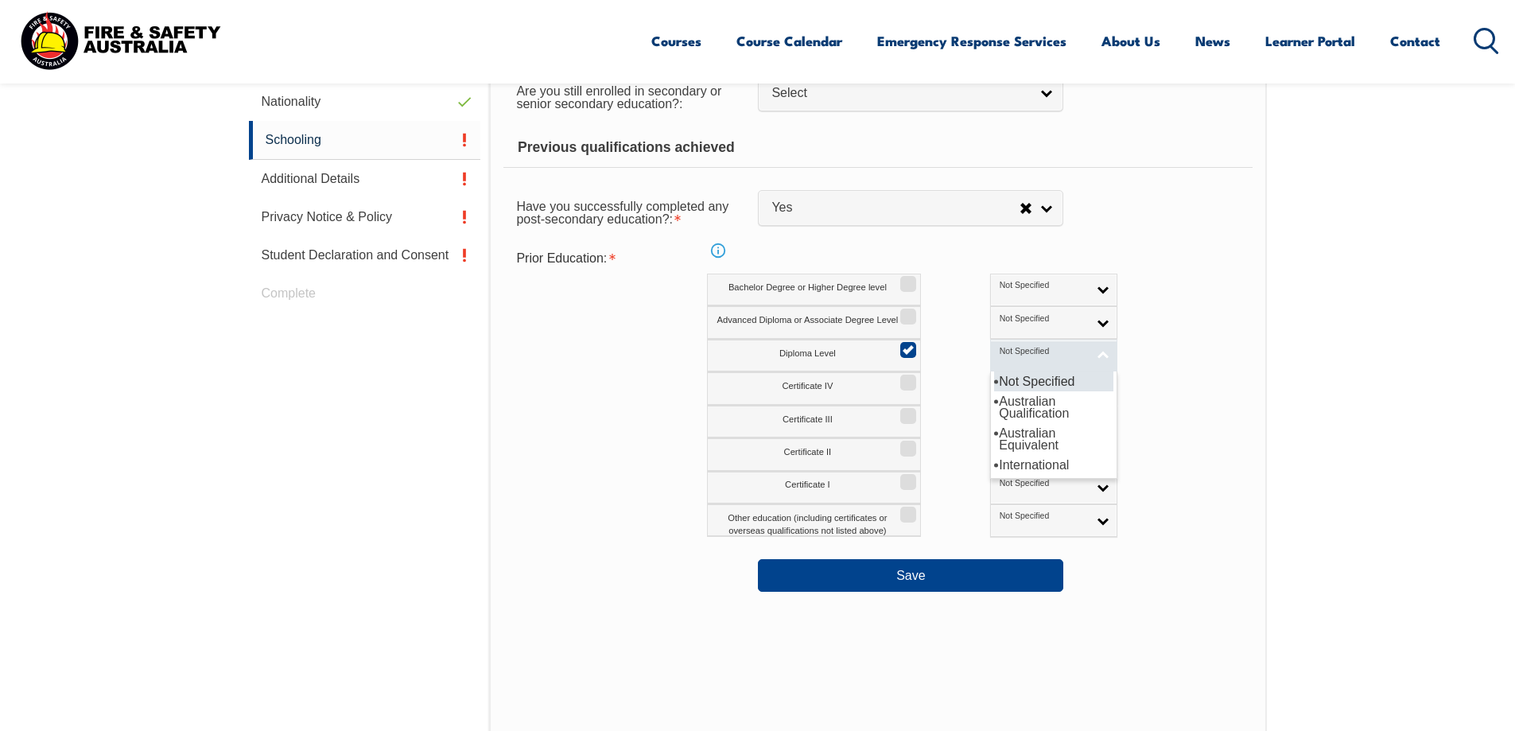
click at [1037, 356] on link "Not Specified" at bounding box center [1053, 356] width 127 height 33
click at [994, 406] on li "Australian Qualification" at bounding box center [1053, 407] width 119 height 32
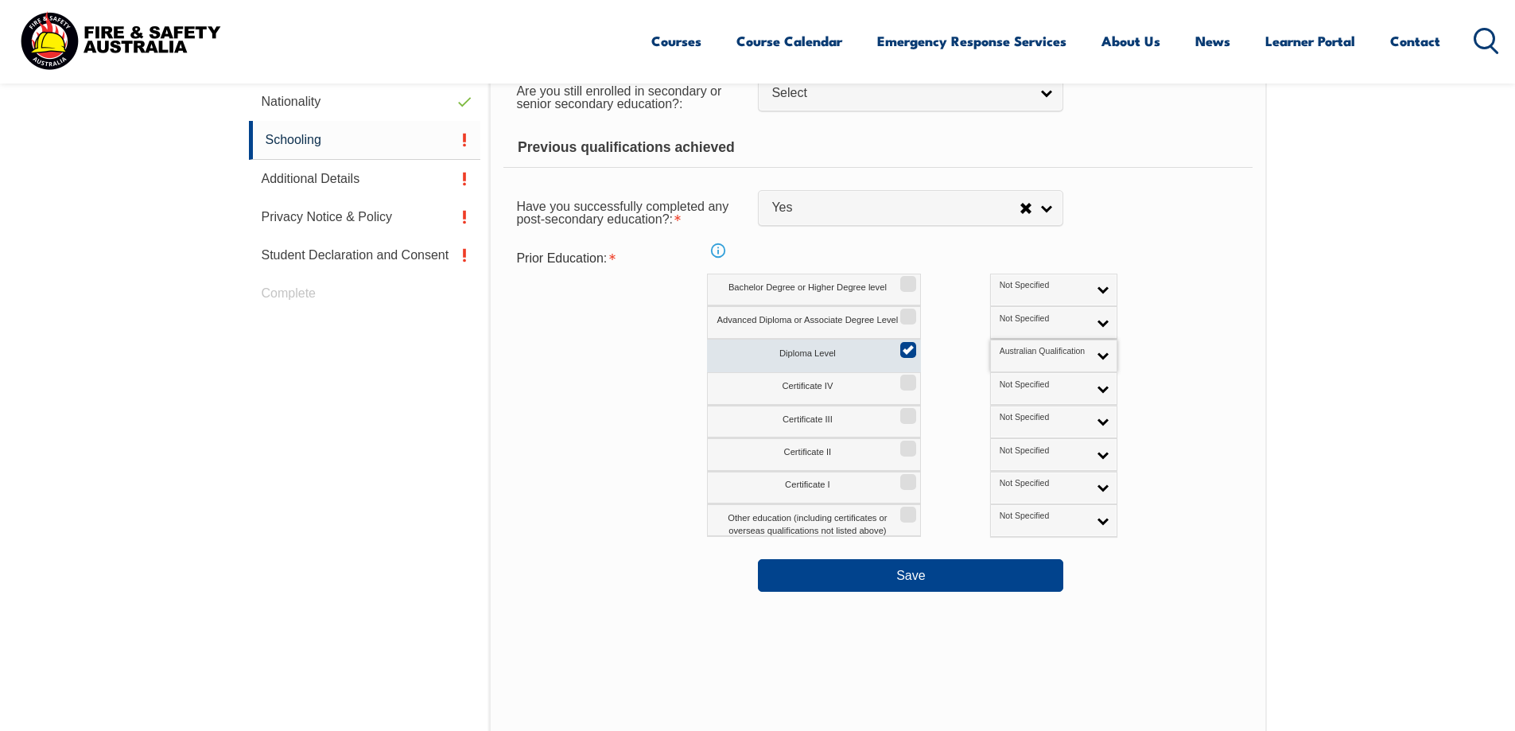
click at [906, 345] on input "Diploma Level" at bounding box center [906, 345] width 10 height 2
checkbox input "false"
click at [911, 312] on input "Advanced Diploma or Associate Degree Level" at bounding box center [906, 311] width 10 height 2
checkbox input "true"
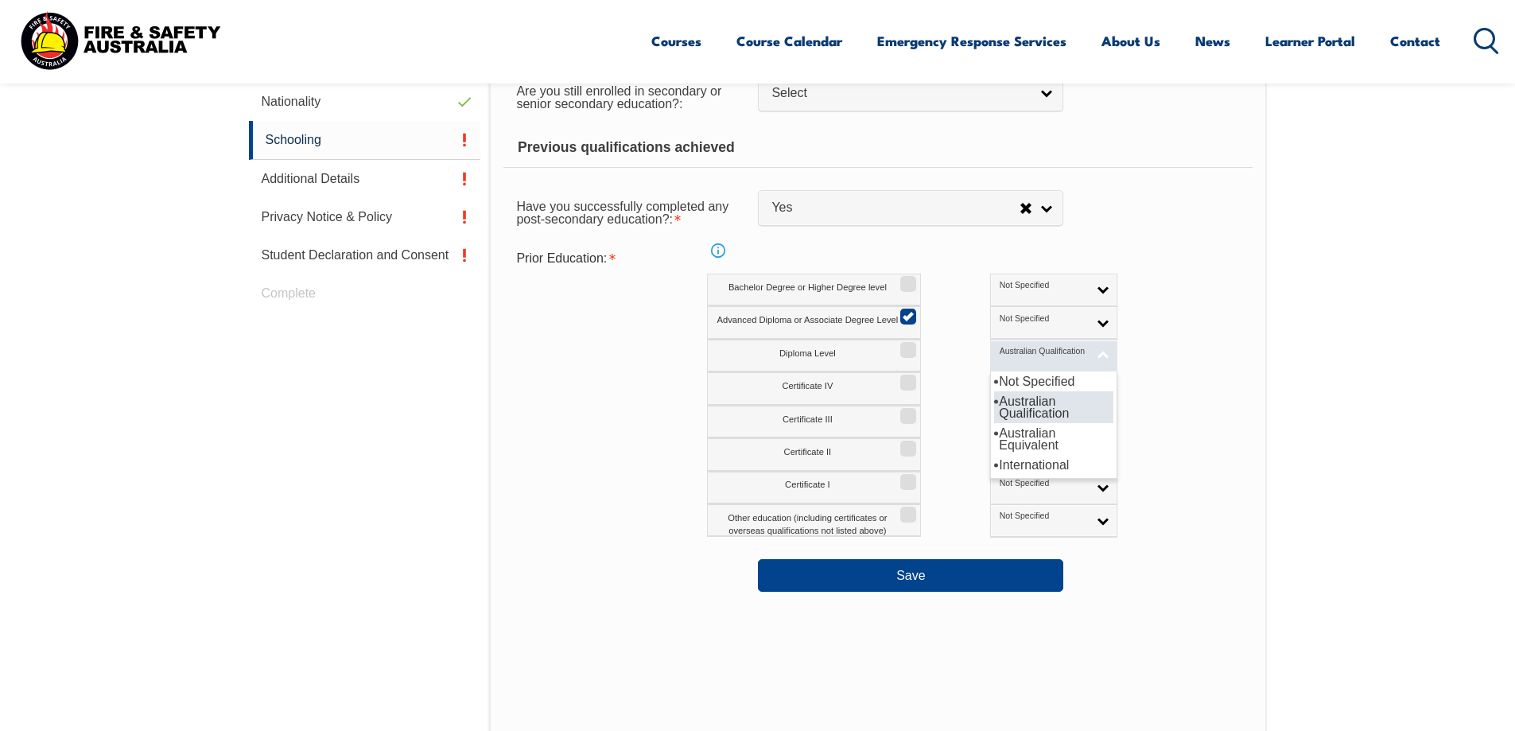
click at [1039, 356] on link "Australian Qualification" at bounding box center [1053, 356] width 127 height 33
click at [994, 377] on li "Not Specified" at bounding box center [1053, 381] width 119 height 20
click at [1031, 321] on link "Not Specified" at bounding box center [1053, 322] width 127 height 33
click at [994, 377] on li "Australian Qualification" at bounding box center [1053, 374] width 119 height 32
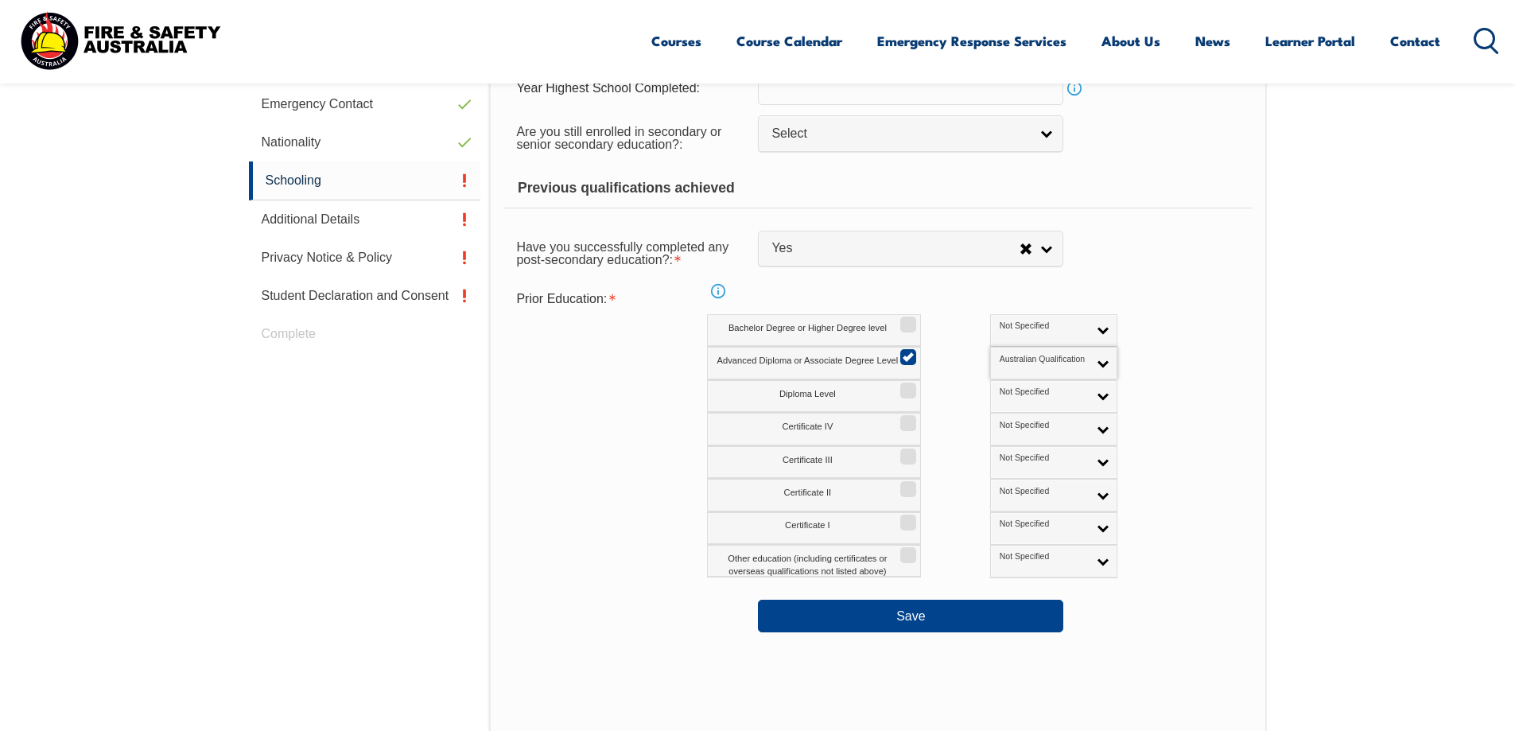
scroll to position [593, 0]
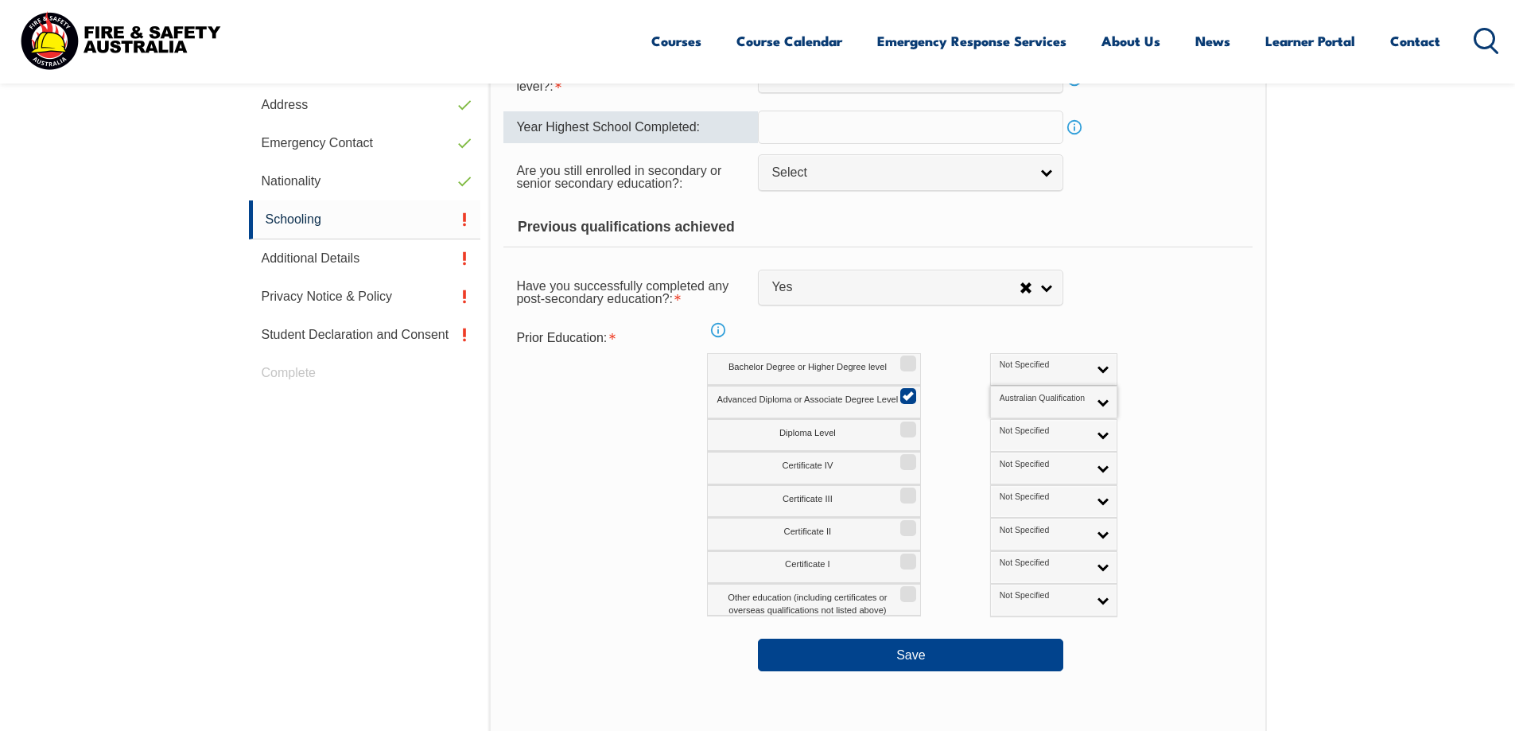
click at [828, 126] on input "text" at bounding box center [910, 127] width 305 height 33
type input "1981"
click at [806, 162] on link "Select" at bounding box center [910, 172] width 305 height 36
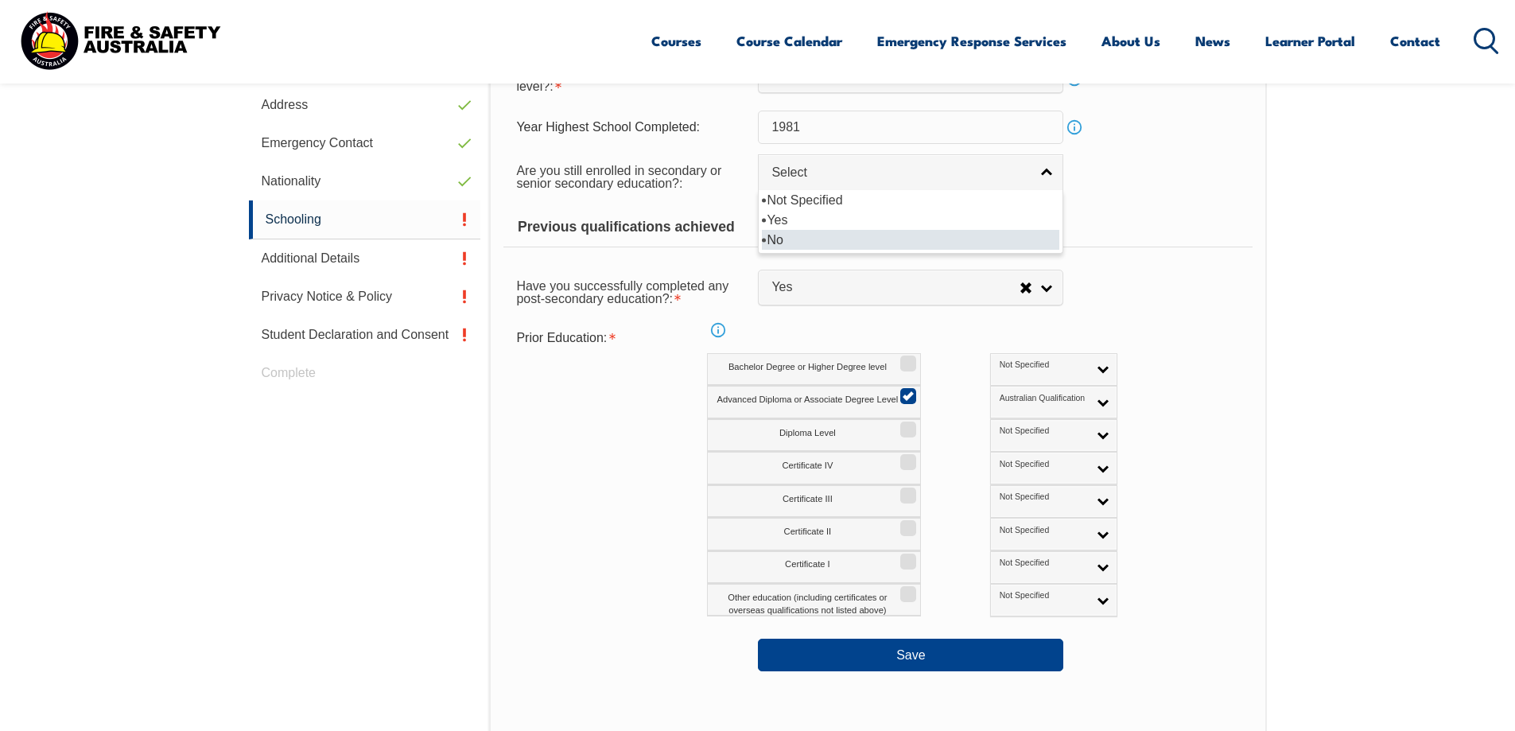
click at [791, 239] on li "No" at bounding box center [910, 240] width 297 height 20
select select "false"
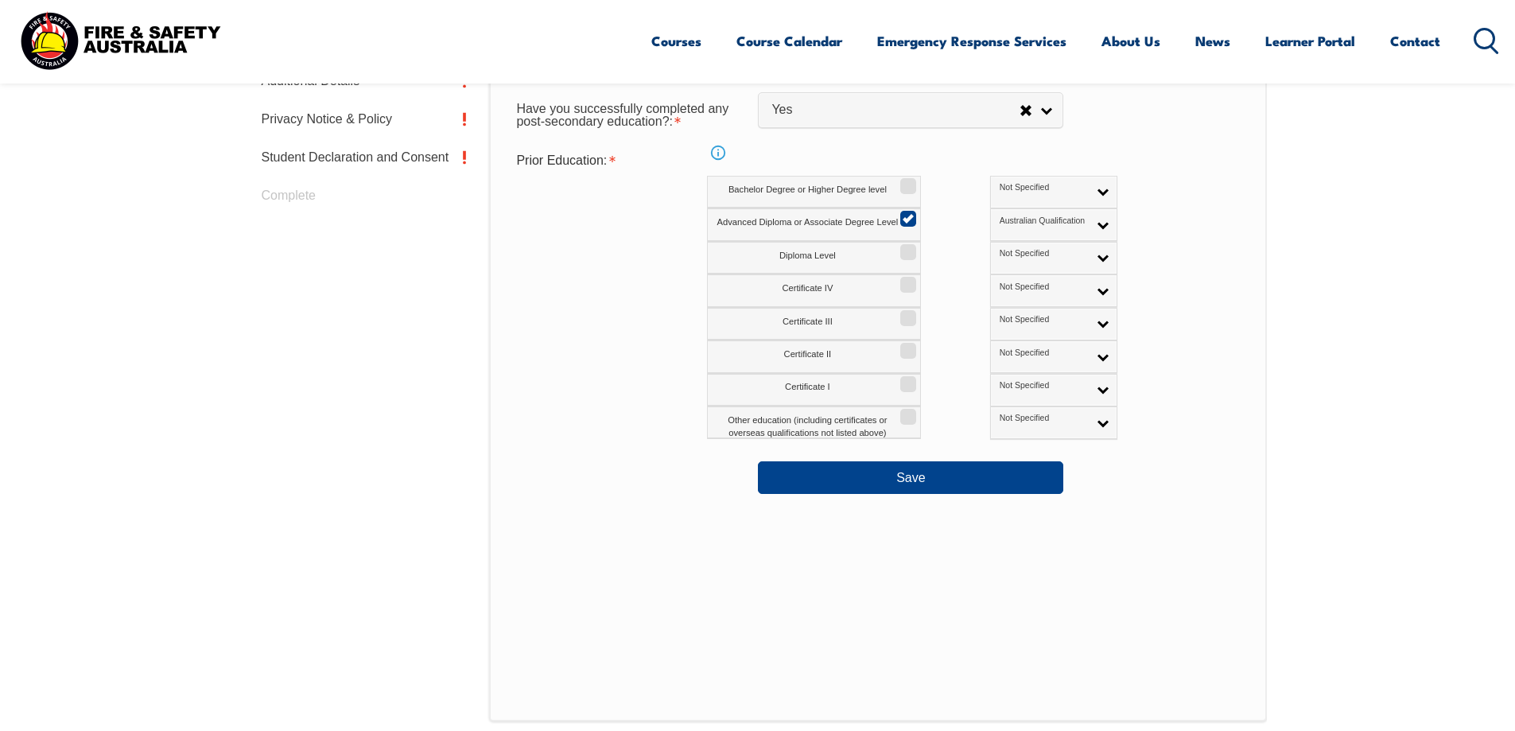
scroll to position [911, 0]
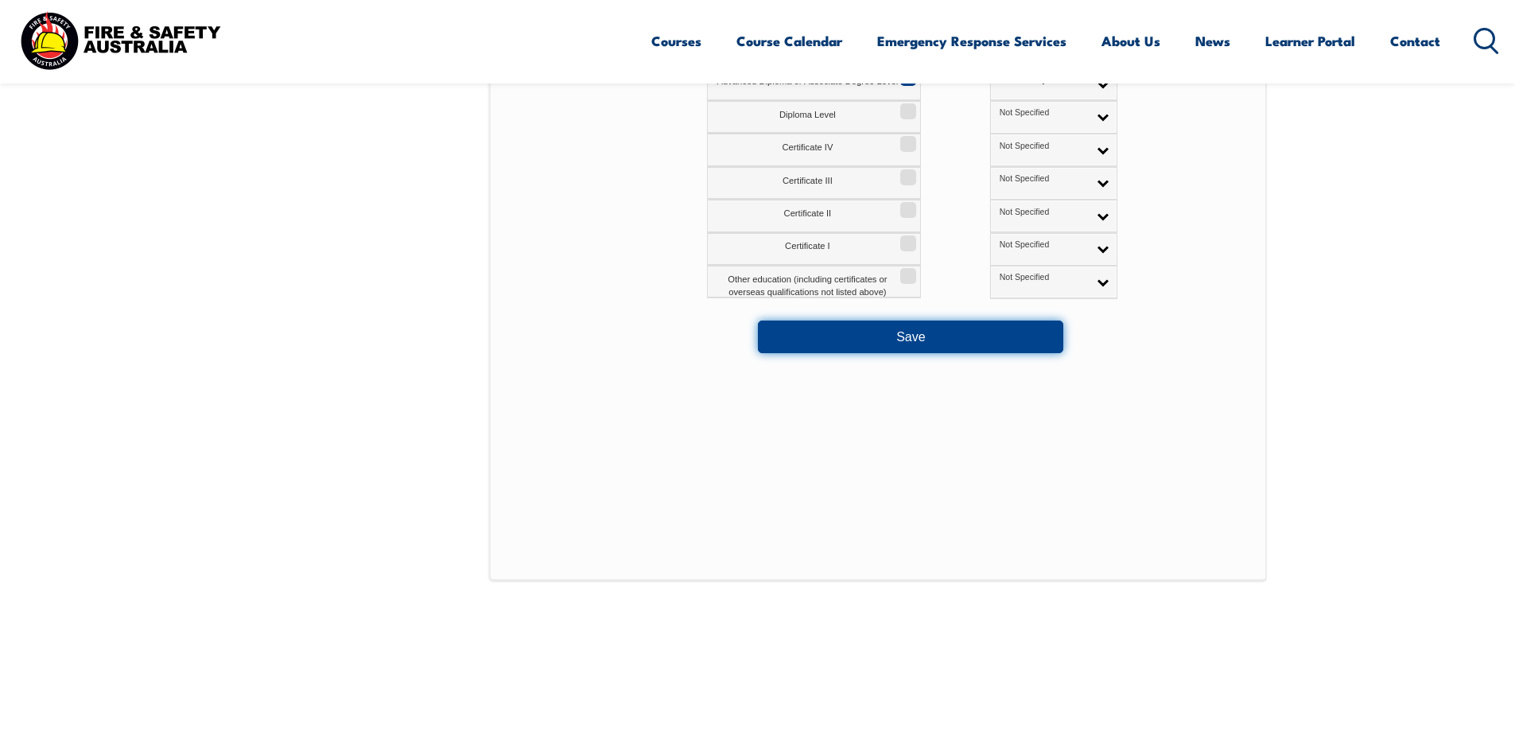
click at [909, 336] on button "Save" at bounding box center [910, 337] width 305 height 32
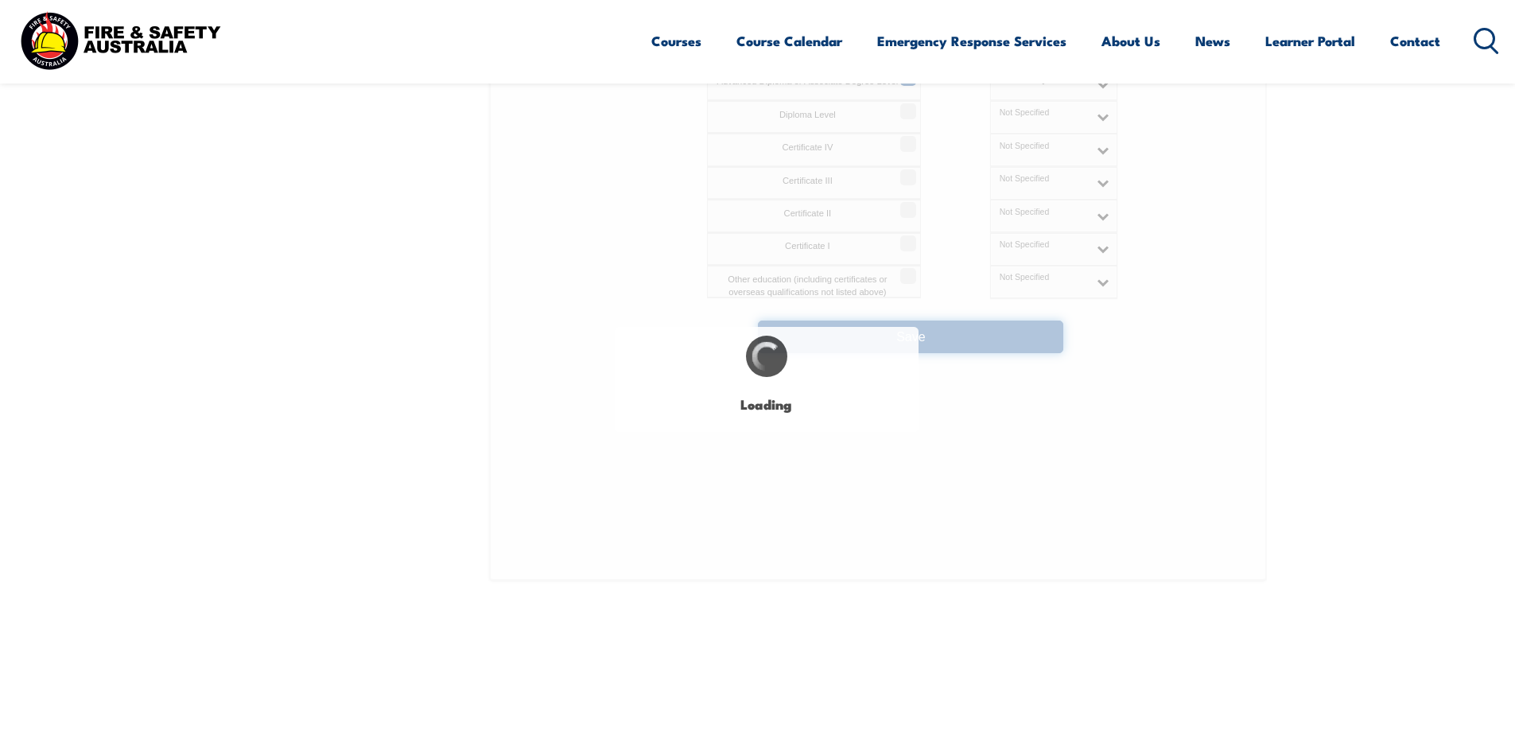
select select
select select "false"
select select "true"
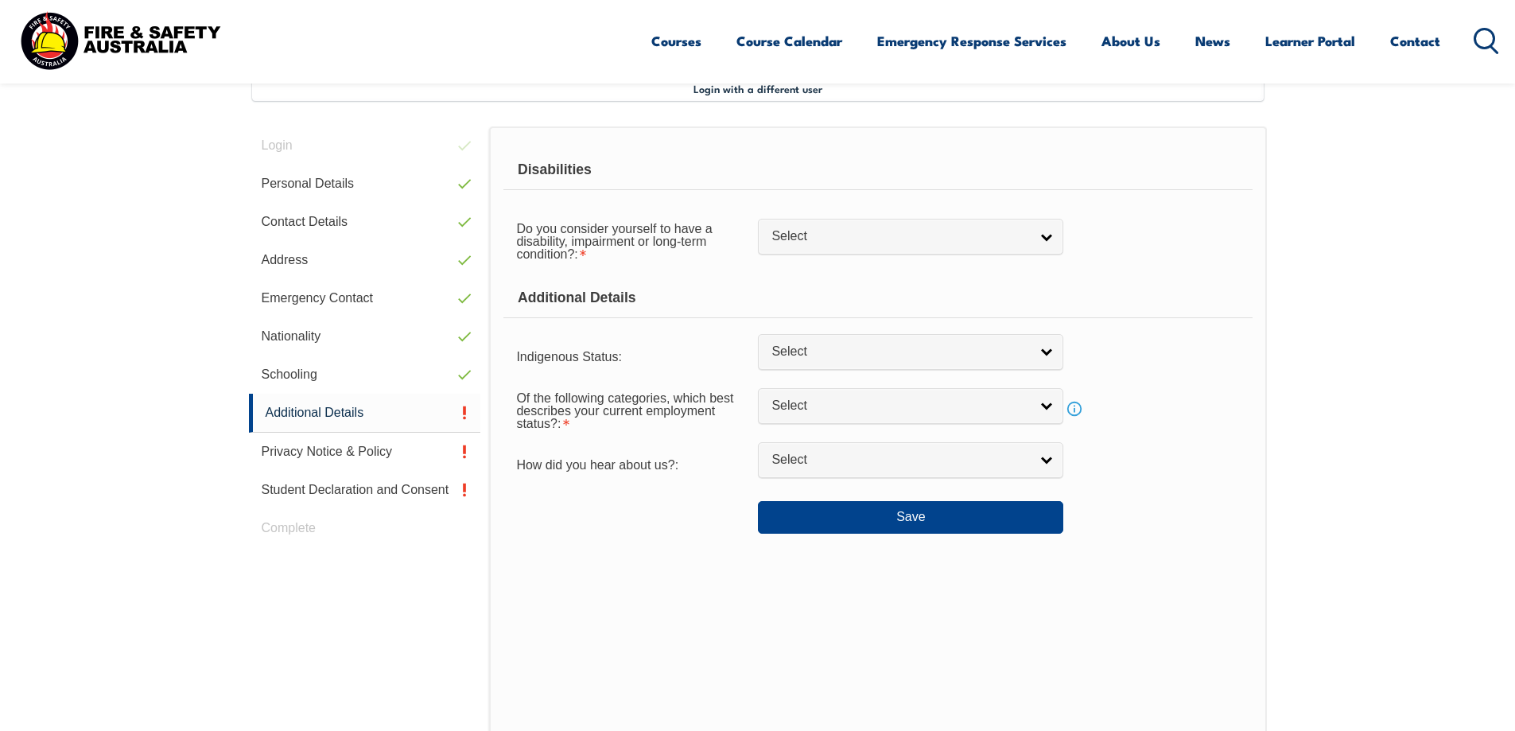
scroll to position [433, 0]
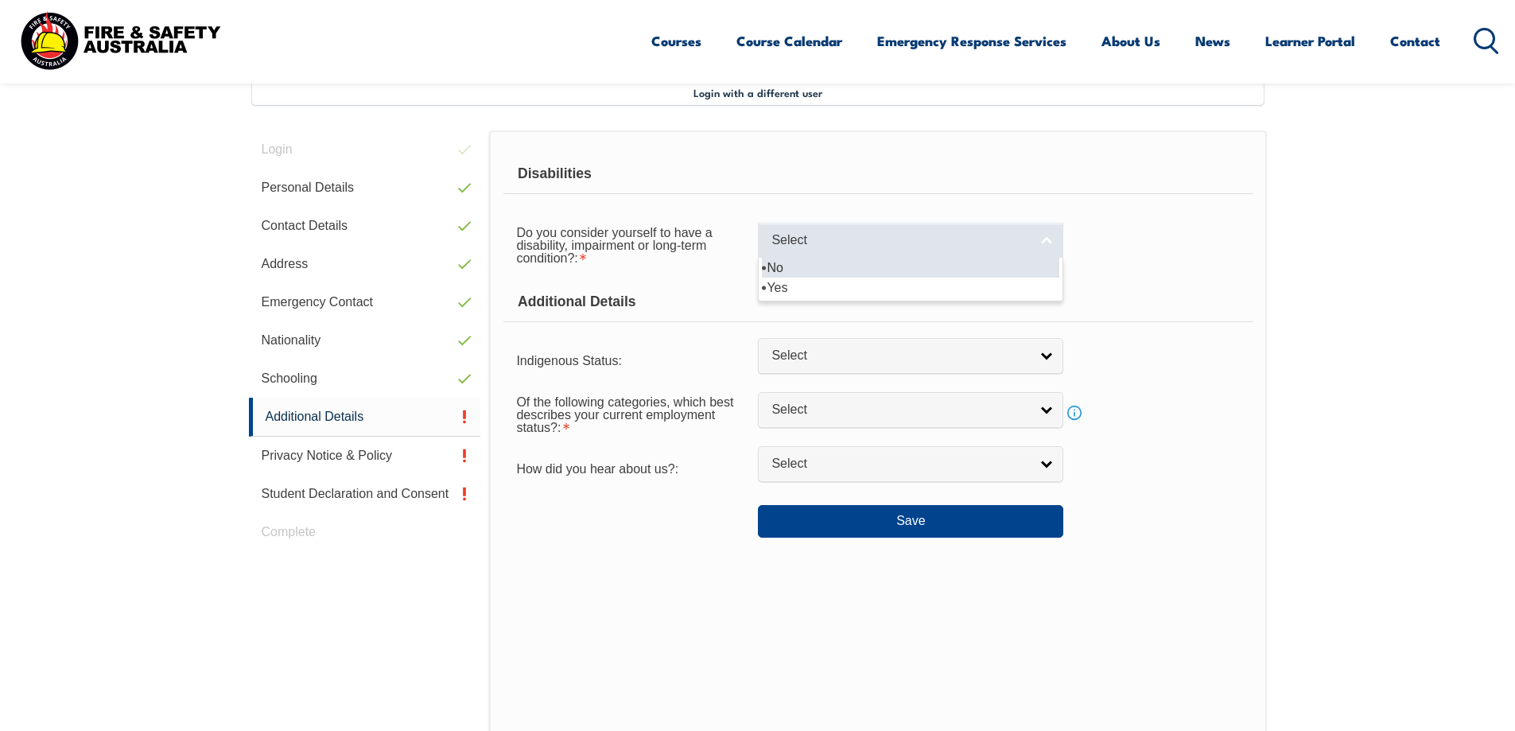
click at [1047, 241] on link "Select" at bounding box center [910, 241] width 305 height 36
click at [885, 266] on li "No" at bounding box center [910, 268] width 297 height 20
select select "false"
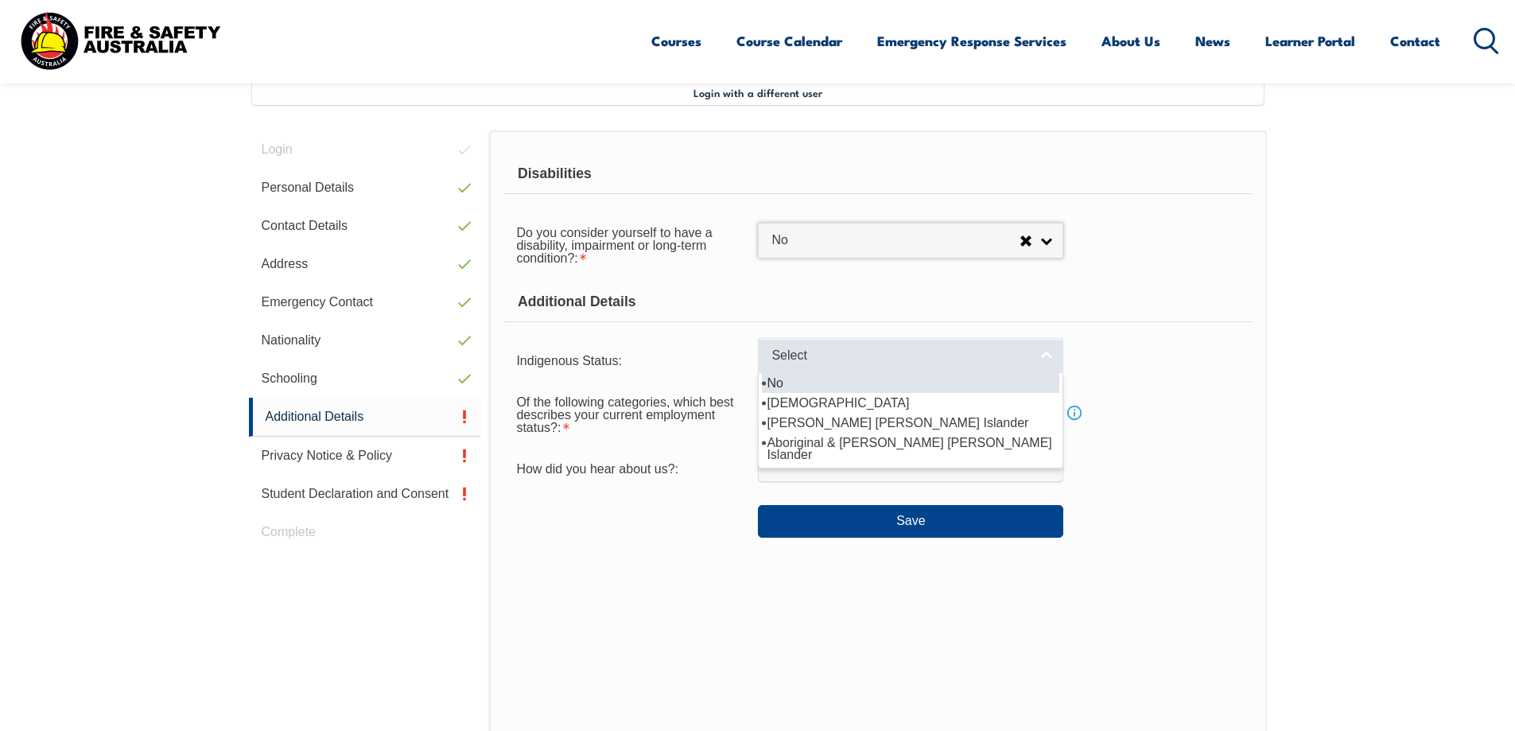
click at [790, 350] on span "Select" at bounding box center [900, 356] width 258 height 17
click at [778, 383] on li "No" at bounding box center [910, 383] width 297 height 20
select select "4"
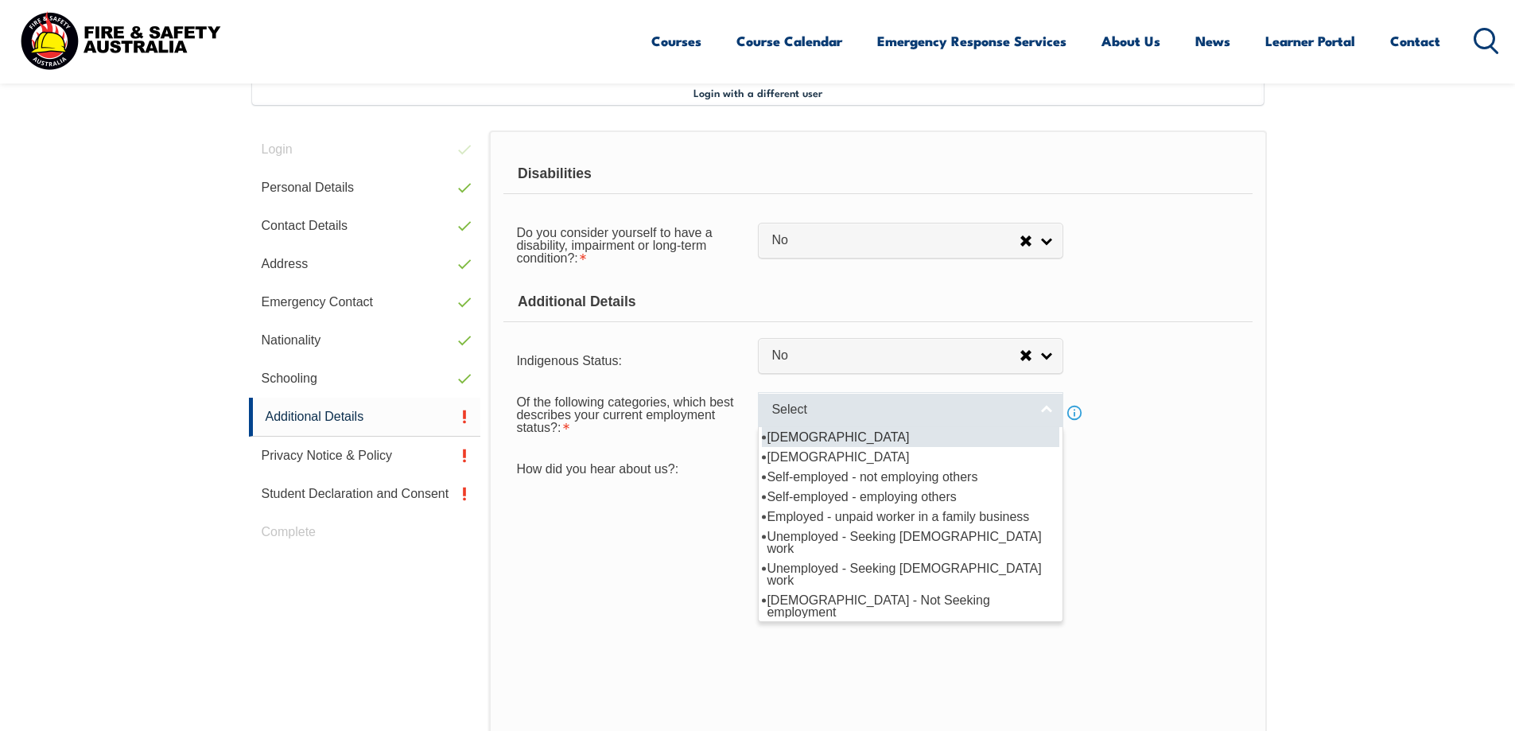
click at [837, 412] on span "Select" at bounding box center [900, 410] width 258 height 17
click at [836, 440] on li "Full-time employee" at bounding box center [910, 437] width 297 height 20
select select "1"
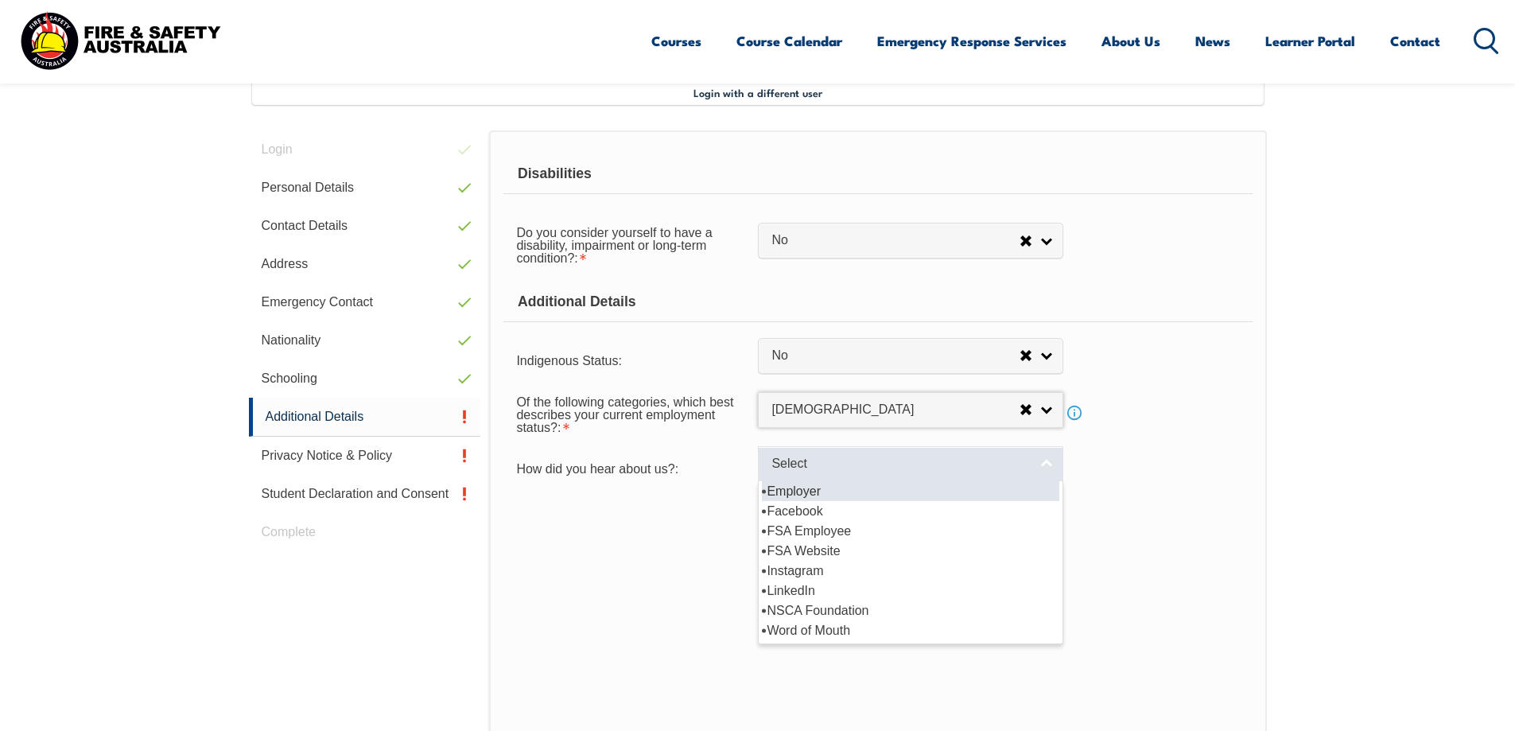
click at [840, 464] on span "Select" at bounding box center [900, 464] width 258 height 17
click at [810, 489] on li "Employer" at bounding box center [910, 491] width 297 height 20
select select "8019"
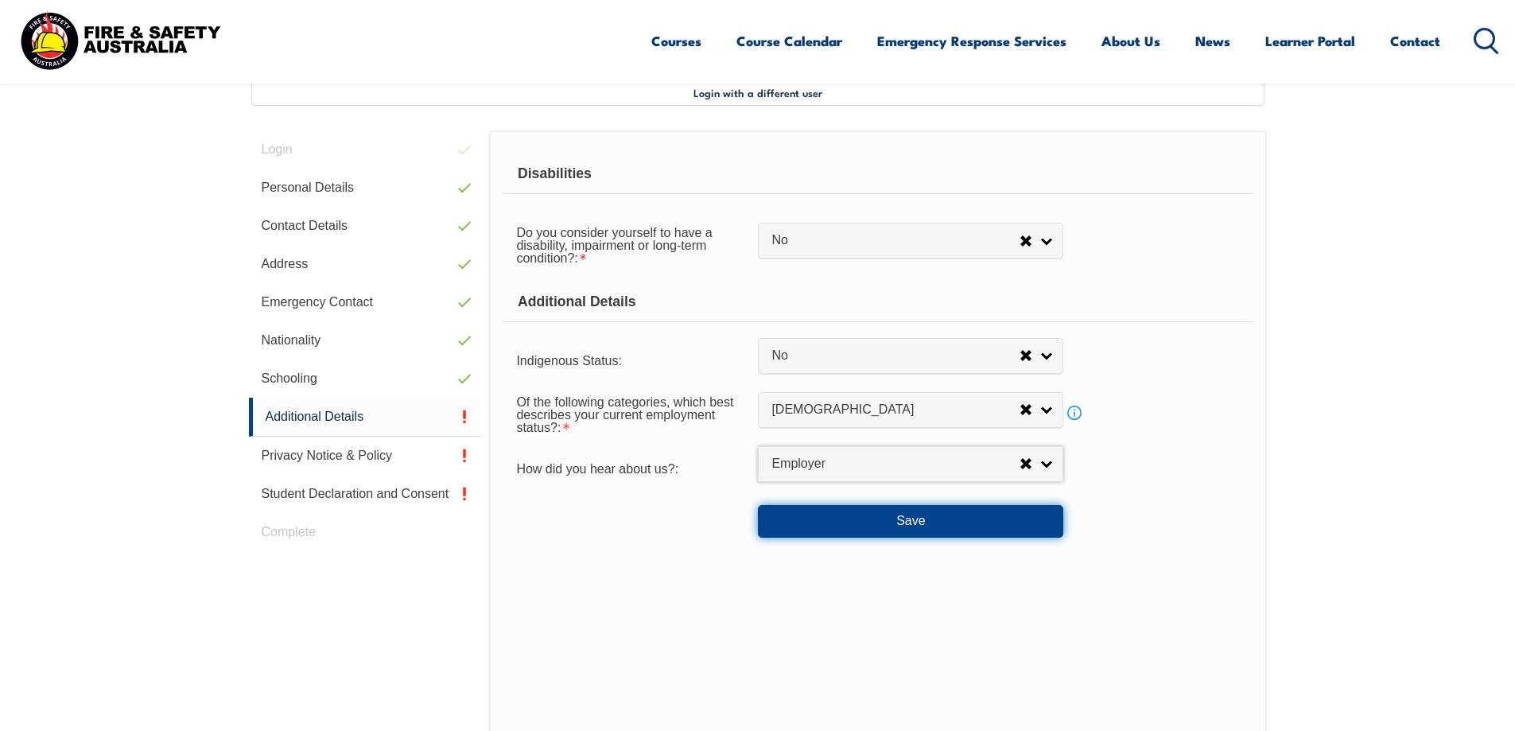
click at [900, 520] on button "Save" at bounding box center [910, 521] width 305 height 32
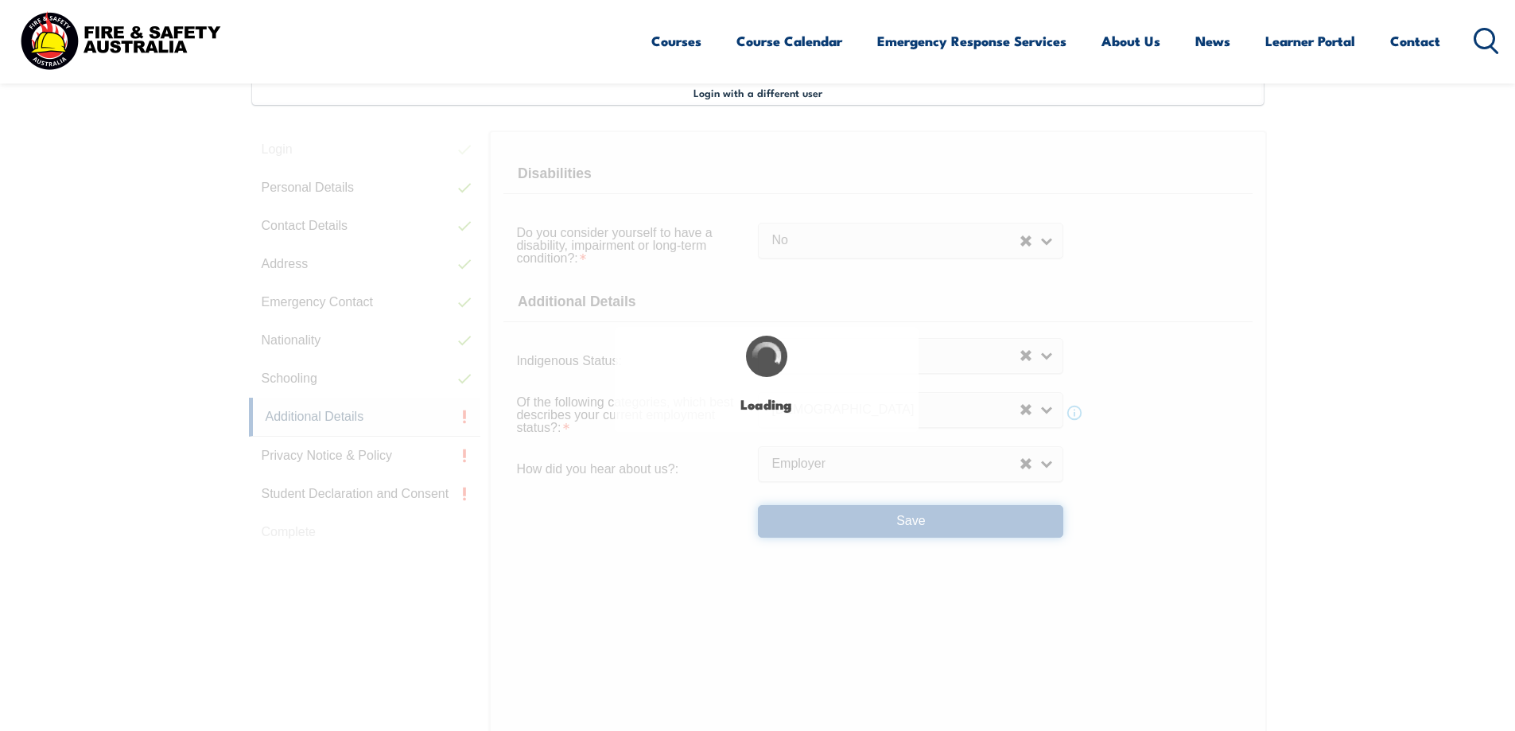
select select "false"
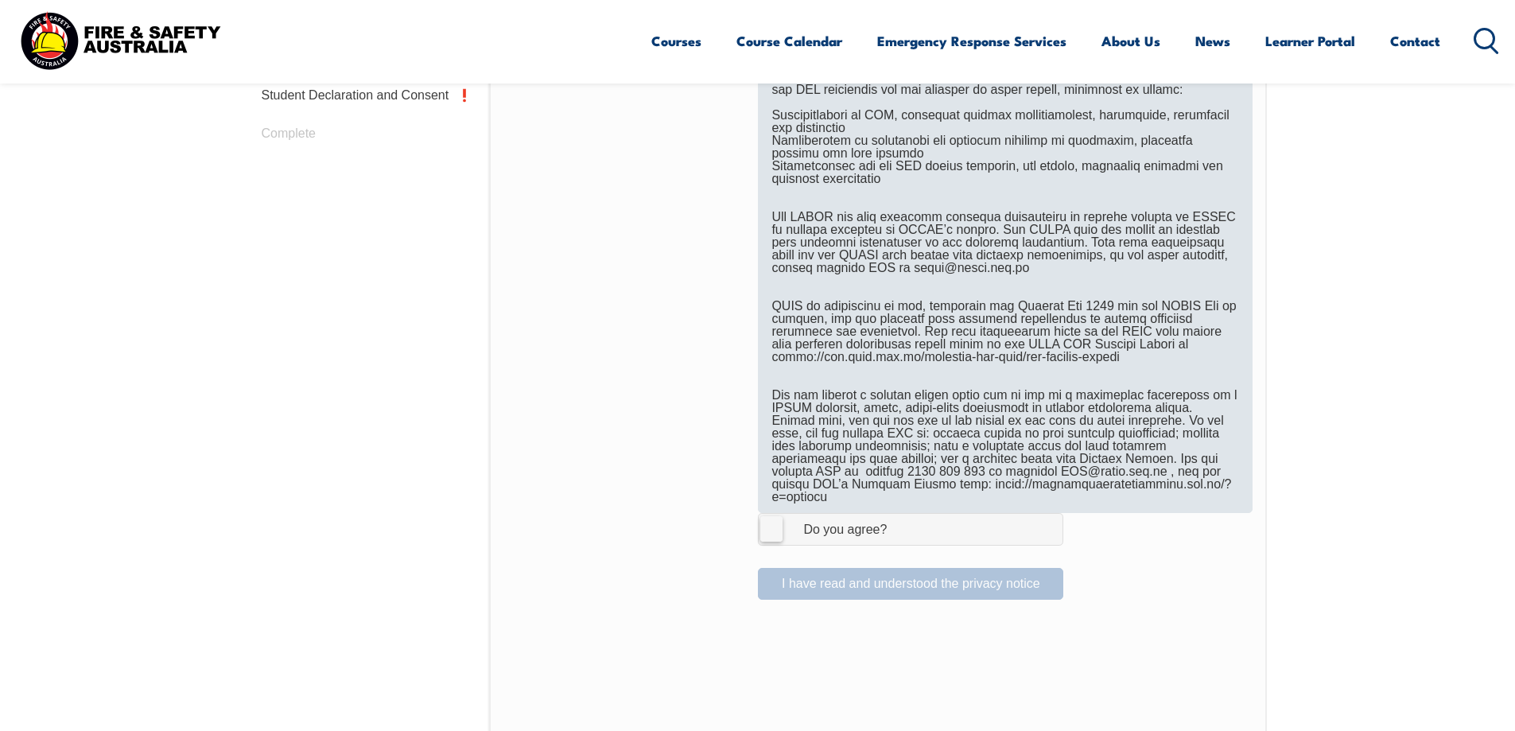
scroll to position [990, 0]
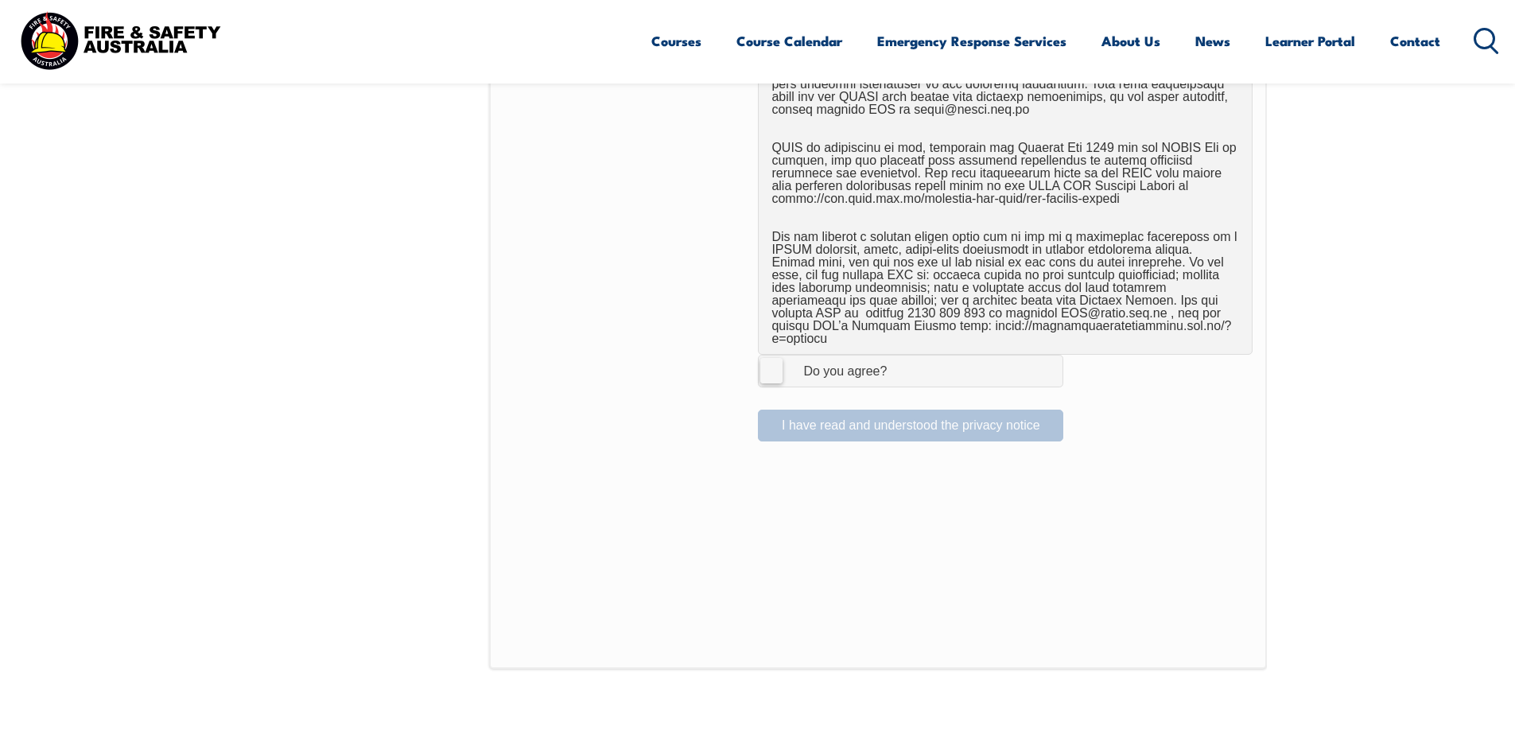
click at [776, 359] on label "I Agree Do you agree?" at bounding box center [910, 371] width 305 height 32
click at [899, 359] on input "I Agree Do you agree?" at bounding box center [912, 371] width 27 height 30
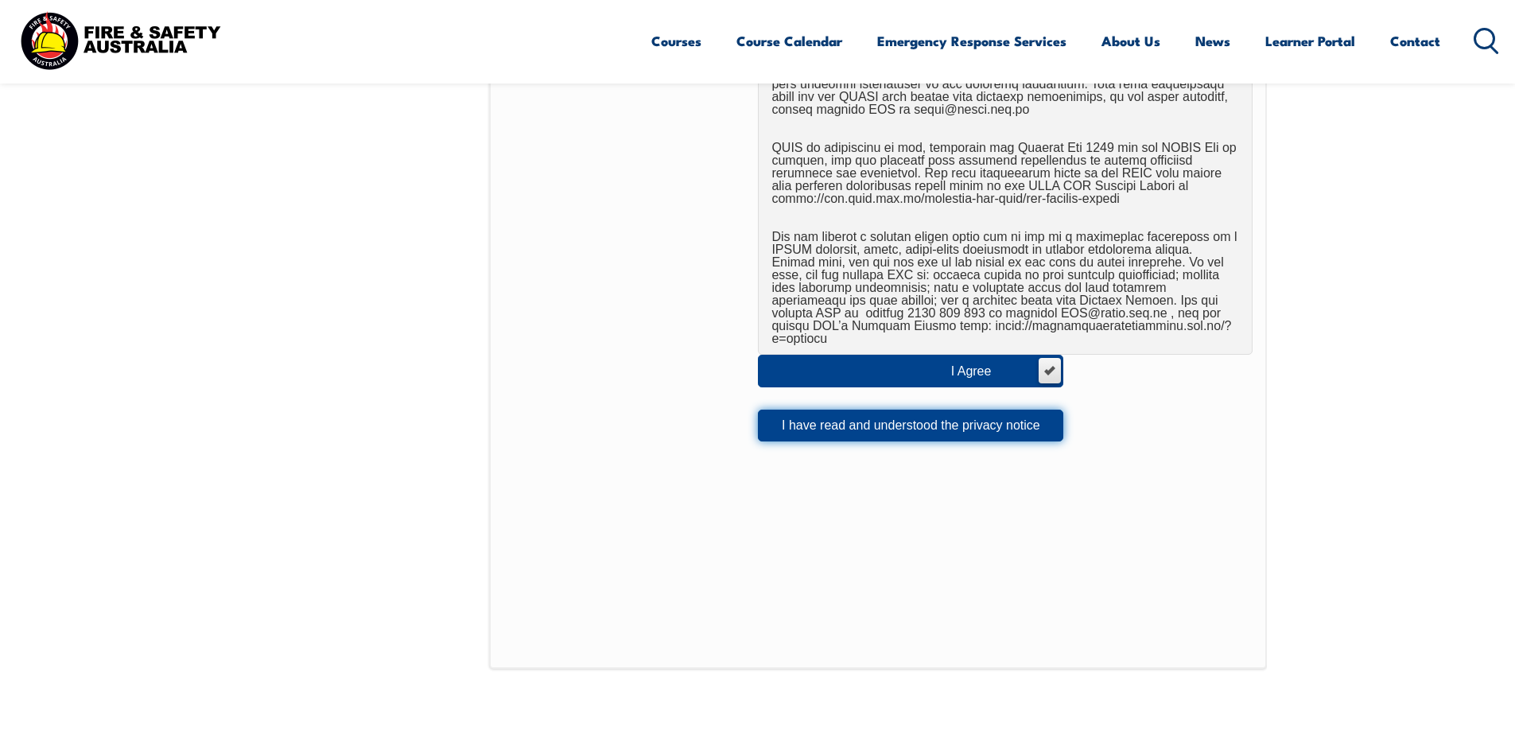
click at [942, 415] on button "I have read and understood the privacy notice" at bounding box center [910, 426] width 305 height 32
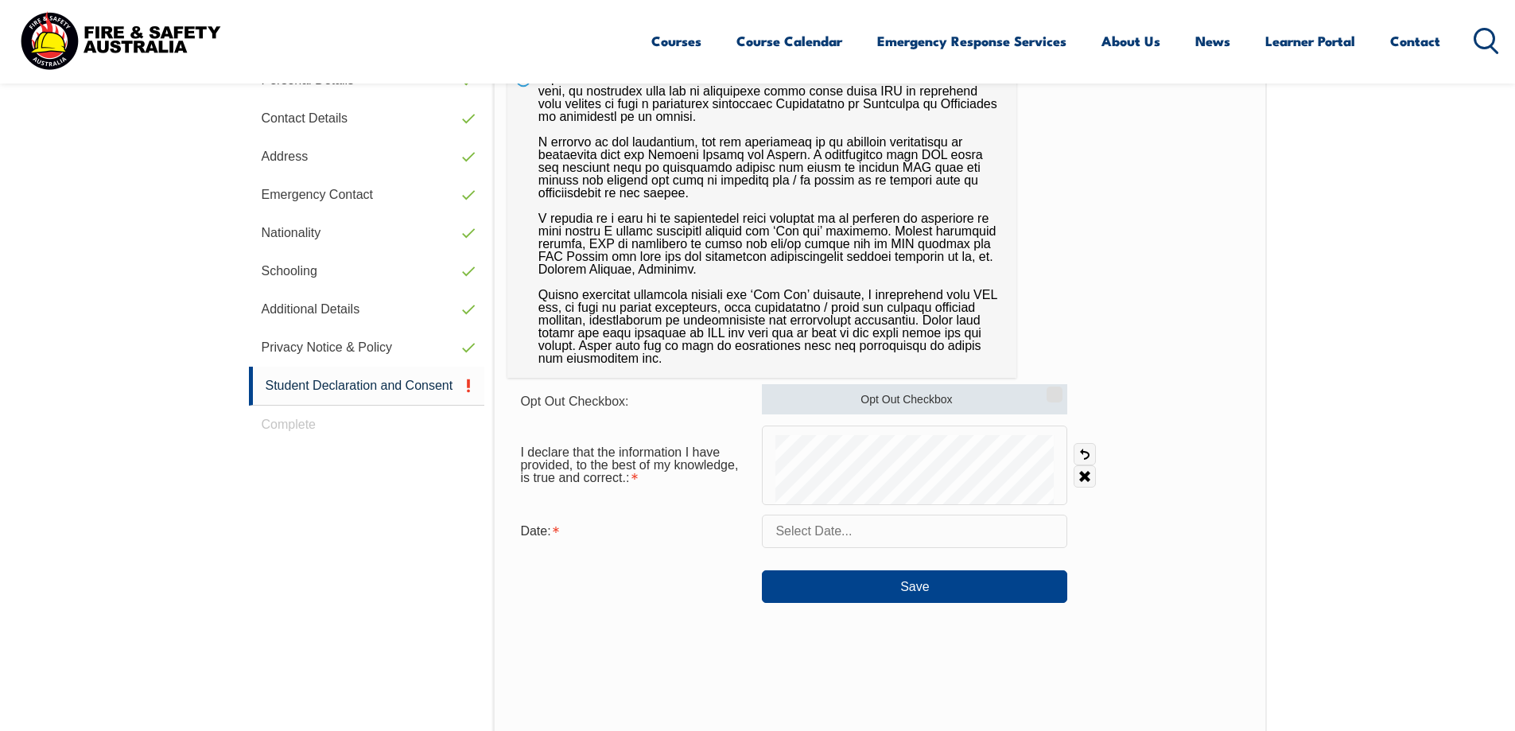
scroll to position [513, 0]
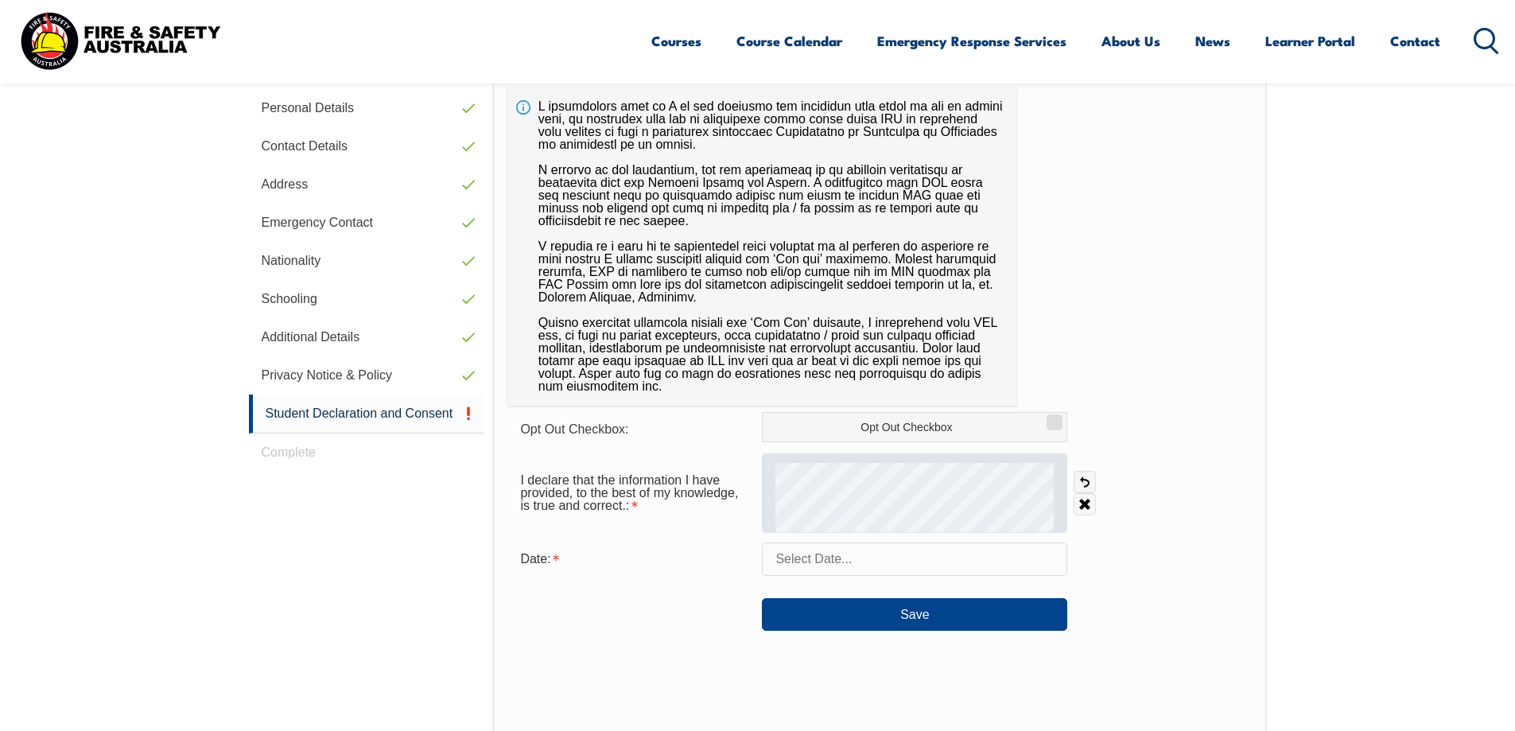
click at [1071, 464] on div "I declare that the information I have provided, to the best of my knowledge, is…" at bounding box center [879, 493] width 744 height 80
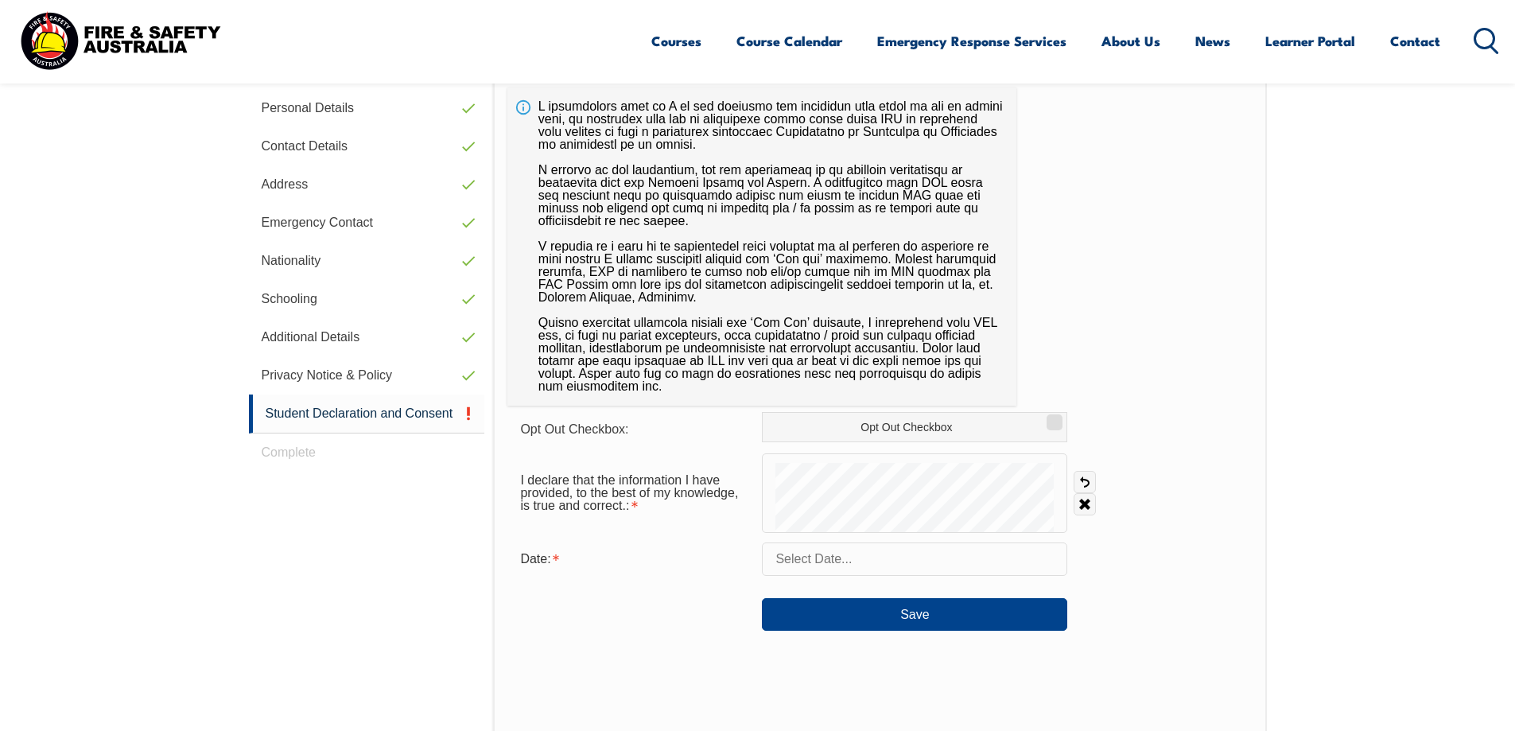
click at [832, 561] on input "text" at bounding box center [914, 558] width 305 height 33
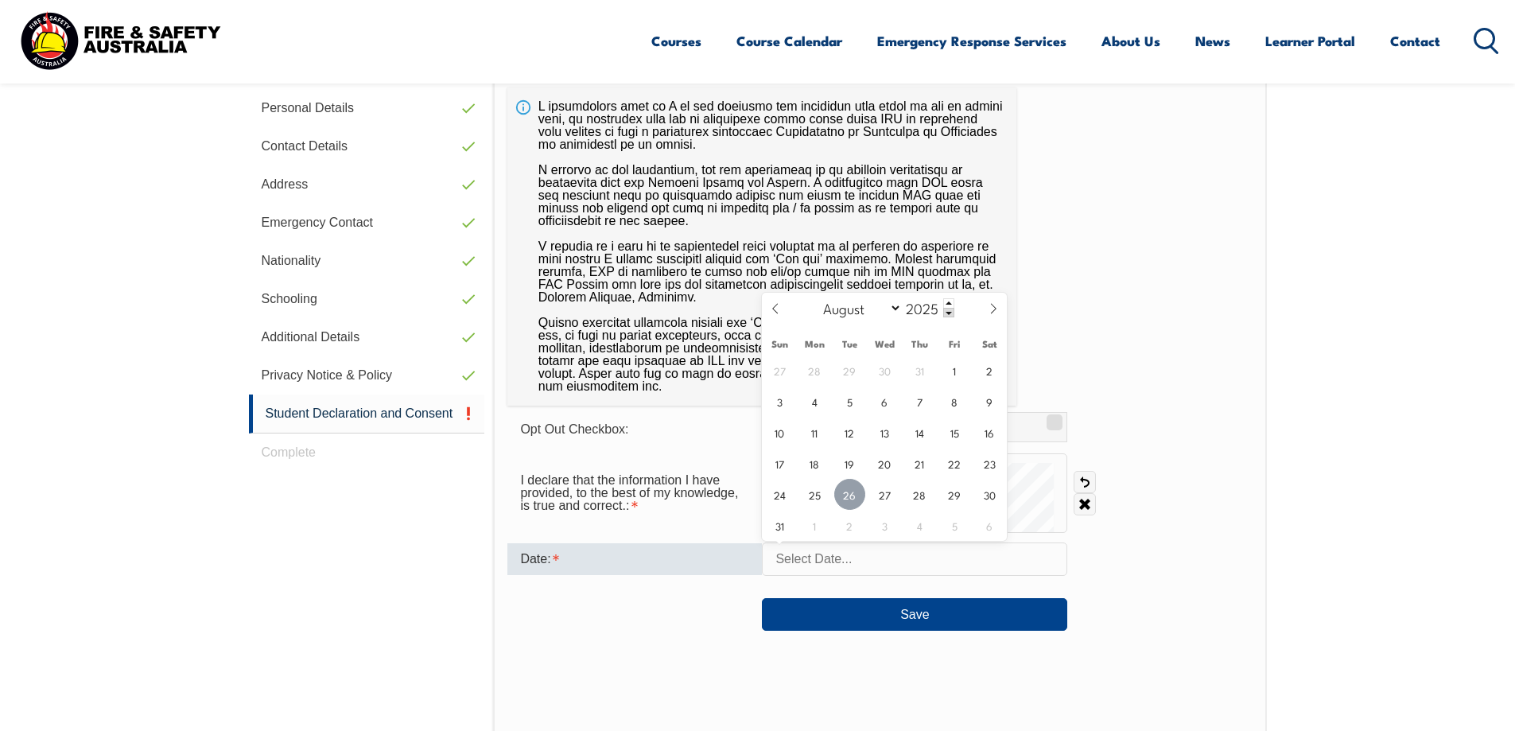
click at [845, 490] on span "26" at bounding box center [849, 494] width 31 height 31
type input "August 26, 2025"
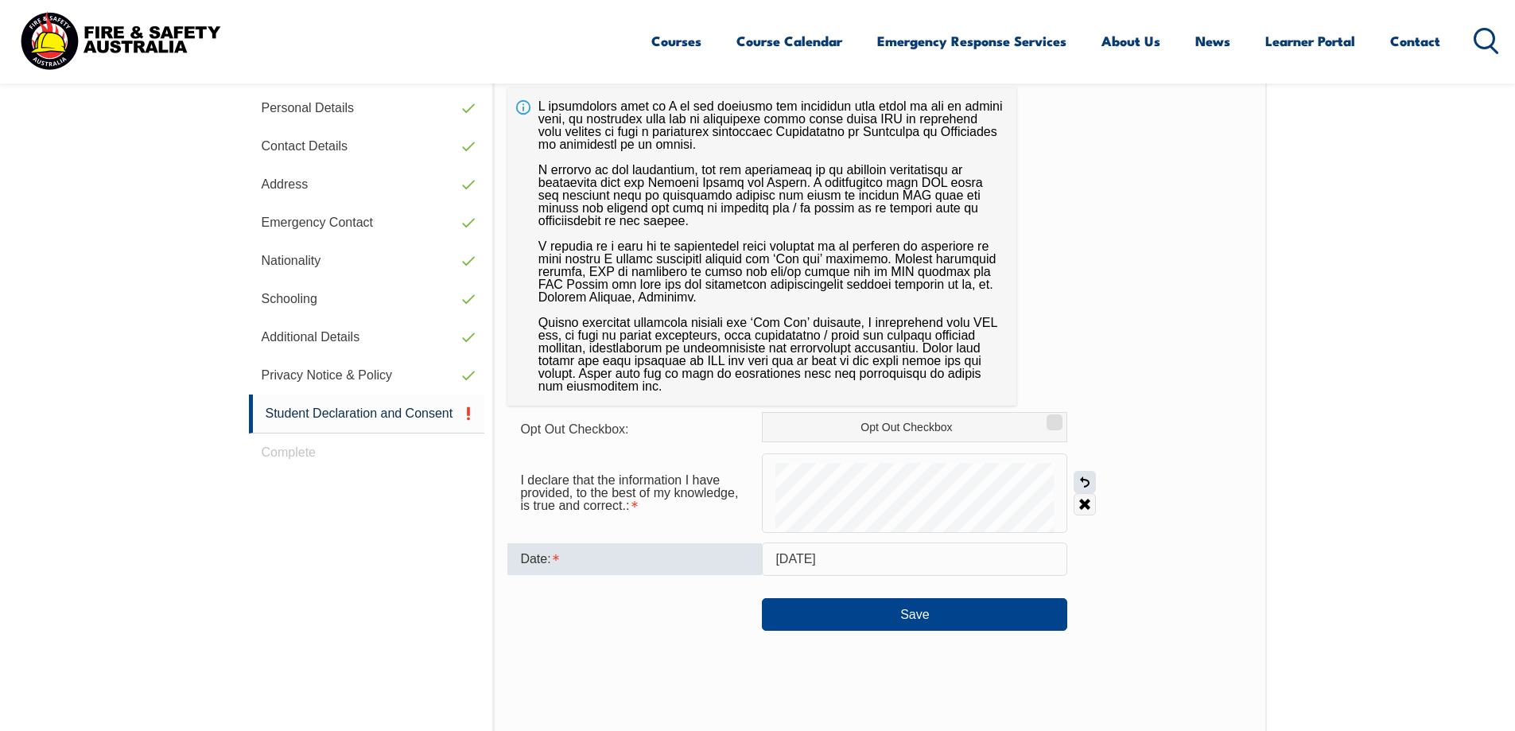
click at [1089, 482] on link "Undo" at bounding box center [1085, 482] width 22 height 22
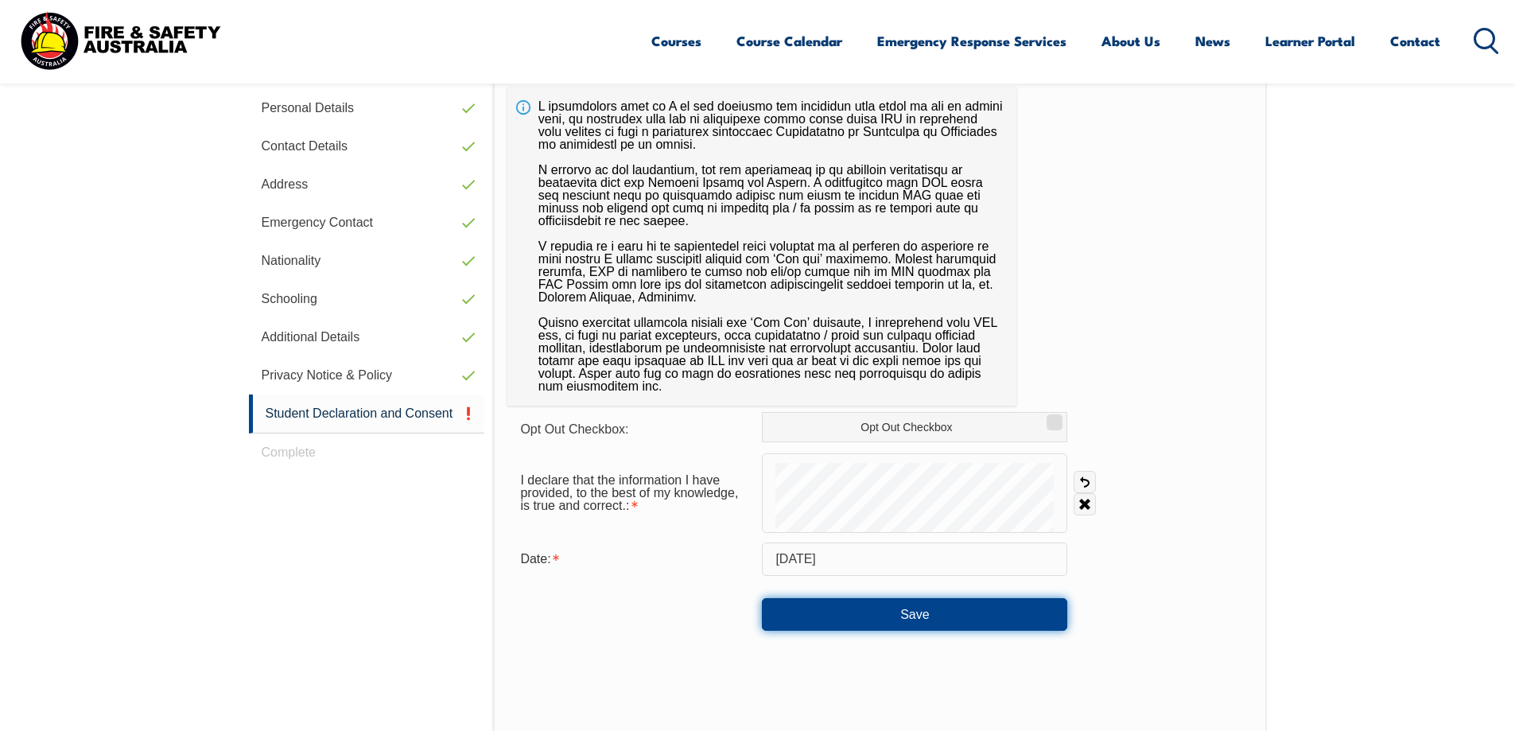
click at [915, 613] on button "Save" at bounding box center [914, 614] width 305 height 32
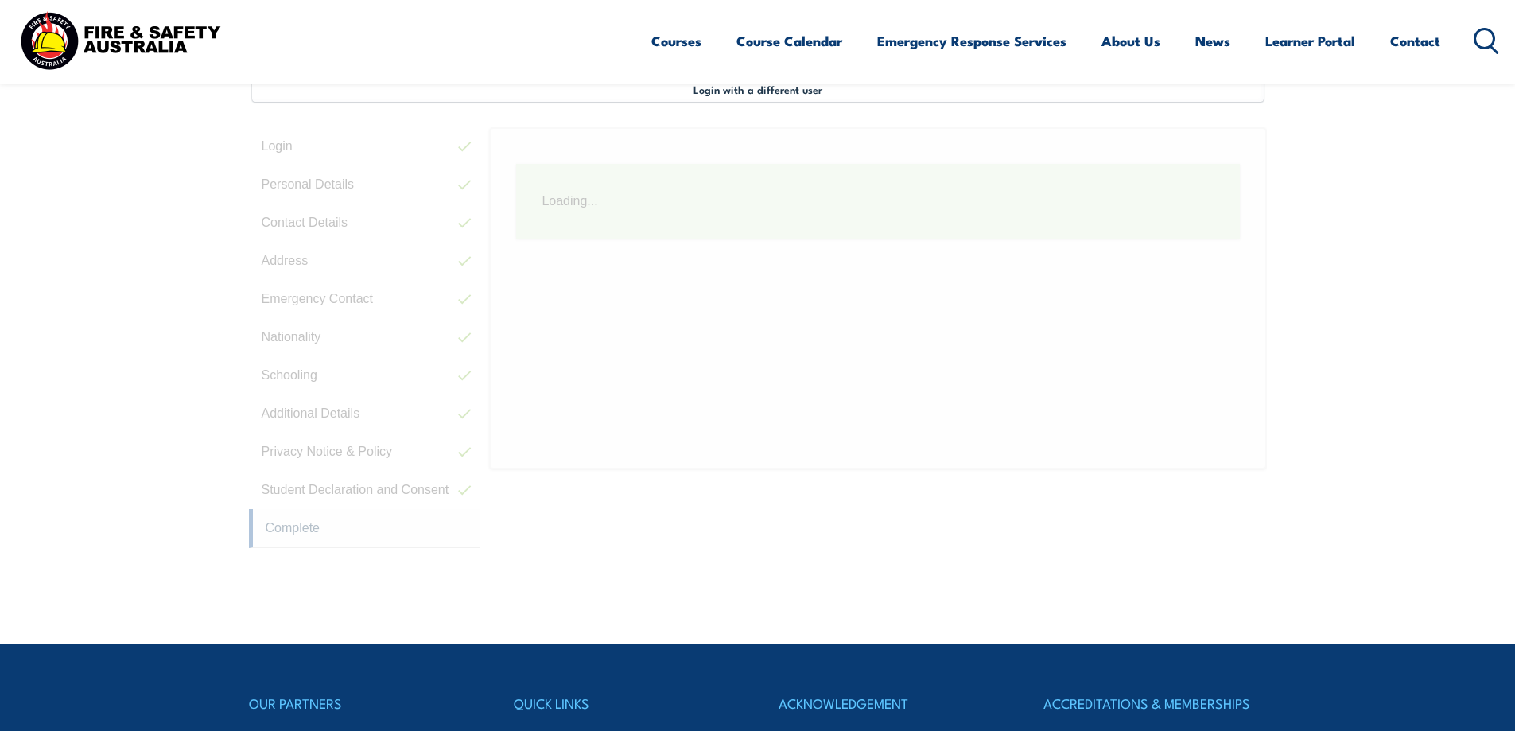
scroll to position [433, 0]
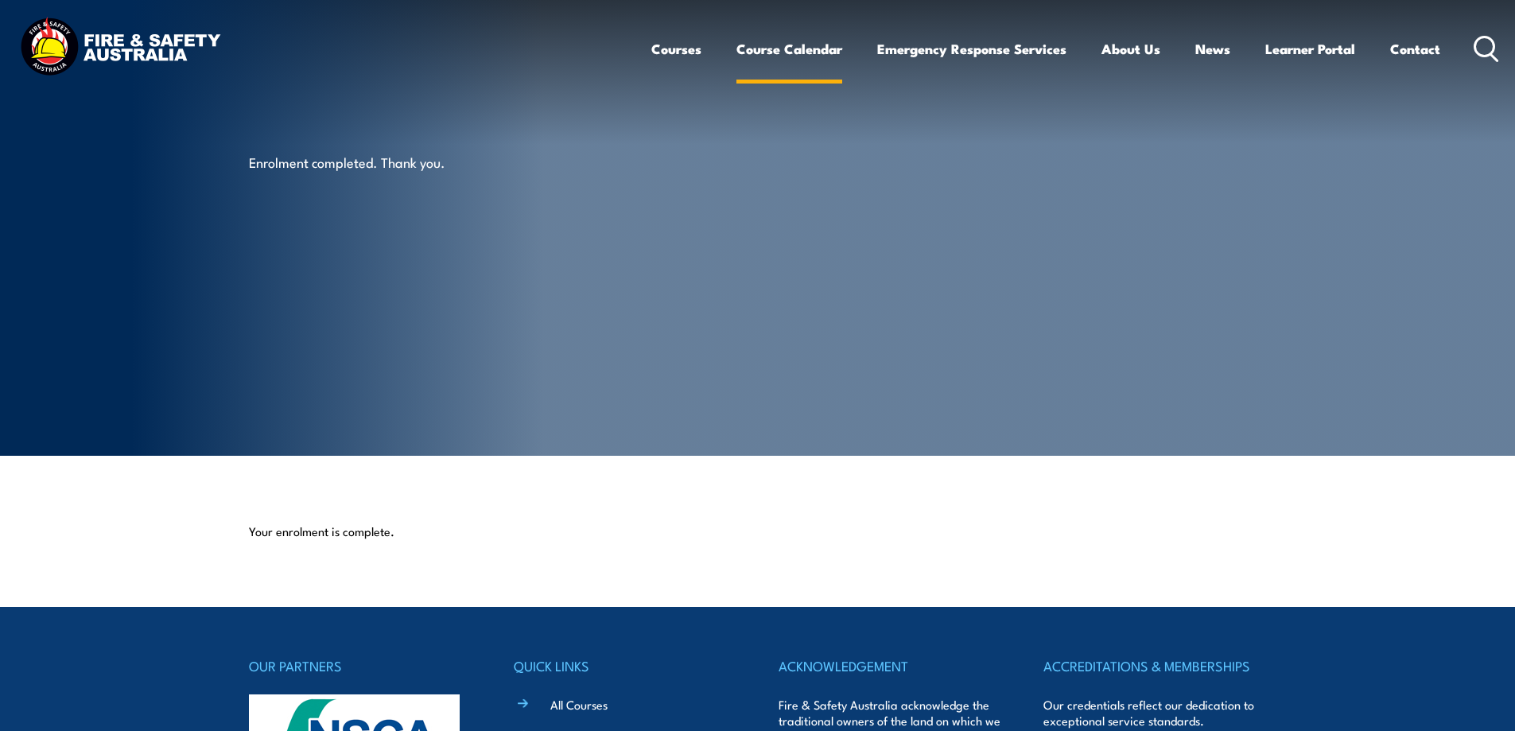
click at [771, 52] on link "Course Calendar" at bounding box center [789, 49] width 106 height 42
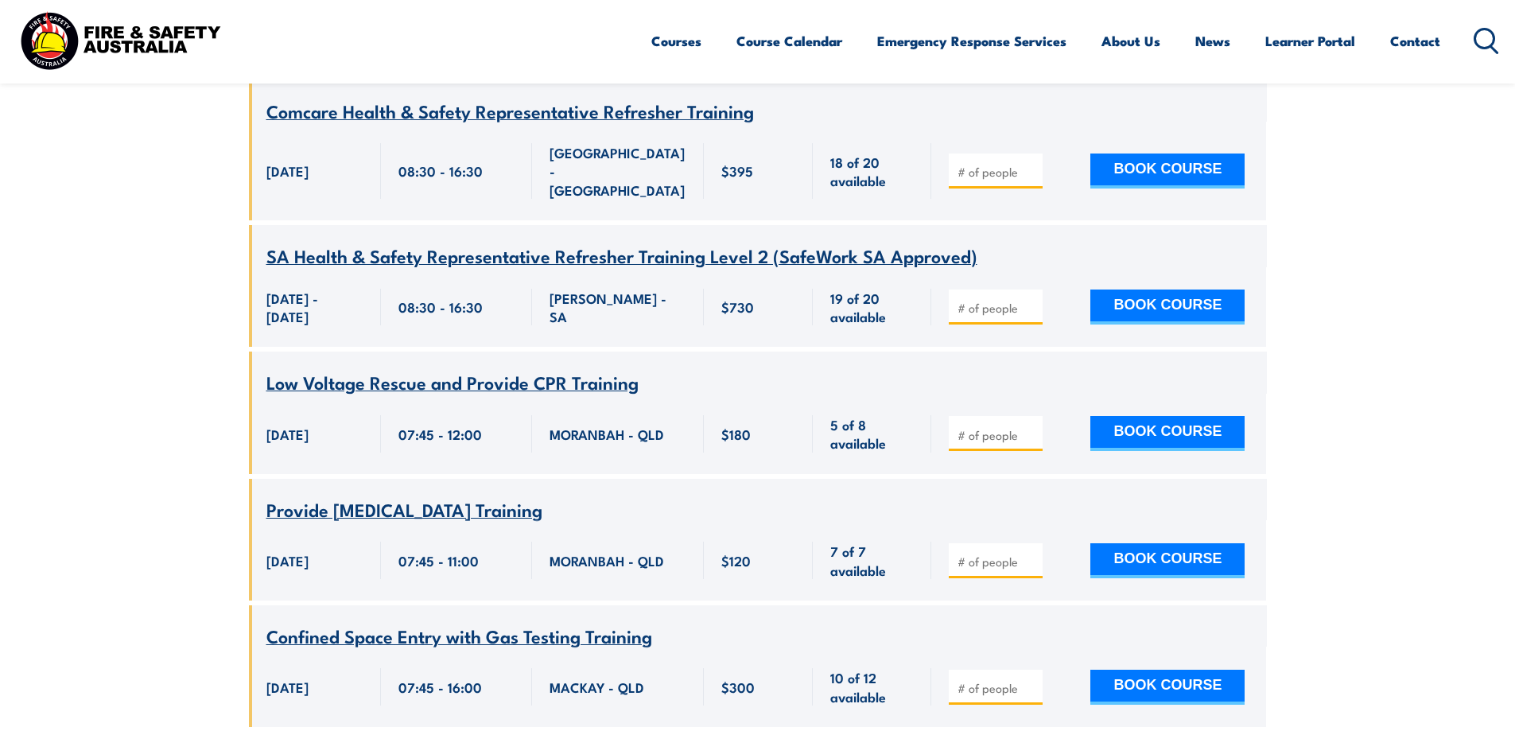
scroll to position [7396, 0]
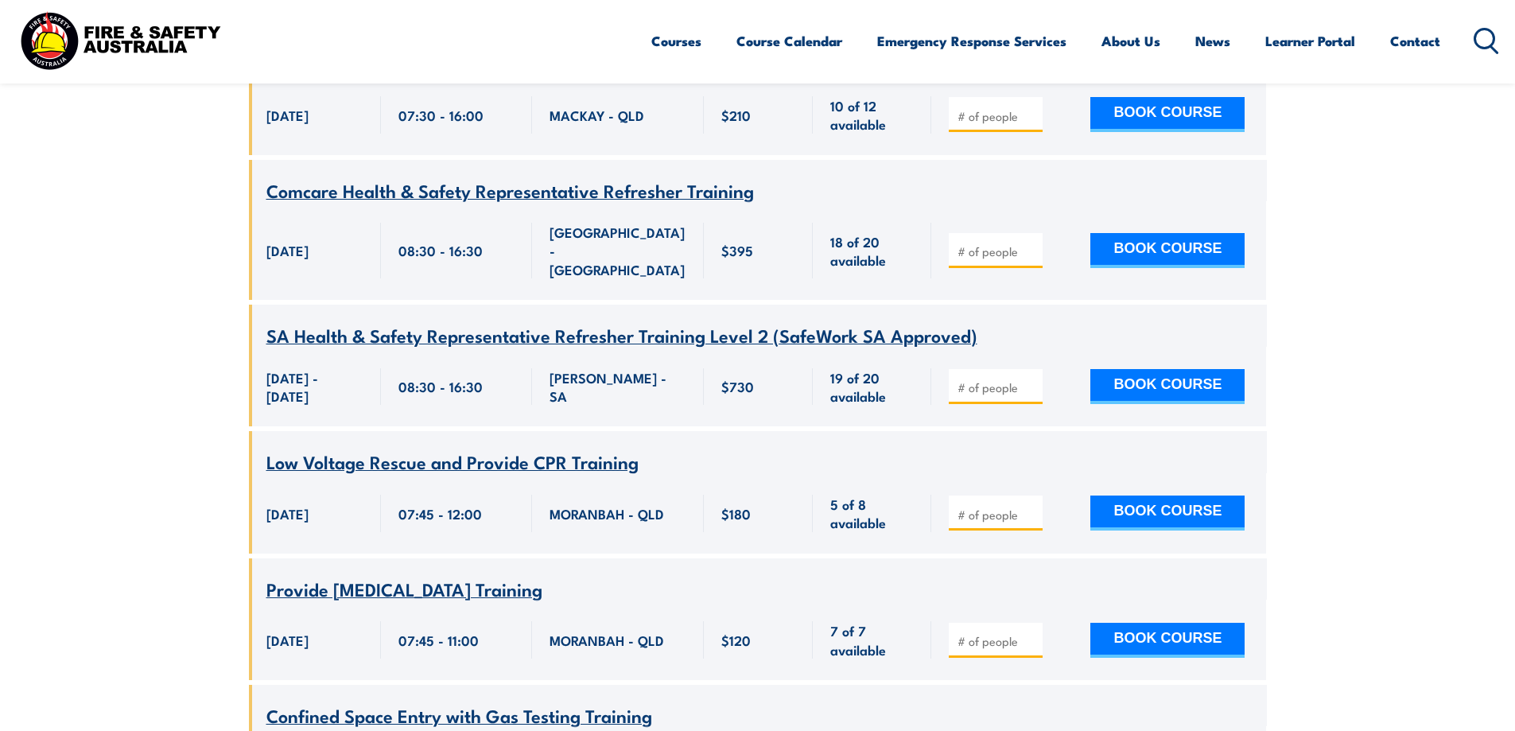
click at [1484, 43] on icon at bounding box center [1486, 41] width 25 height 26
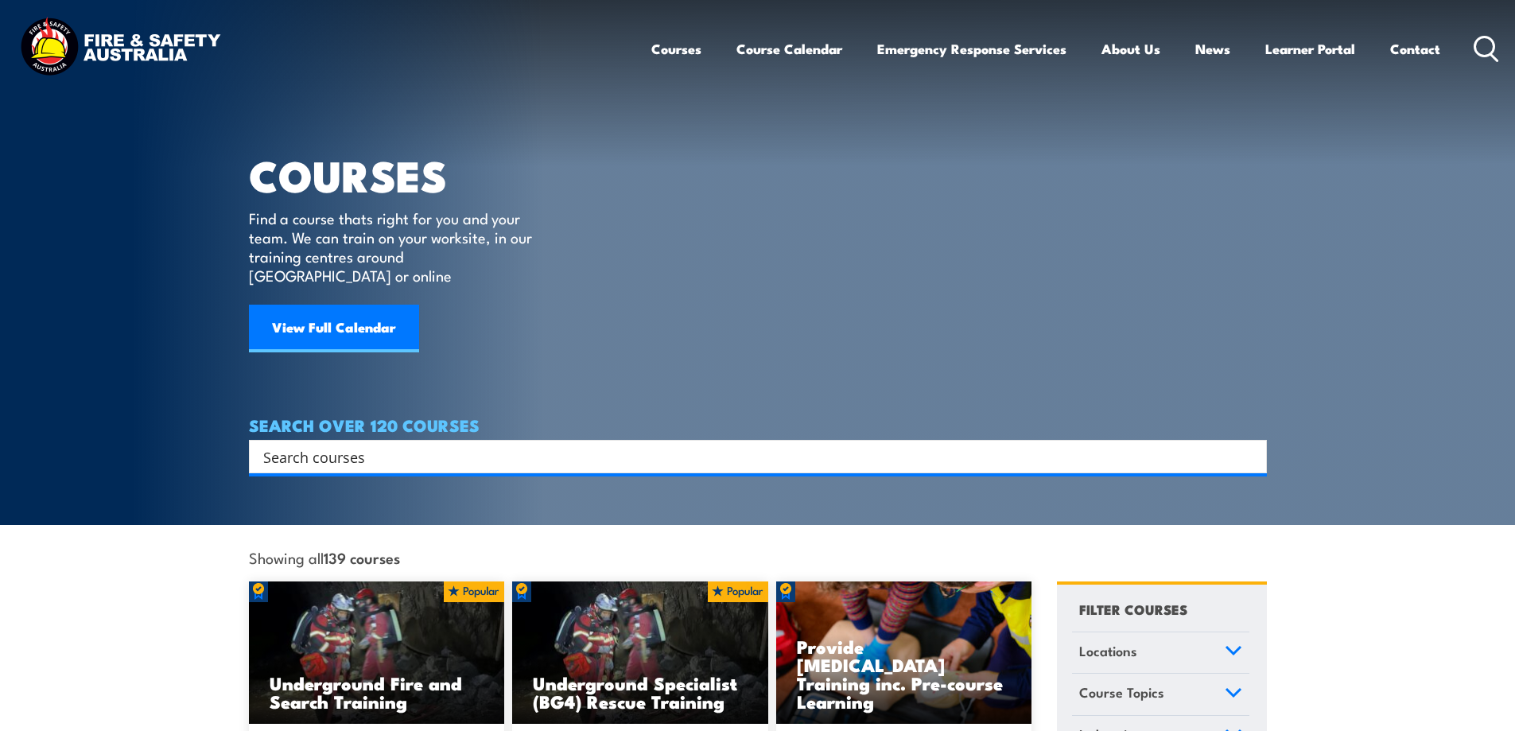
click at [423, 445] on input "Search input" at bounding box center [747, 457] width 969 height 24
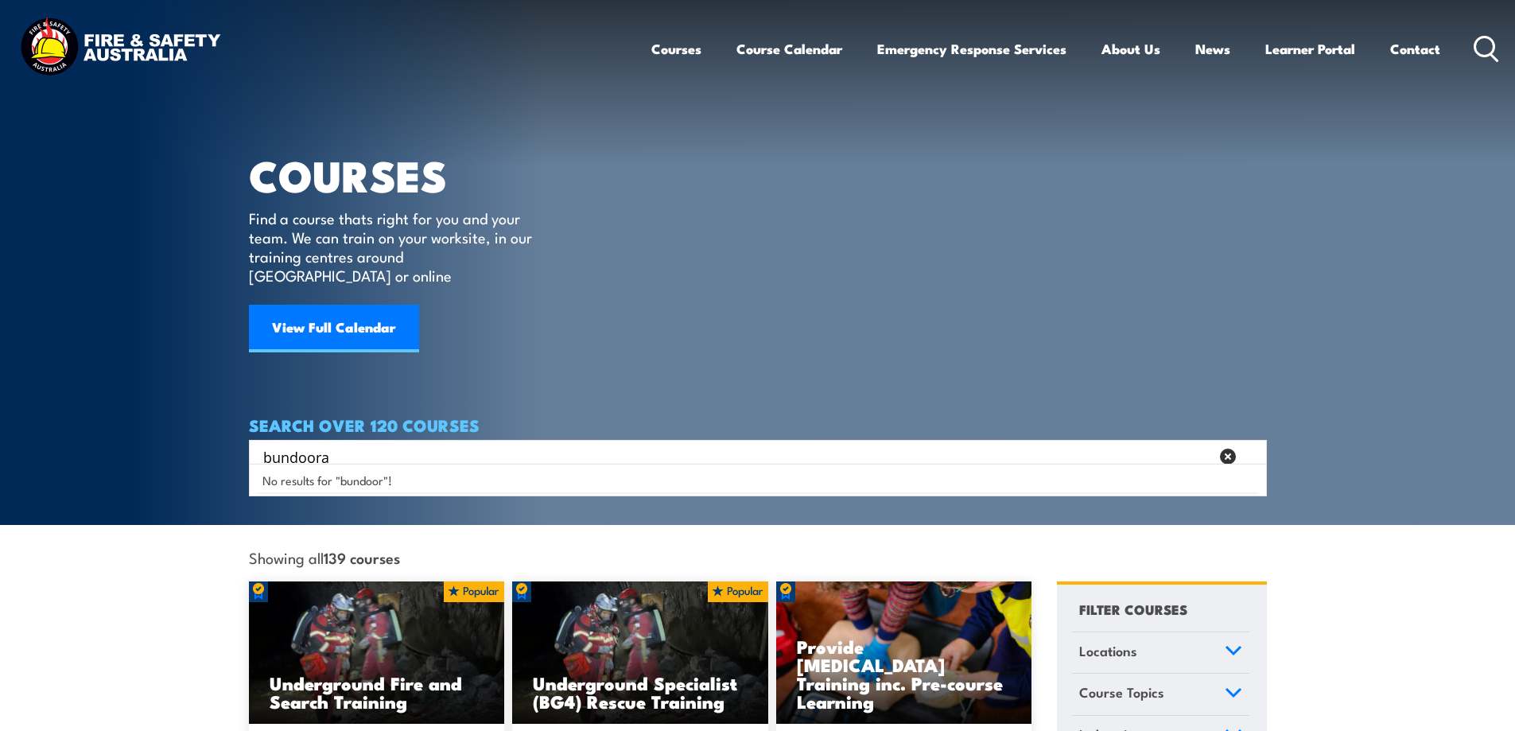
type input "bundoora"
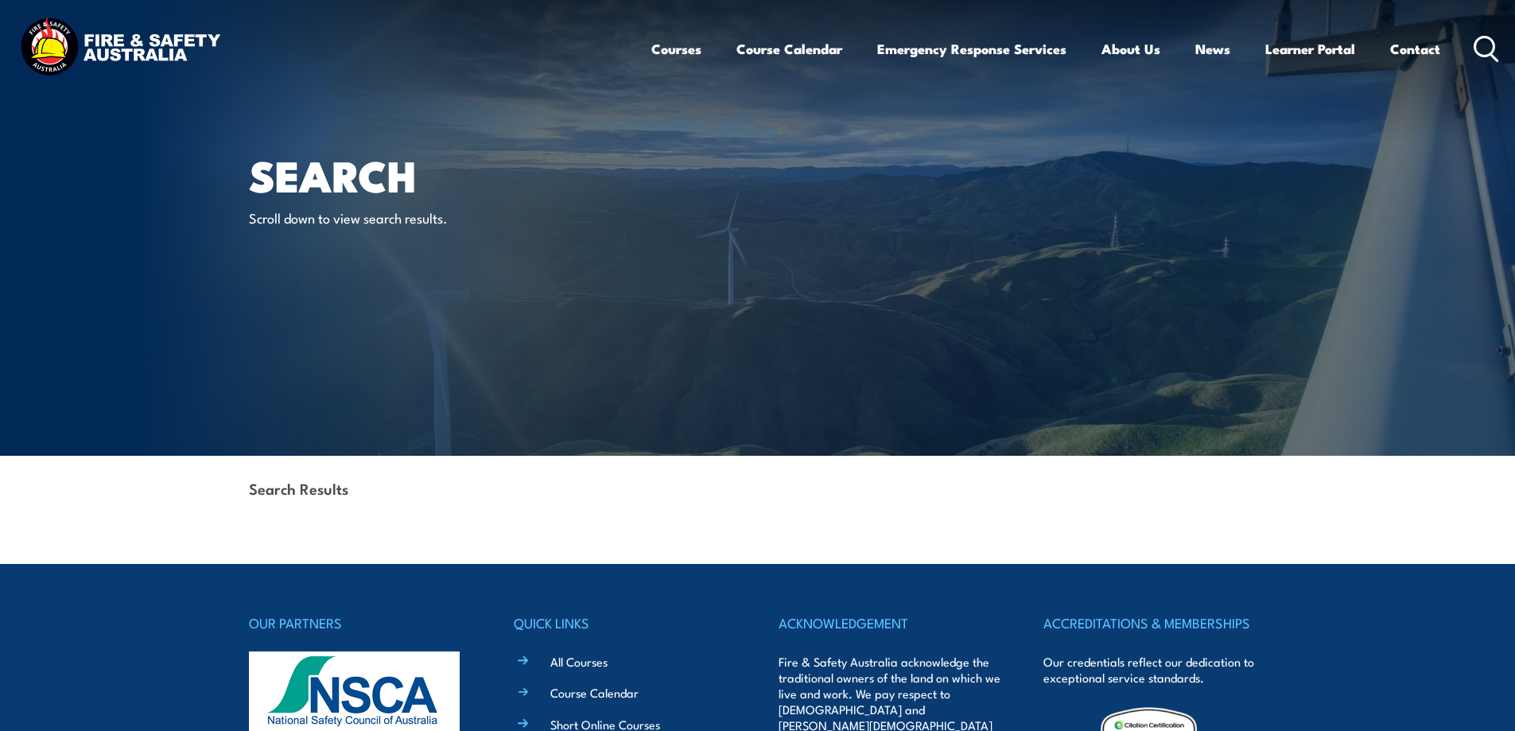
click at [393, 499] on div "Search Results" at bounding box center [758, 490] width 1018 height 68
click at [1482, 46] on icon at bounding box center [1486, 49] width 25 height 26
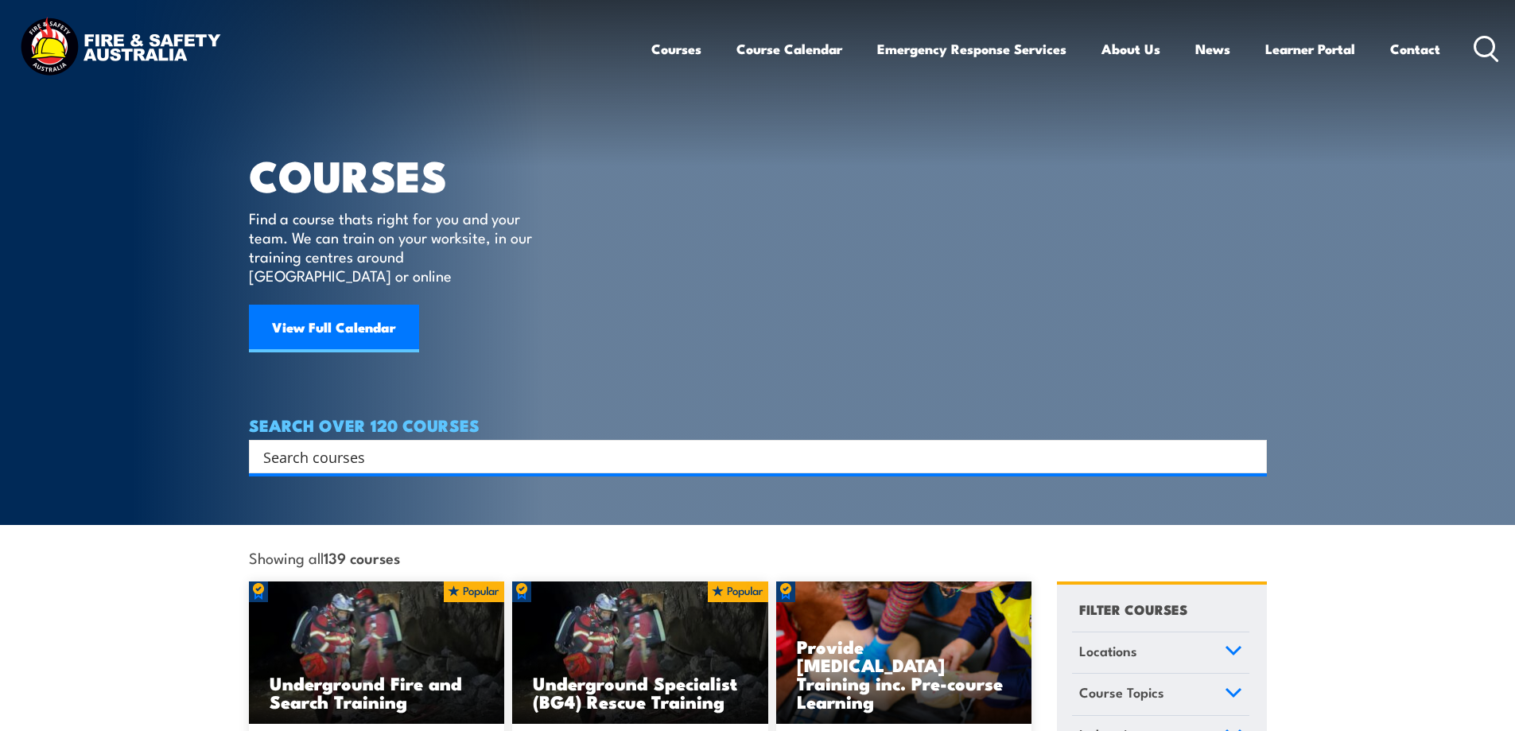
click at [448, 445] on input "Search input" at bounding box center [747, 457] width 969 height 24
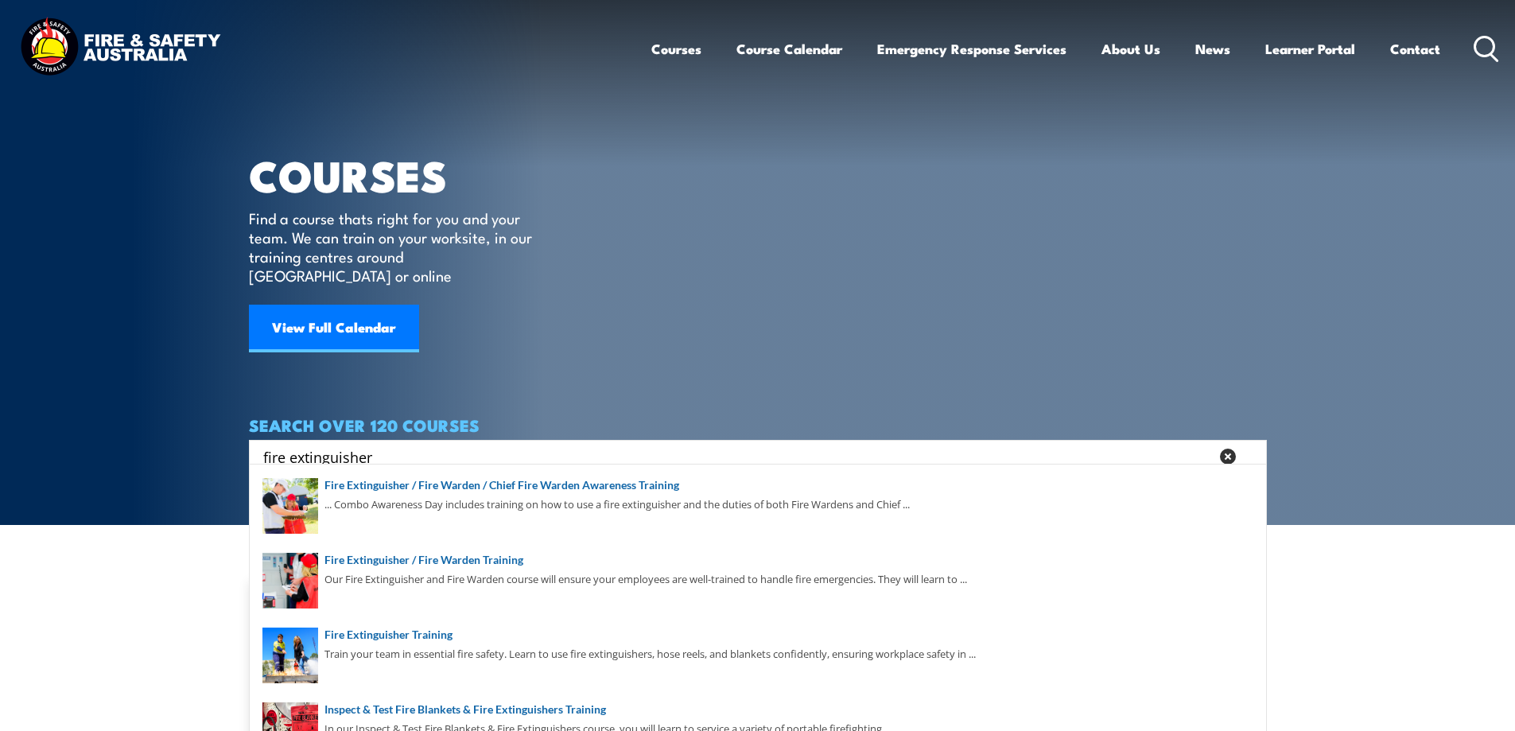
type input "fire extinguisher"
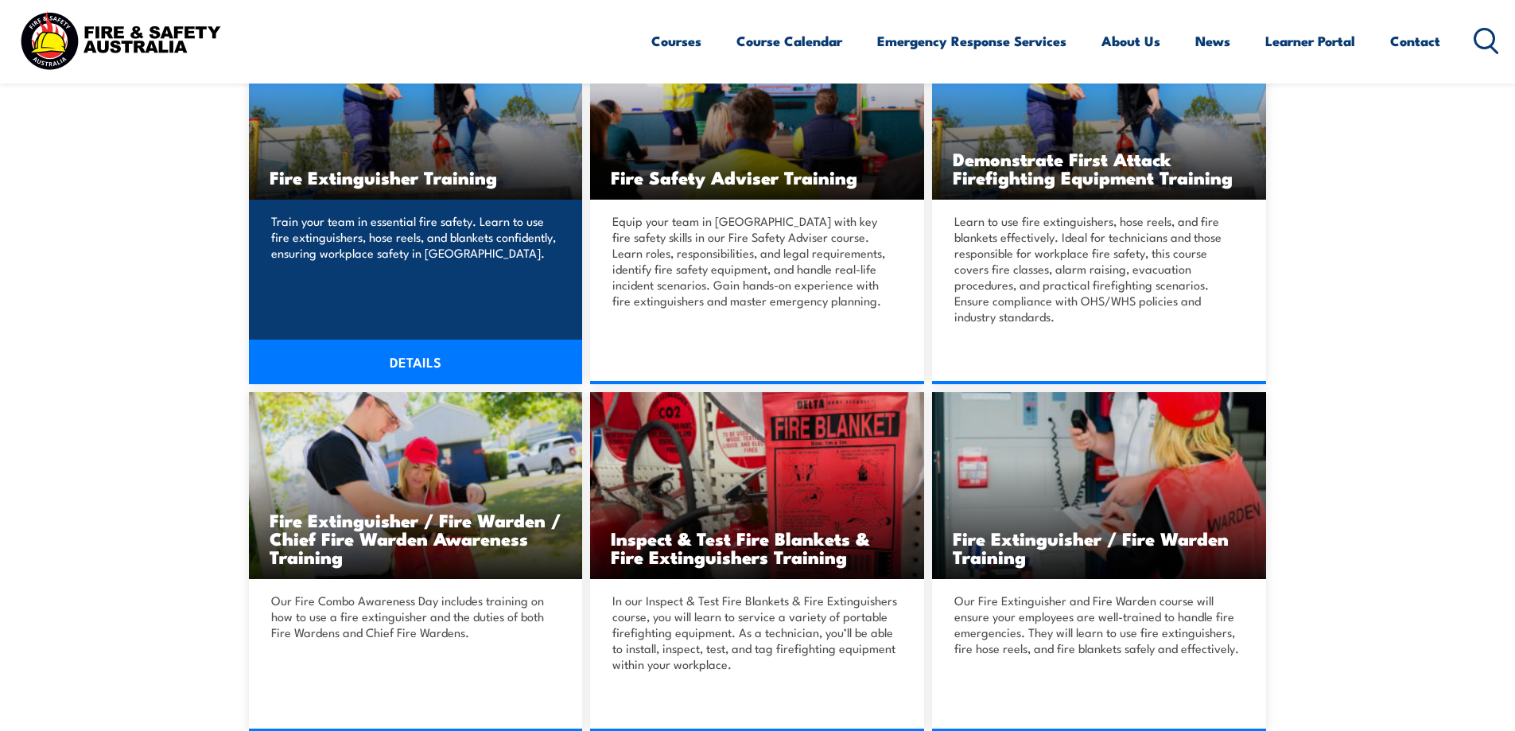
scroll to position [344, 0]
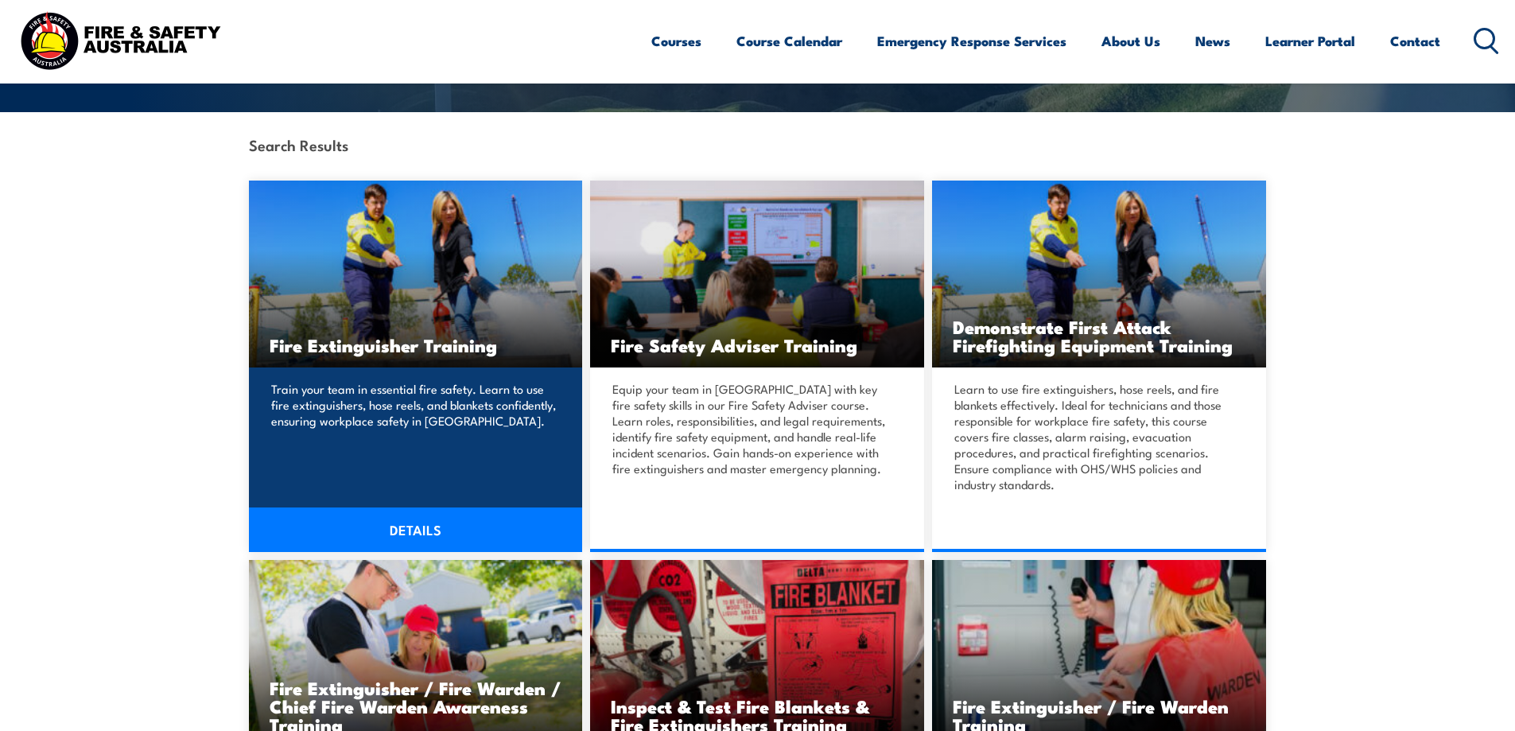
click at [394, 247] on img at bounding box center [416, 274] width 334 height 187
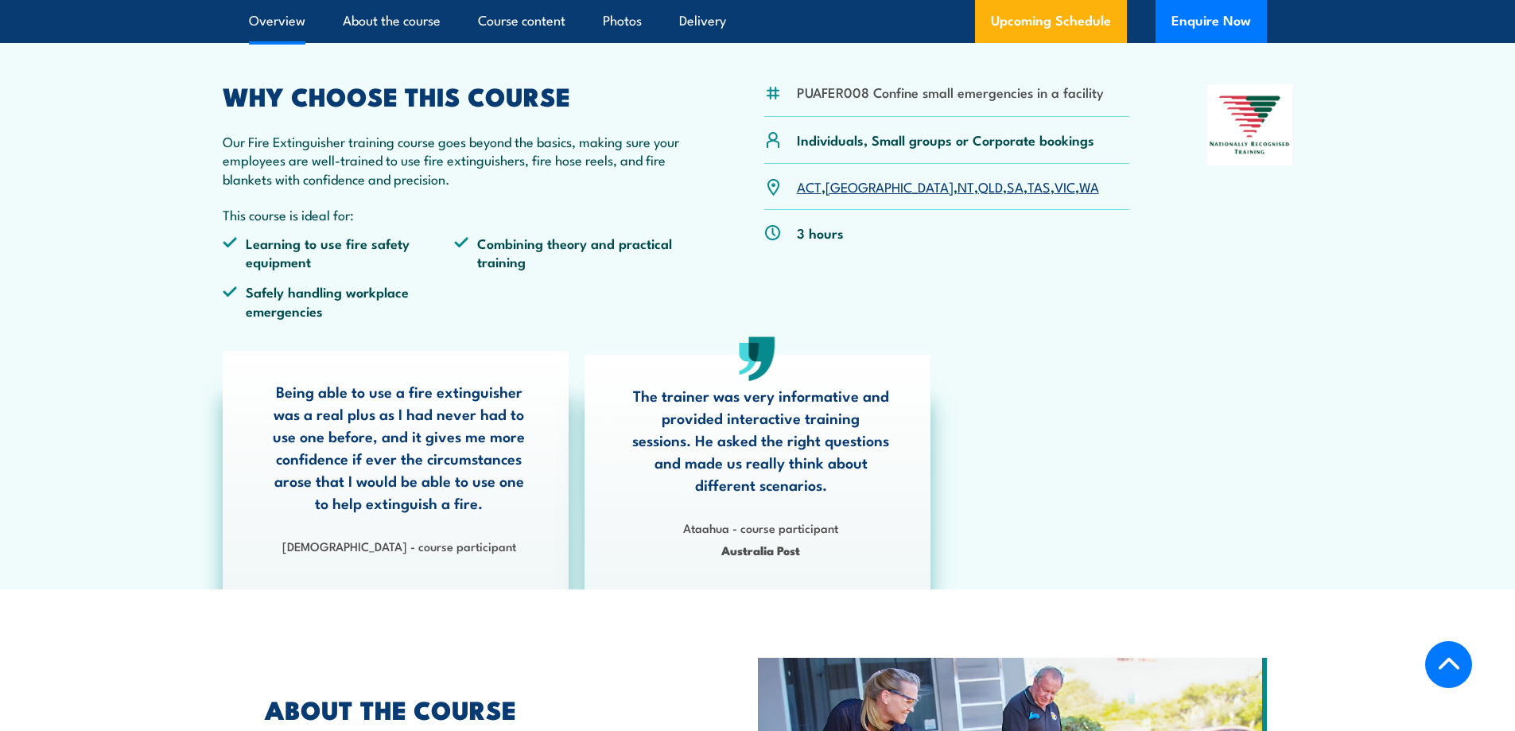
click at [1055, 192] on link "VIC" at bounding box center [1065, 186] width 21 height 19
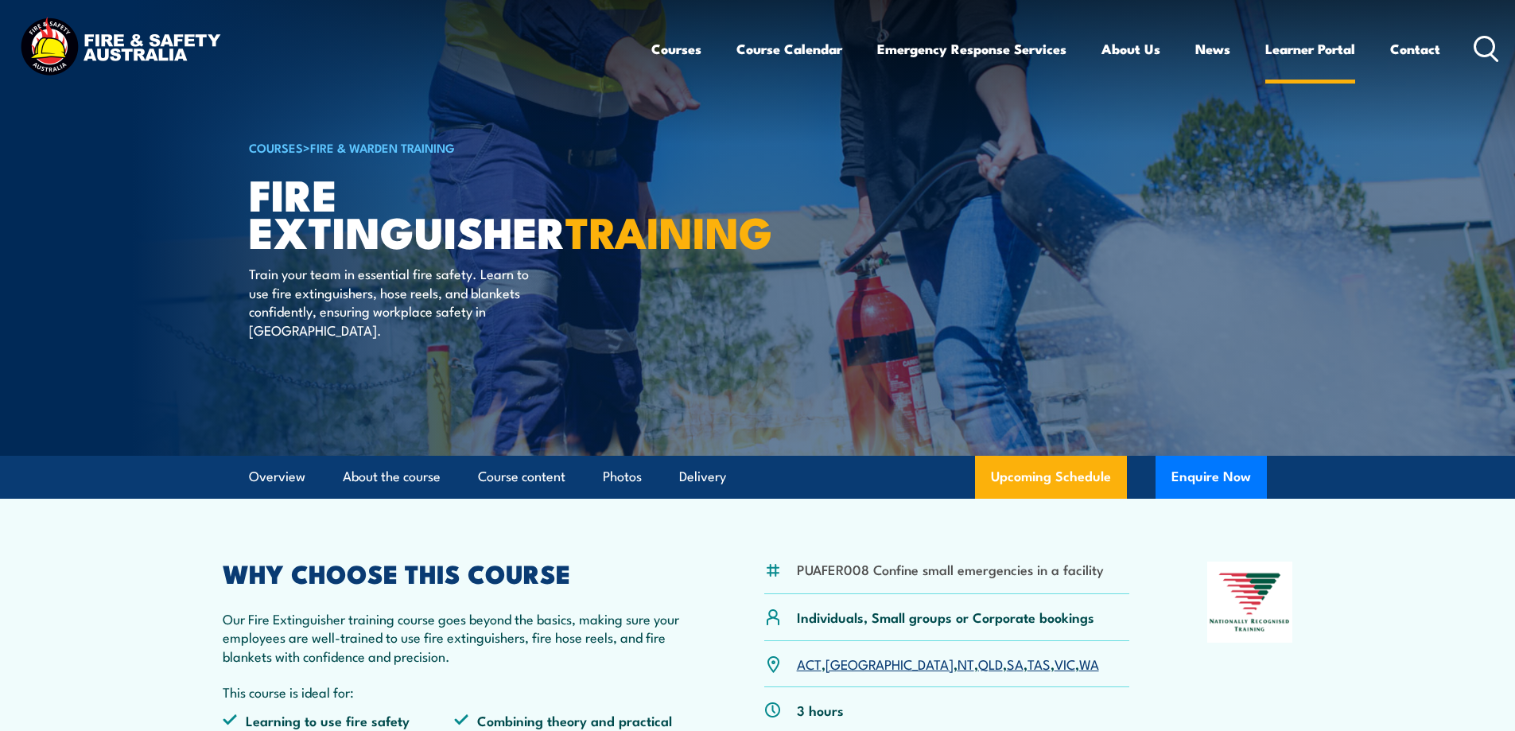
click at [1309, 52] on link "Learner Portal" at bounding box center [1310, 49] width 90 height 42
